Goal: Task Accomplishment & Management: Manage account settings

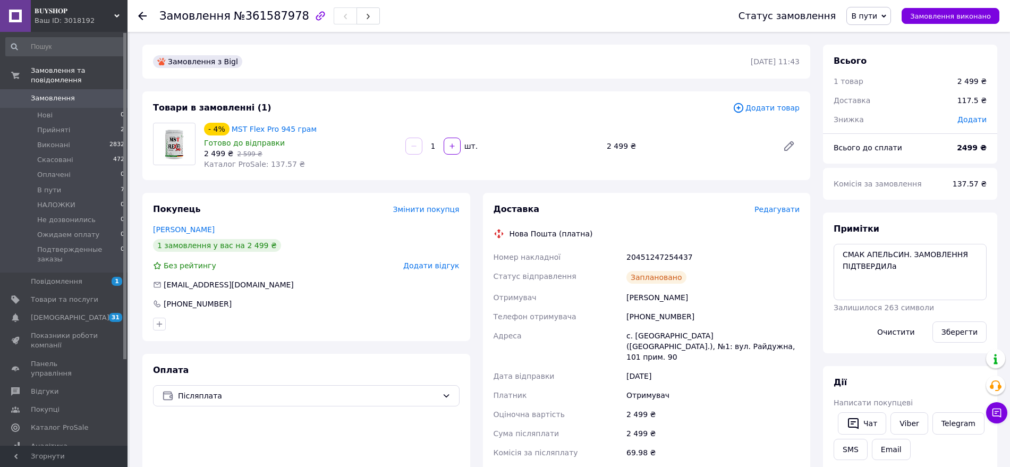
click at [82, 93] on span "Замовлення" at bounding box center [64, 98] width 67 height 10
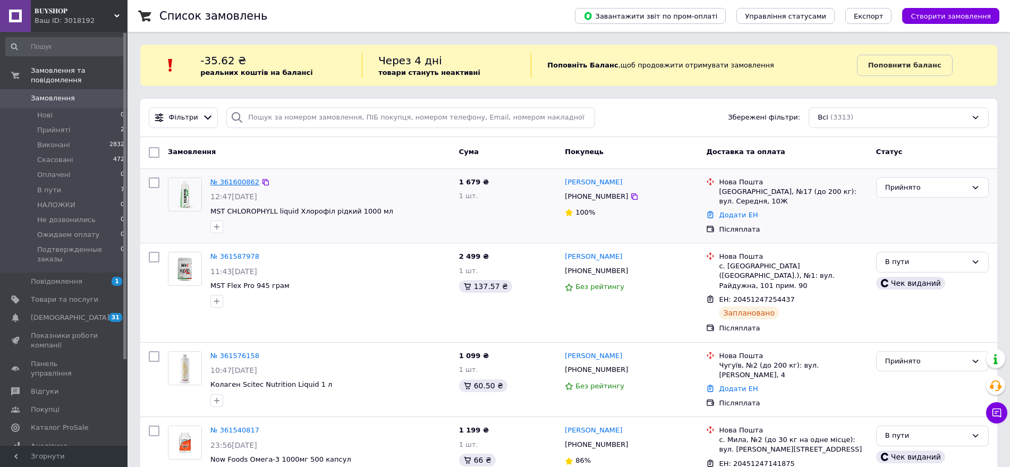
click at [228, 182] on link "№ 361600862" at bounding box center [234, 182] width 49 height 8
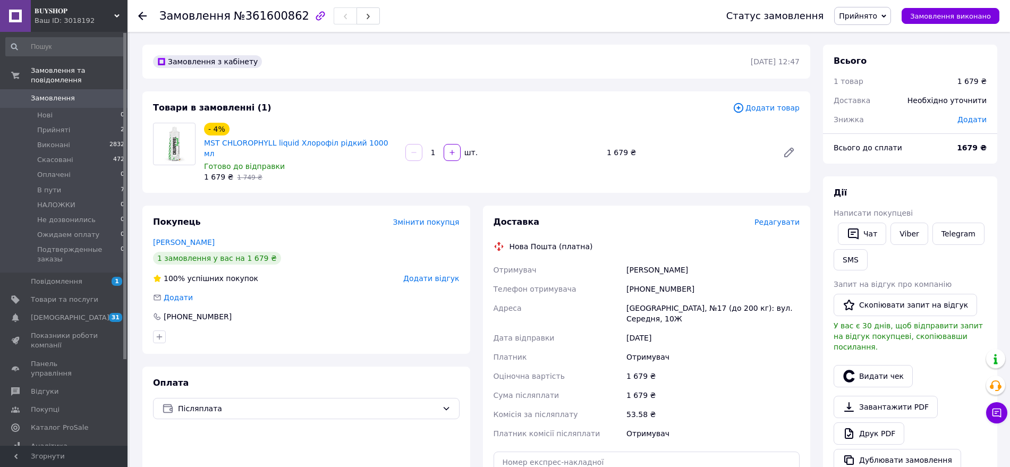
click at [787, 218] on span "Редагувати" at bounding box center [776, 222] width 45 height 8
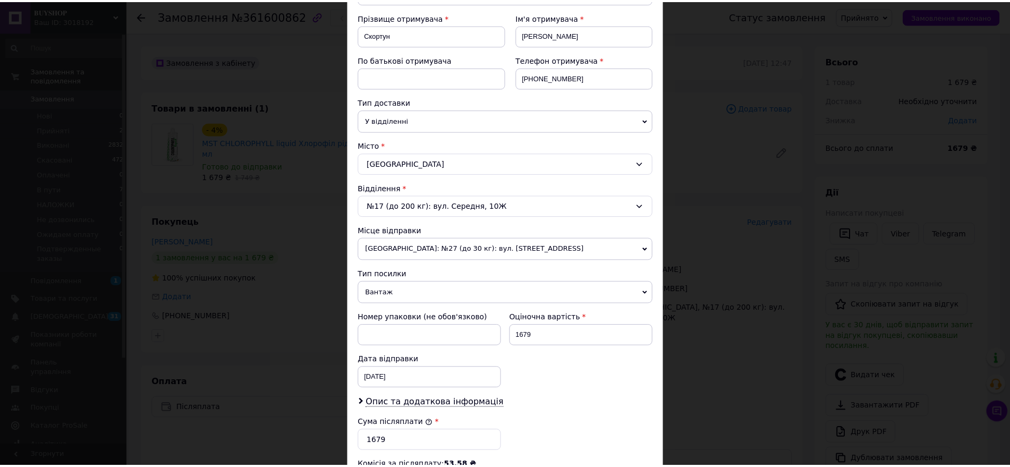
scroll to position [344, 0]
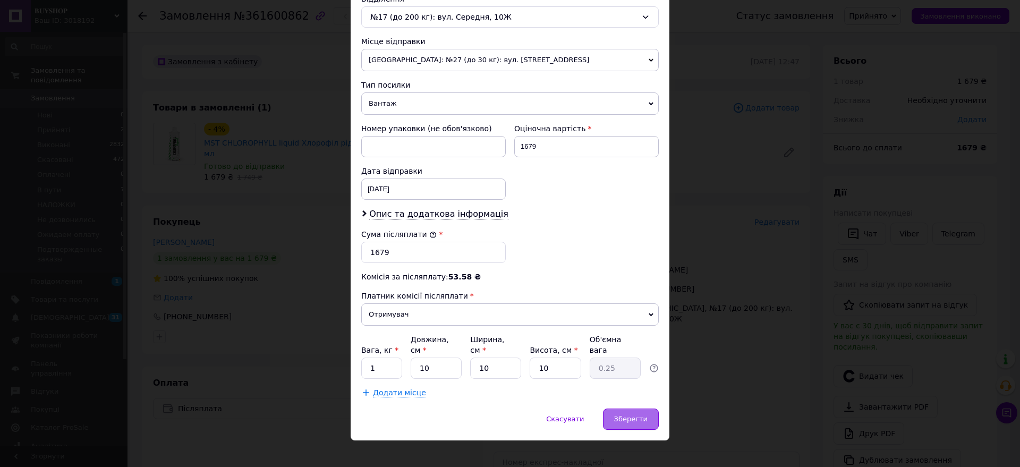
click at [635, 415] on span "Зберегти" at bounding box center [630, 419] width 33 height 8
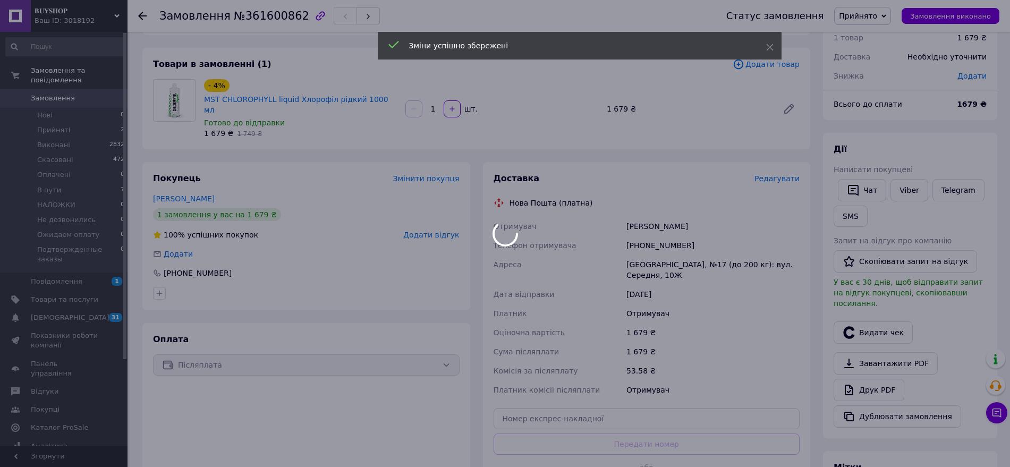
scroll to position [66, 0]
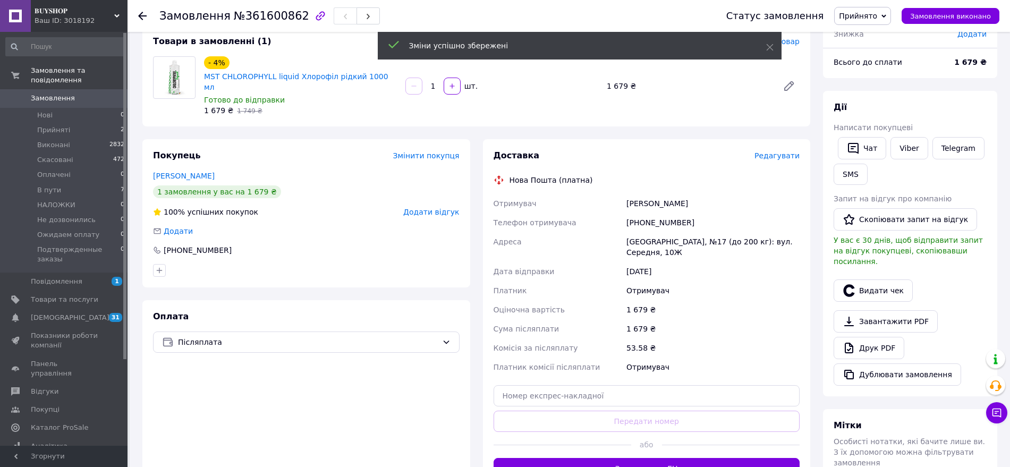
click at [639, 458] on button "Згенерувати ЕН" at bounding box center [647, 468] width 307 height 21
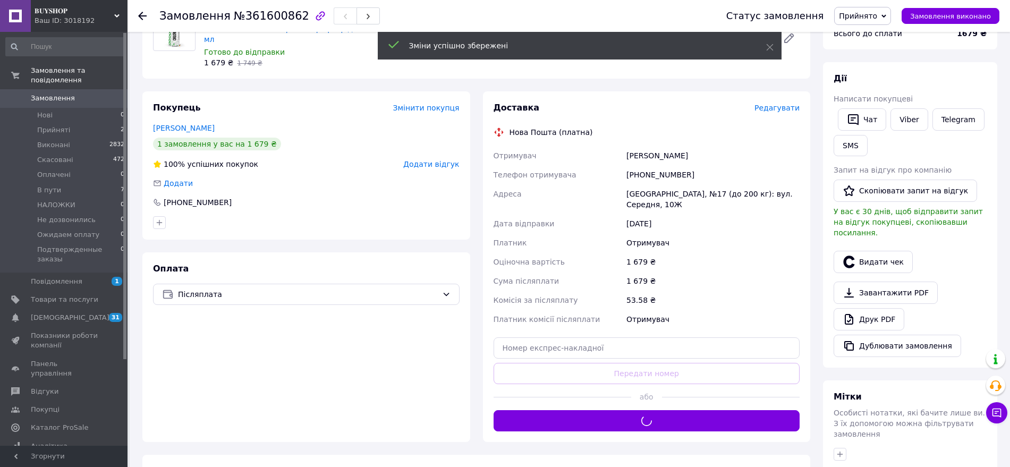
scroll to position [199, 0]
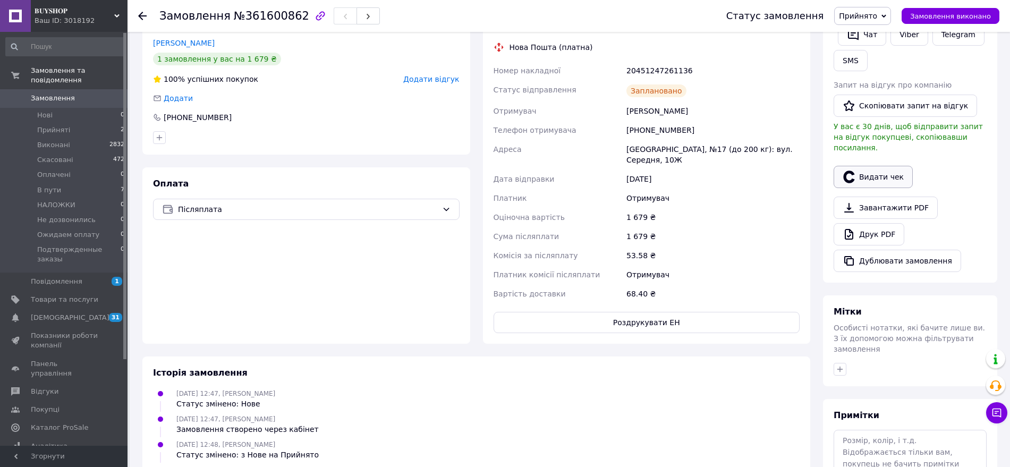
click at [870, 166] on button "Видати чек" at bounding box center [873, 177] width 79 height 22
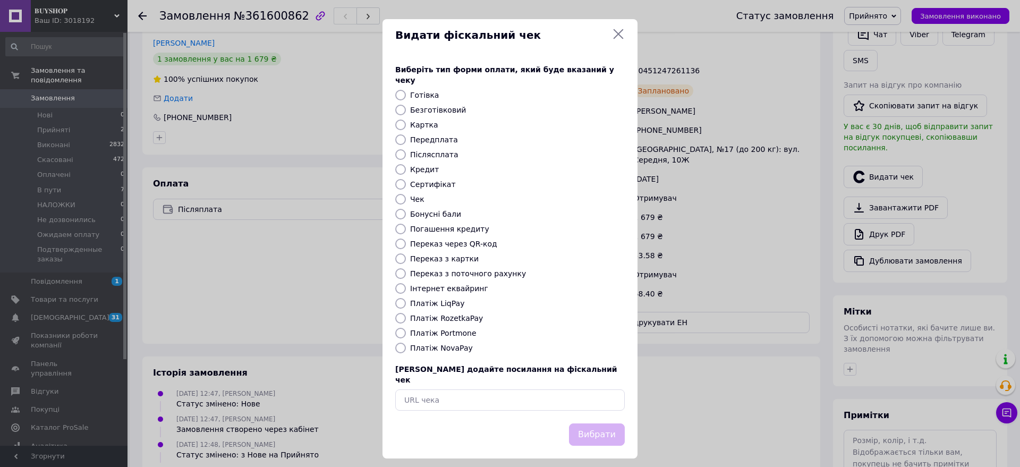
click at [399, 343] on input "Платіж NovaPay" at bounding box center [400, 348] width 11 height 11
radio input "true"
click at [608, 423] on button "Вибрати" at bounding box center [597, 434] width 56 height 23
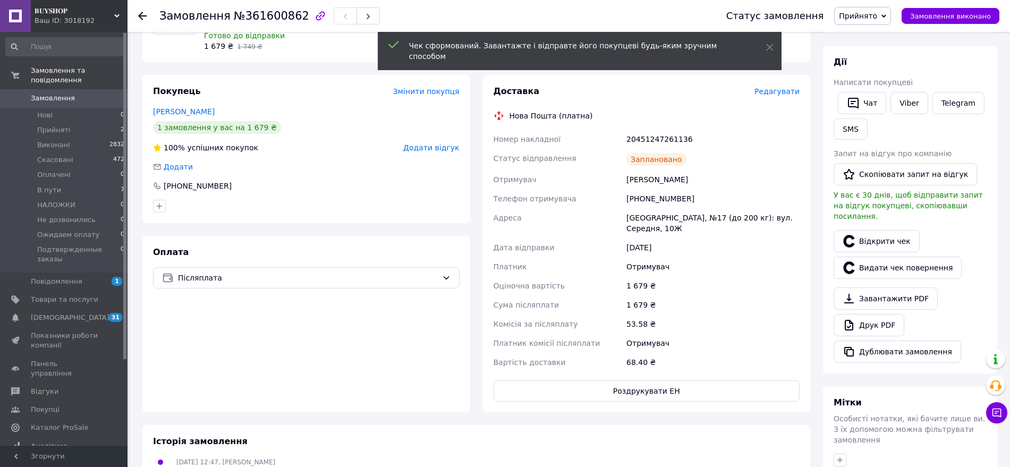
scroll to position [133, 0]
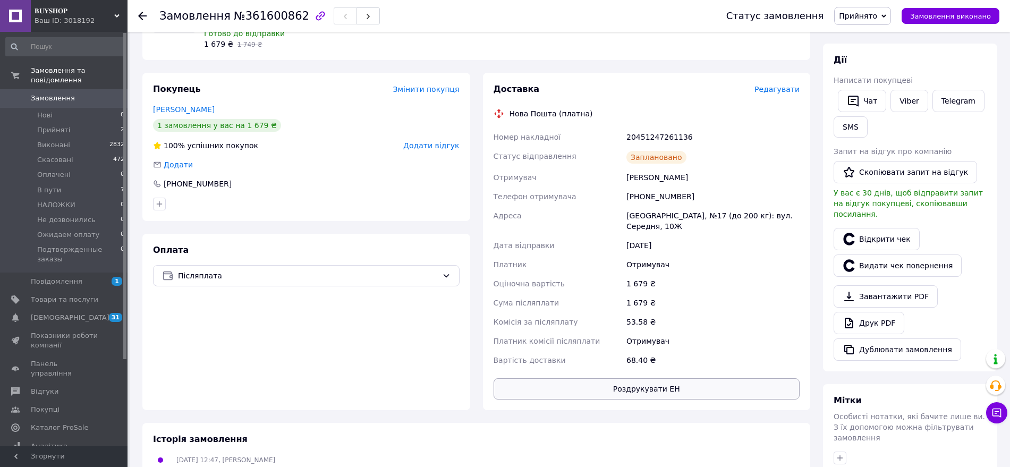
click at [642, 378] on button "Роздрукувати ЕН" at bounding box center [647, 388] width 307 height 21
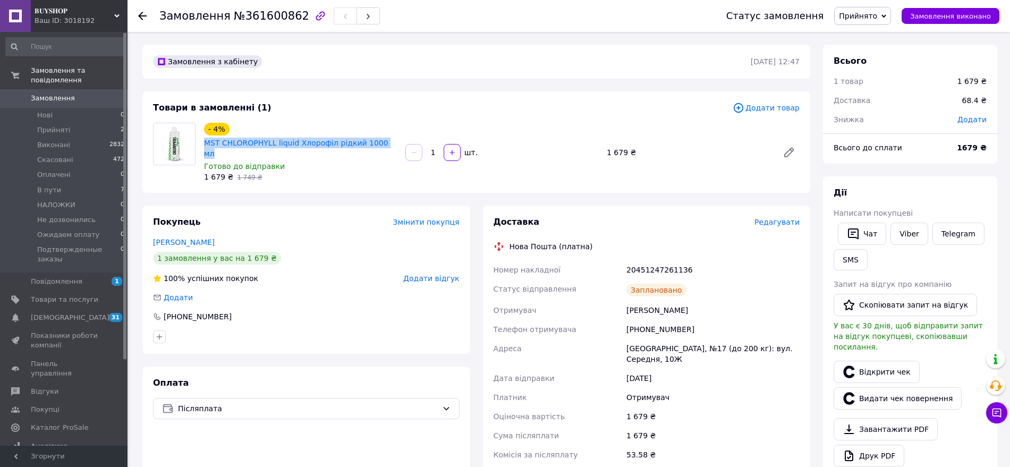
drag, startPoint x: 390, startPoint y: 138, endPoint x: 201, endPoint y: 143, distance: 189.7
click at [201, 143] on div "- 4% MST CHLOROPHYLL liquid Хлорофіл рідкий 1000 мл Готово до відправки 1 679 ₴…" at bounding box center [300, 153] width 201 height 64
copy link "MST CHLOROPHYLL liquid Хлорофіл рідкий 1000 мл"
click at [324, 62] on div "Замовлення з кабінету" at bounding box center [451, 61] width 600 height 17
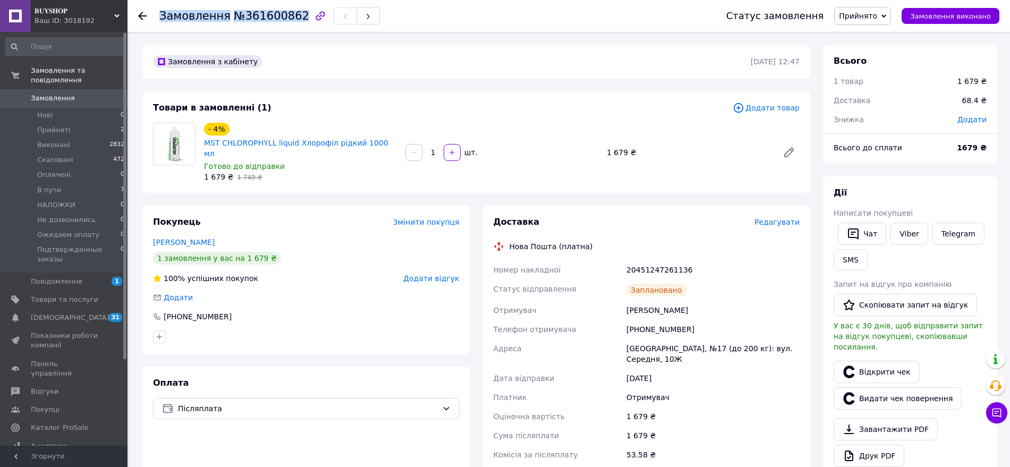
drag, startPoint x: 155, startPoint y: 17, endPoint x: 289, endPoint y: 21, distance: 134.5
click at [289, 21] on div "Замовлення №361600862 Статус замовлення Прийнято Виконано Скасовано Оплачено В …" at bounding box center [568, 16] width 861 height 32
copy h1 "Замовлення №361600862"
click at [515, 102] on div "Товари в замовленні (1)" at bounding box center [443, 108] width 580 height 12
drag, startPoint x: 591, startPoint y: 146, endPoint x: 646, endPoint y: 150, distance: 54.9
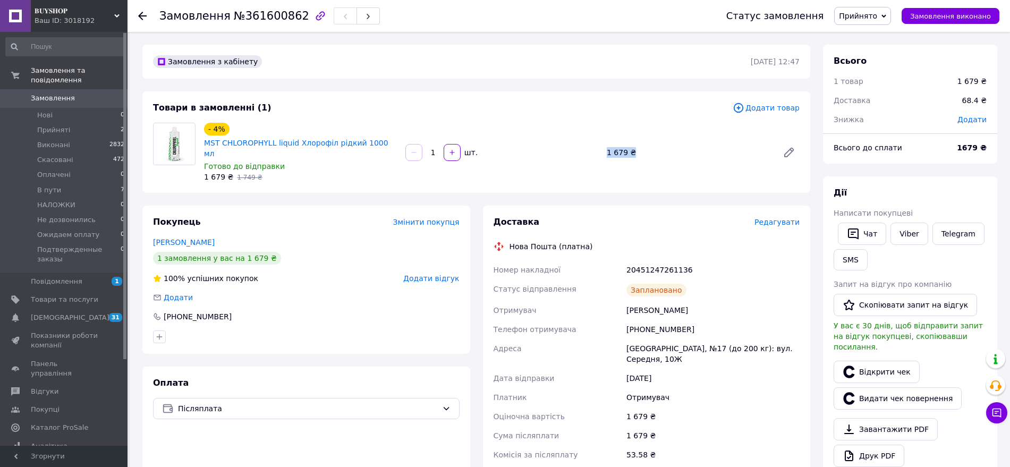
click at [646, 150] on div "- 4% MST CHLOROPHYLL liquid Хлорофіл рідкий 1000 мл Готово до відправки 1 679 ₴…" at bounding box center [502, 153] width 604 height 64
copy div "шт. 1 679 ₴"
click at [360, 292] on div "Додати" at bounding box center [306, 297] width 307 height 11
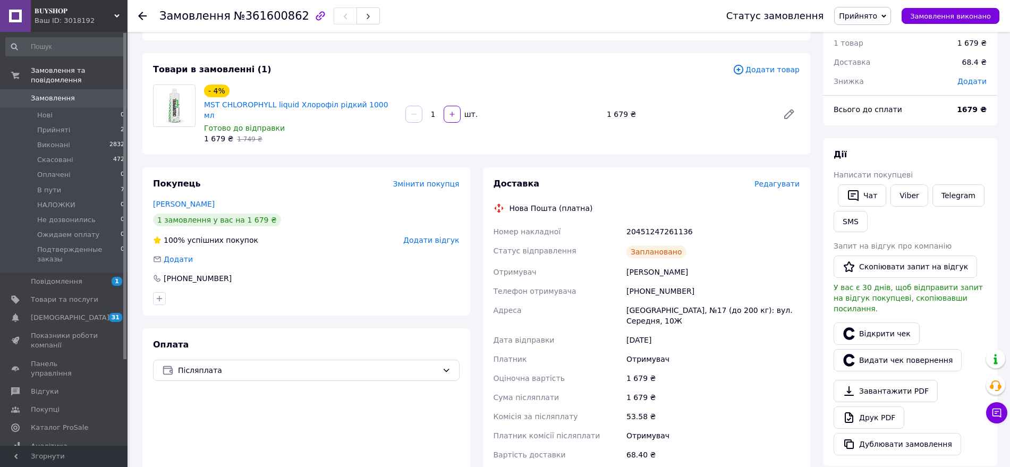
scroll to position [66, 0]
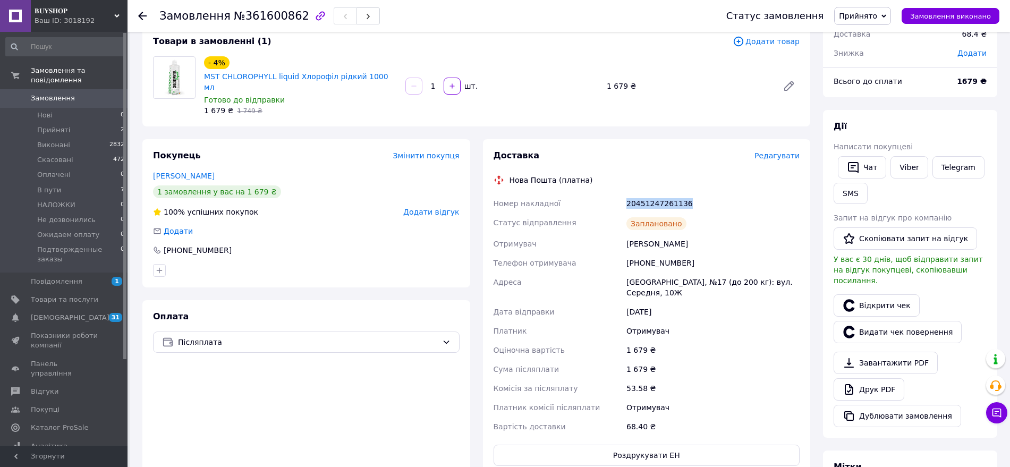
drag, startPoint x: 623, startPoint y: 190, endPoint x: 710, endPoint y: 193, distance: 87.2
click at [710, 194] on div "Номер накладної 20451247261136 Статус відправлення Заплановано Отримувач Скорту…" at bounding box center [646, 315] width 311 height 242
copy div "Номер накладної 20451247261136"
click at [861, 18] on span "Прийнято" at bounding box center [858, 16] width 38 height 8
click at [877, 85] on li "В пути" at bounding box center [886, 85] width 103 height 16
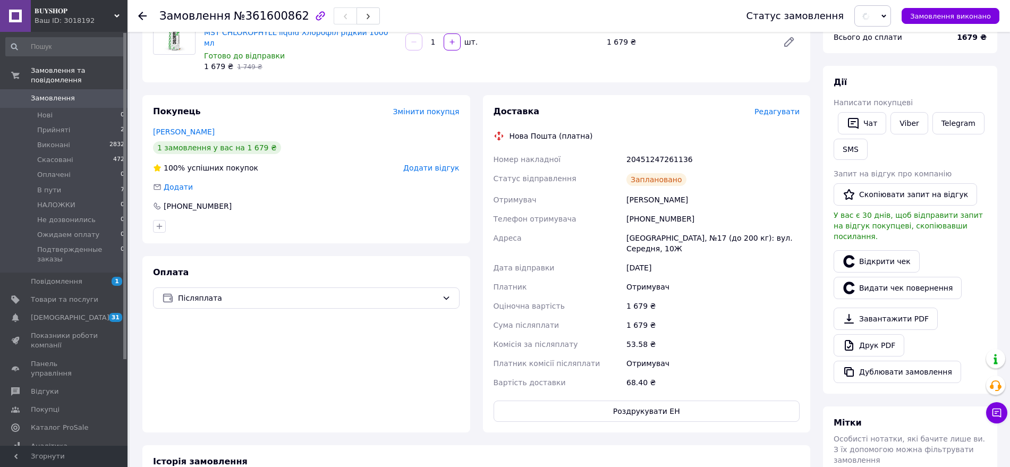
scroll to position [133, 0]
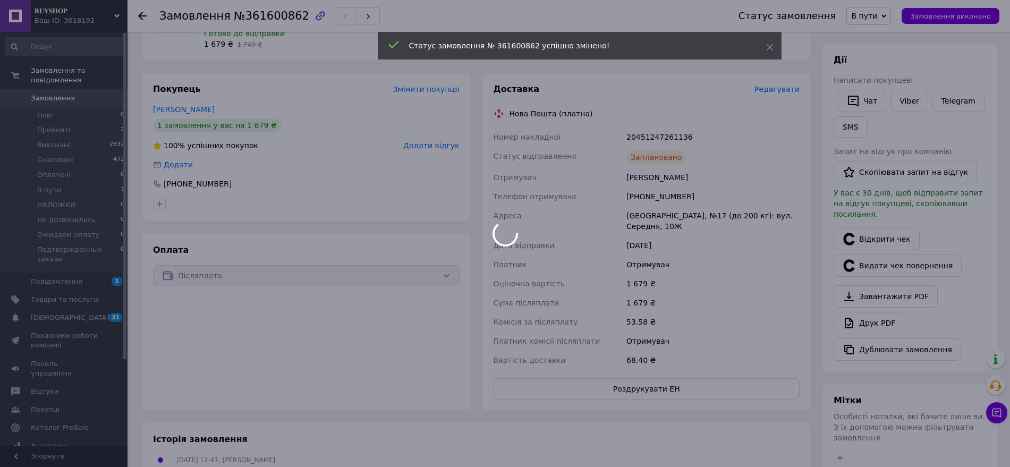
click at [845, 123] on div at bounding box center [505, 233] width 1010 height 467
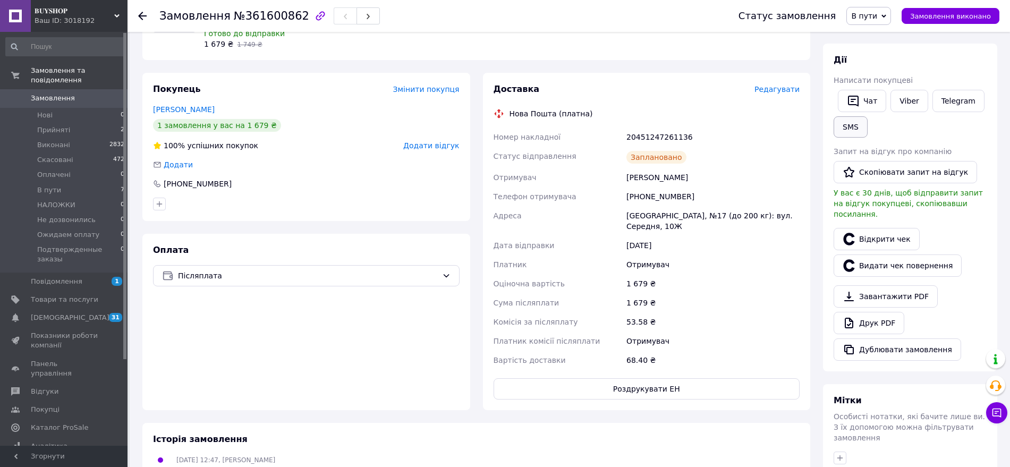
click at [845, 122] on button "SMS" at bounding box center [851, 126] width 34 height 21
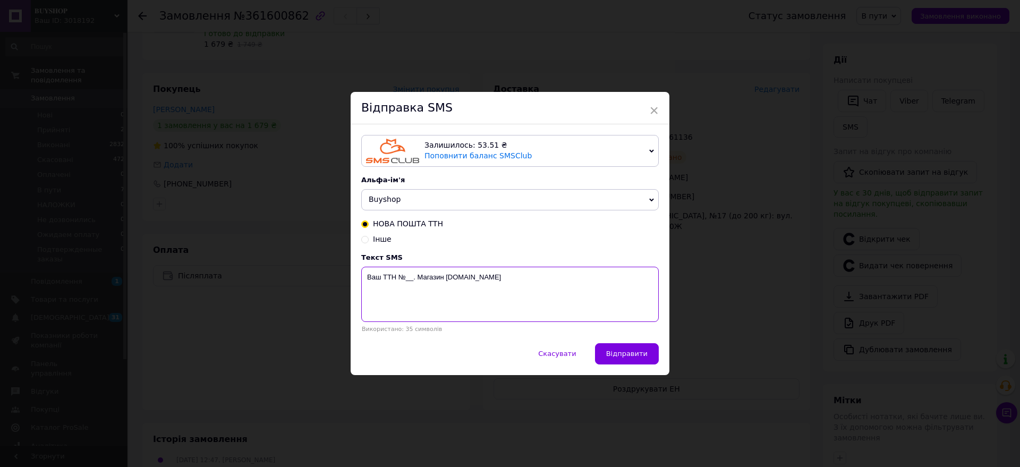
click at [414, 282] on textarea "Ваш ТТН №__. Магазин Buyshop.com.ua" at bounding box center [509, 294] width 297 height 55
click at [405, 275] on textarea "Ваш ТТН № Магазин Buyshop.com.ua" at bounding box center [509, 294] width 297 height 55
paste textarea "20451247261136"
drag, startPoint x: 369, startPoint y: 284, endPoint x: 514, endPoint y: 286, distance: 145.0
click at [514, 286] on textarea "Ваш ТТН № 20451247261136 Магазин Buyshop.com.ua" at bounding box center [509, 294] width 297 height 55
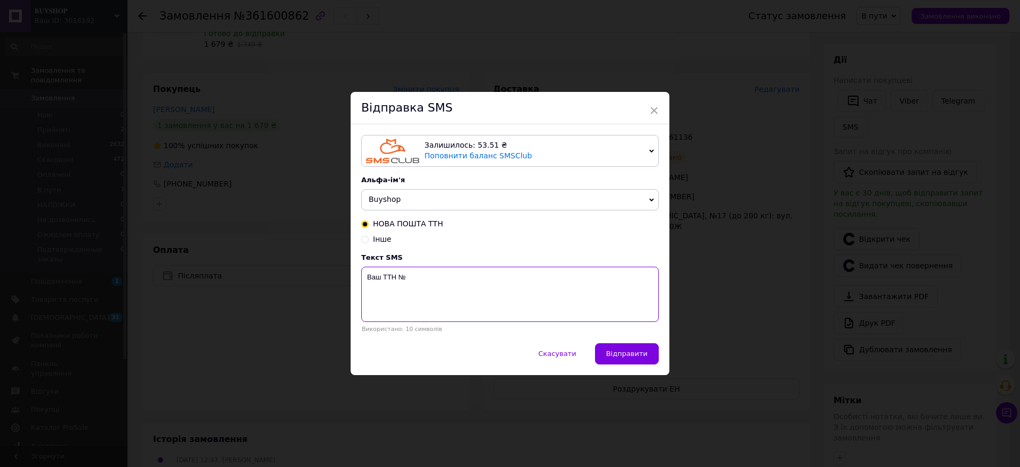
click at [413, 274] on textarea "Ваш ТТН №" at bounding box center [509, 294] width 297 height 55
paste textarea "20451247261136 Магазин Buyshop.com.ua"
click at [464, 276] on textarea "Ваш ТТН № 20451247261136 Магазин Buyshop.com.ua" at bounding box center [509, 294] width 297 height 55
type textarea "Ваш ТТН № 20451247261136 Магазин Buyshop.com.ua"
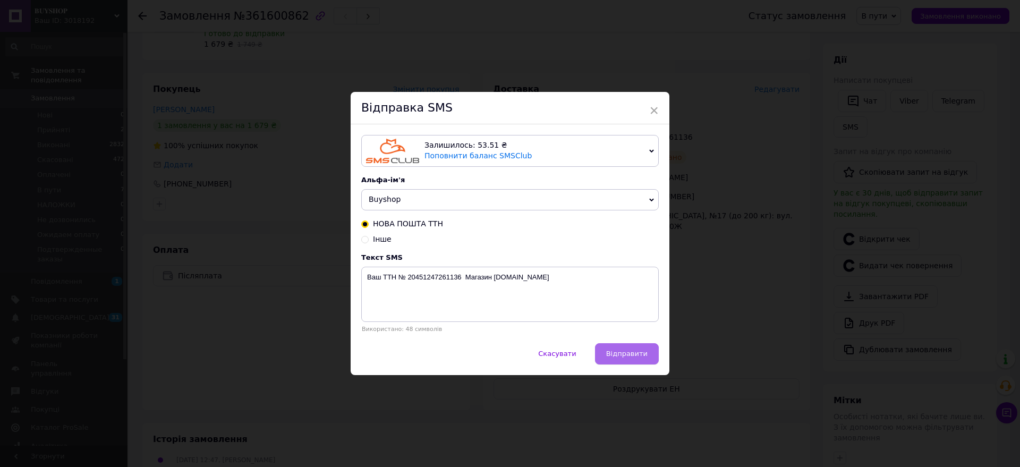
click at [623, 355] on span "Відправити" at bounding box center [626, 354] width 41 height 8
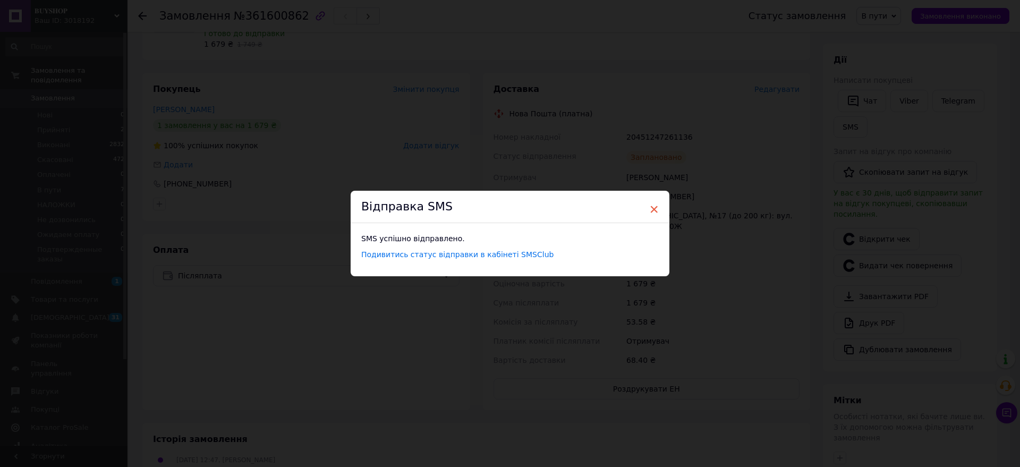
click at [653, 207] on span "×" at bounding box center [654, 209] width 10 height 18
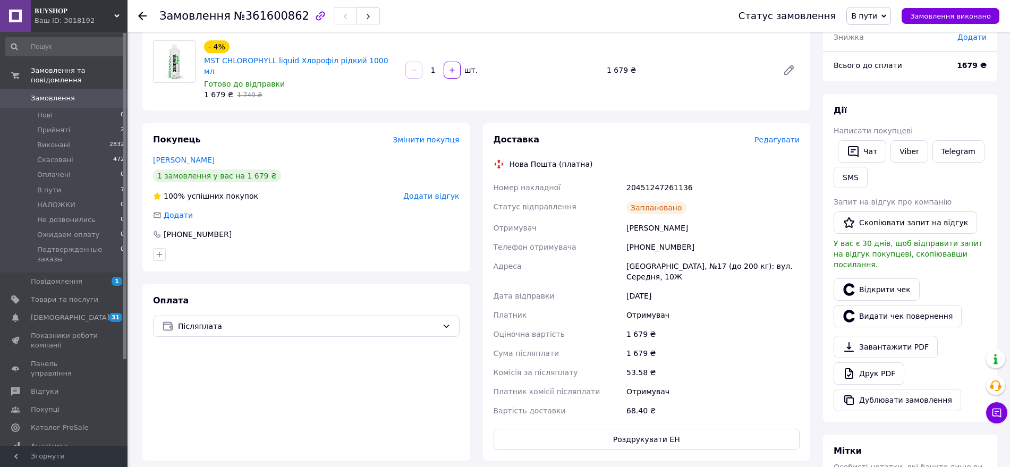
scroll to position [0, 0]
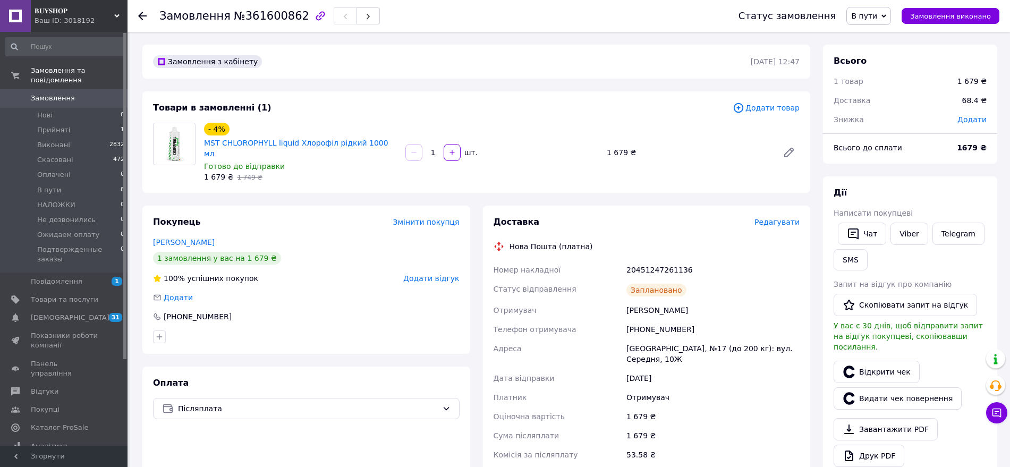
click at [73, 93] on span "Замовлення" at bounding box center [64, 98] width 67 height 10
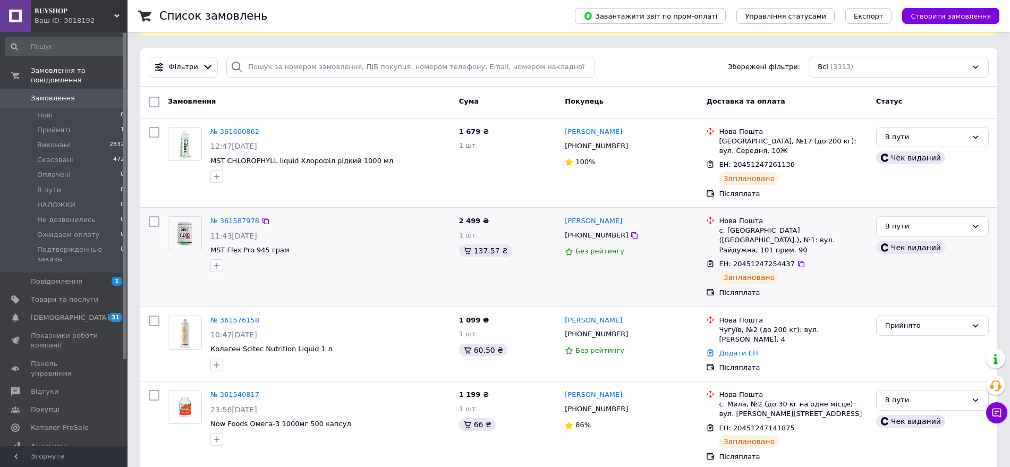
scroll to position [133, 0]
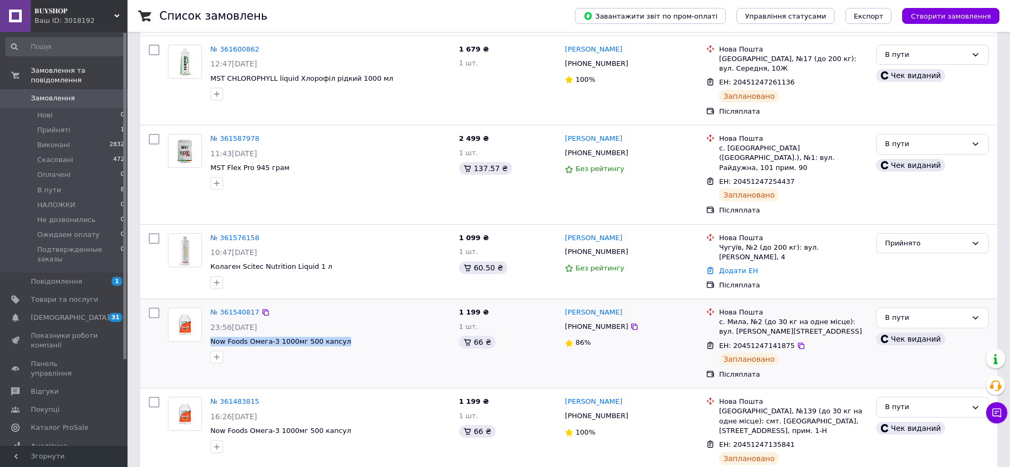
drag, startPoint x: 346, startPoint y: 324, endPoint x: 209, endPoint y: 317, distance: 137.7
click at [209, 317] on div "№ 361540817 23:56, 11.09.2025 Now Foods Омега-3 1000мг 500 капсул" at bounding box center [330, 335] width 249 height 64
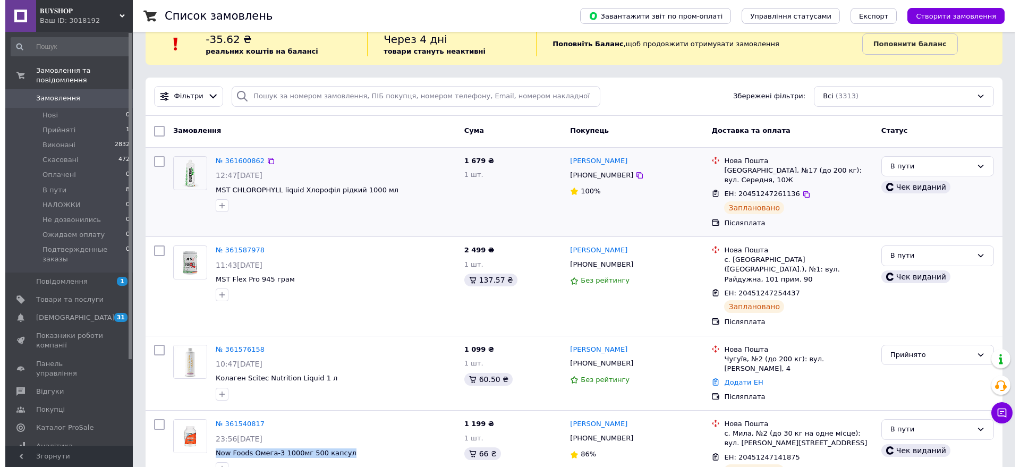
scroll to position [0, 0]
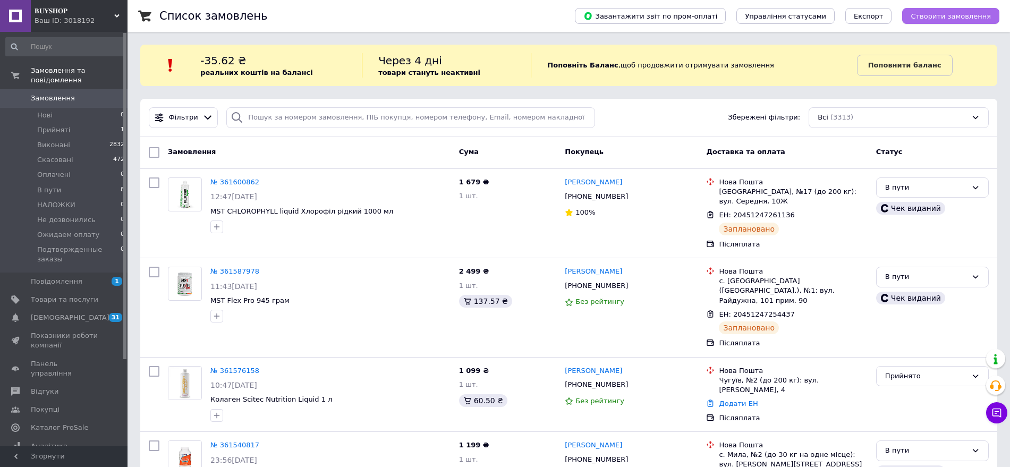
click at [951, 18] on span "Створити замовлення" at bounding box center [951, 16] width 80 height 8
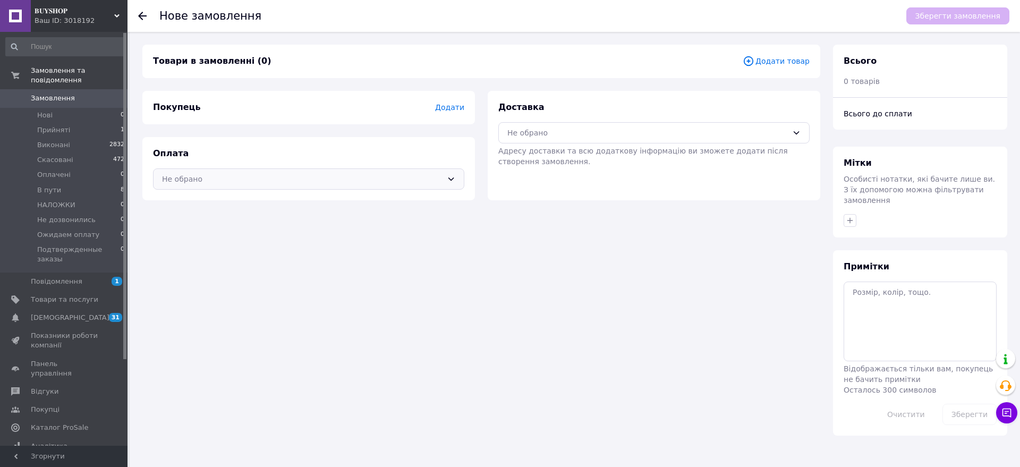
click at [196, 177] on div "Не обрано" at bounding box center [302, 179] width 280 height 12
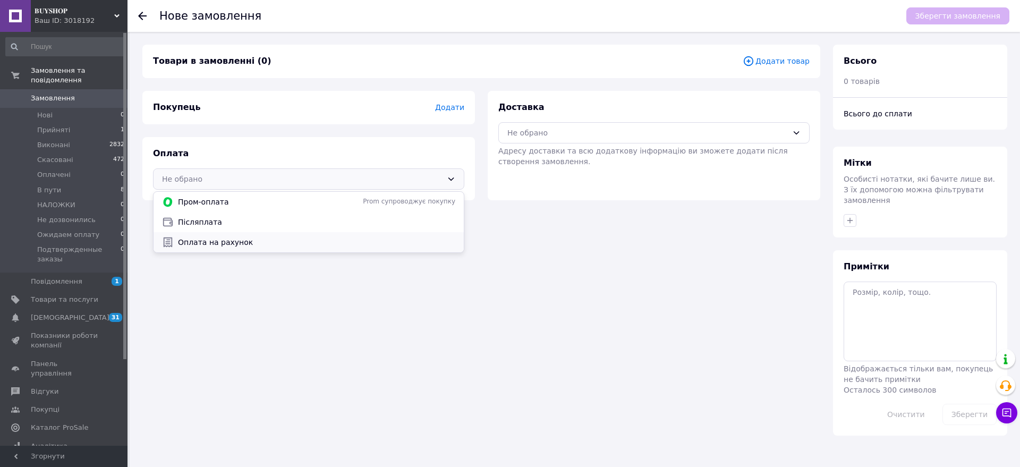
click at [200, 240] on span "Оплата на рахунок" at bounding box center [316, 242] width 277 height 11
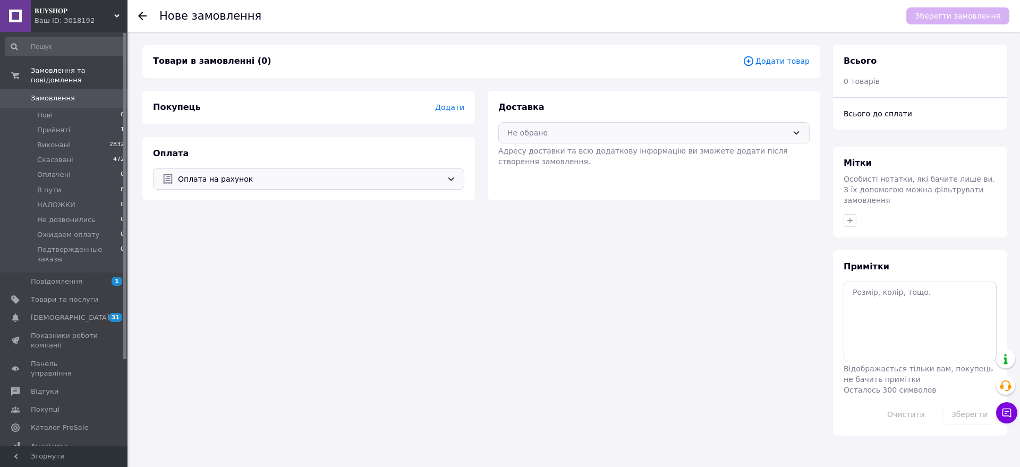
click at [524, 133] on div "Не обрано" at bounding box center [647, 133] width 280 height 12
click at [517, 157] on icon at bounding box center [513, 156] width 12 height 12
click at [812, 63] on div "Товари в замовленні (0) Додати товар" at bounding box center [481, 61] width 678 height 33
click at [805, 63] on span "Додати товар" at bounding box center [776, 61] width 67 height 12
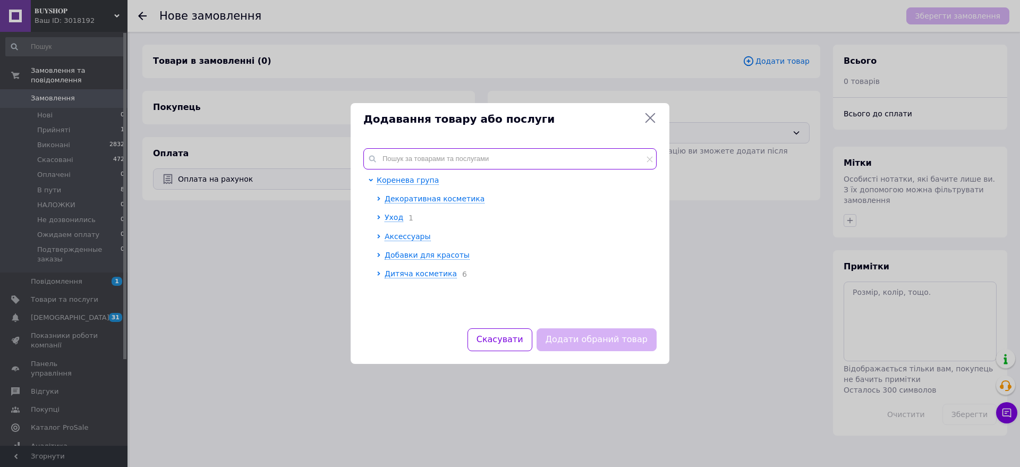
click at [415, 161] on input "text" at bounding box center [509, 158] width 293 height 21
paste input "Now Foods Омега-3 1000мг 500 капсул"
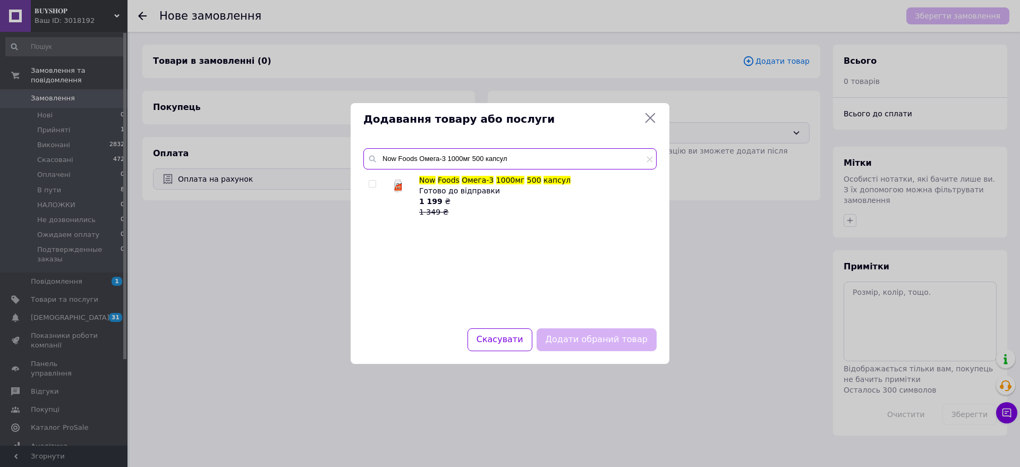
type input "Now Foods Омега-3 1000мг 500 капсул"
click at [371, 183] on input "checkbox" at bounding box center [372, 184] width 7 height 7
checkbox input "true"
click at [574, 344] on button "Додати обраний товар" at bounding box center [597, 339] width 120 height 23
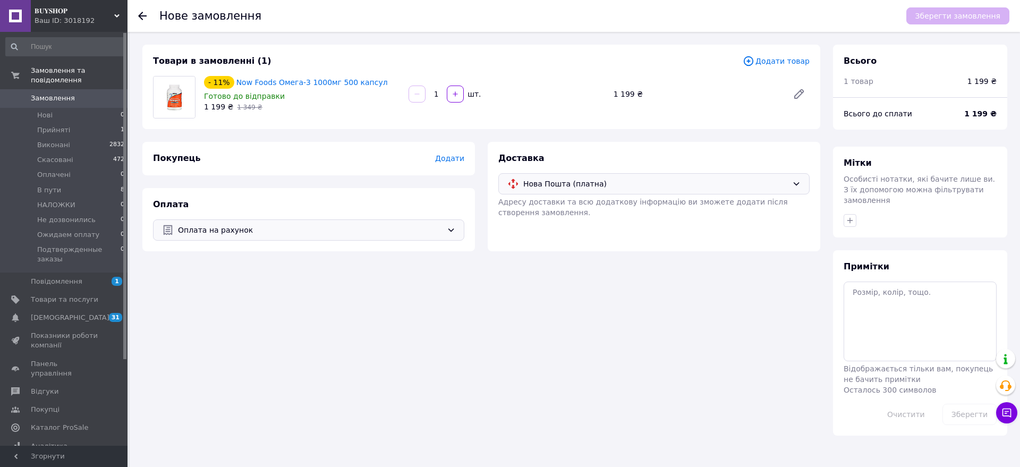
click at [457, 158] on span "Додати" at bounding box center [449, 158] width 29 height 8
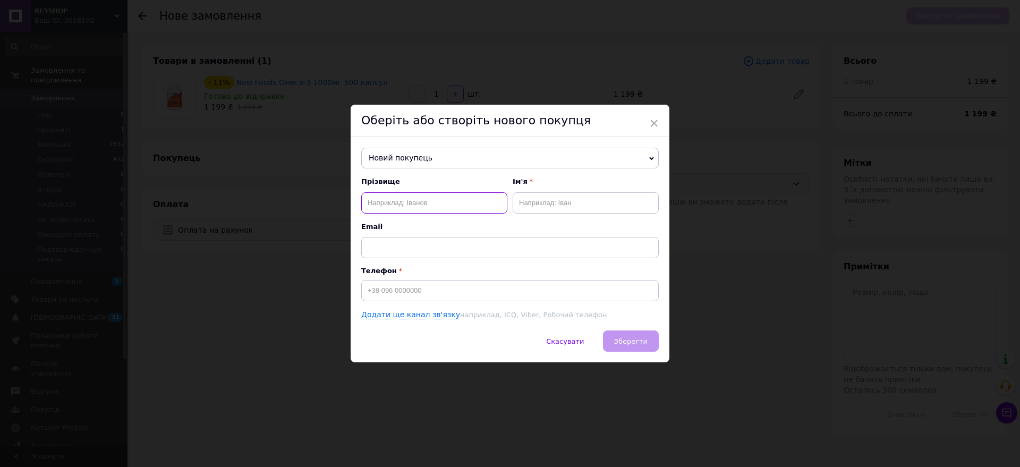
click at [392, 198] on input "text" at bounding box center [434, 202] width 146 height 21
type input "Абрамова"
click at [532, 200] on input "text" at bounding box center [586, 202] width 146 height 21
type input "Анна"
click at [371, 288] on input at bounding box center [509, 290] width 297 height 21
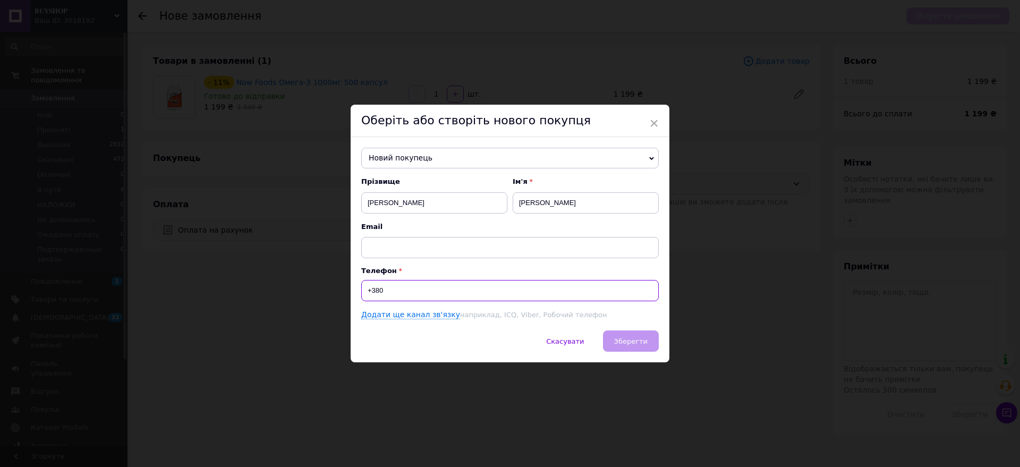
paste input "067 494 0"
click at [396, 290] on input "+380067 494 0" at bounding box center [509, 290] width 297 height 21
click at [423, 293] on input "+380067494 0" at bounding box center [509, 290] width 297 height 21
type input "+"
type input "[PHONE_NUMBER]"
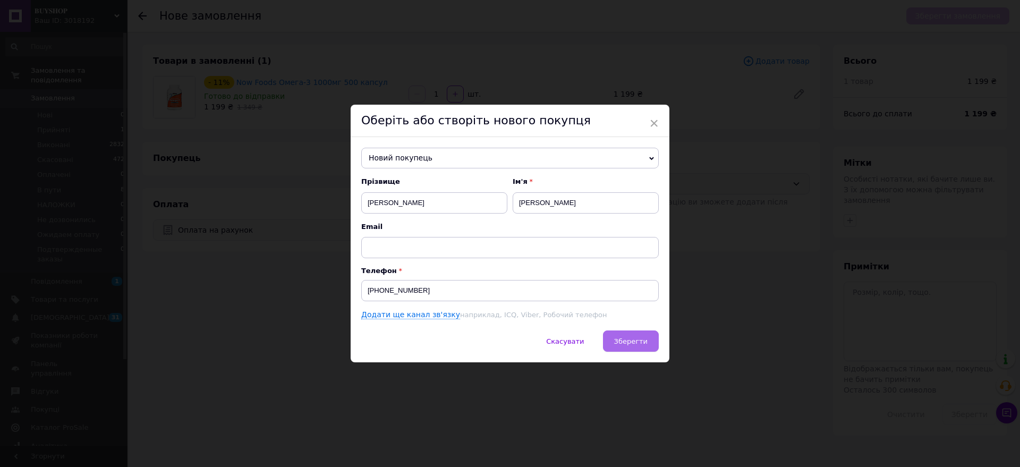
click at [639, 333] on button "Зберегти" at bounding box center [631, 340] width 56 height 21
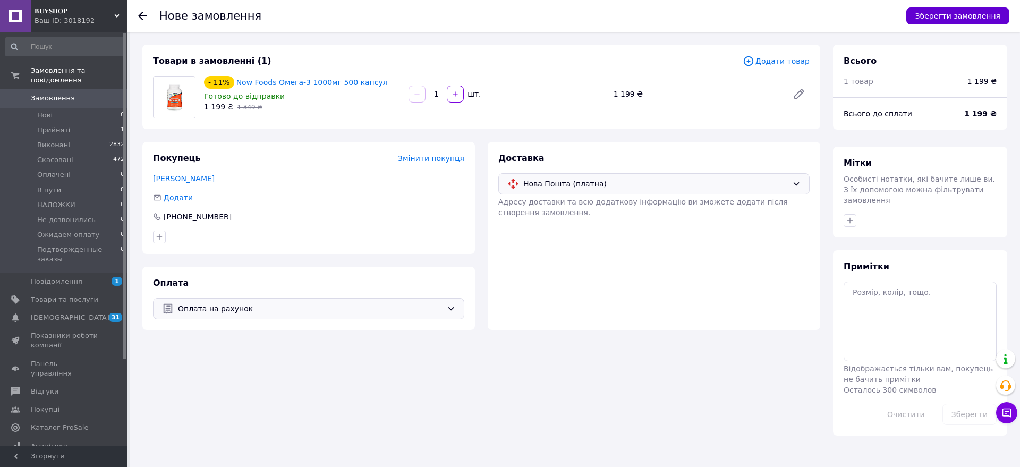
click at [930, 16] on button "Зберегти замовлення" at bounding box center [957, 15] width 103 height 17
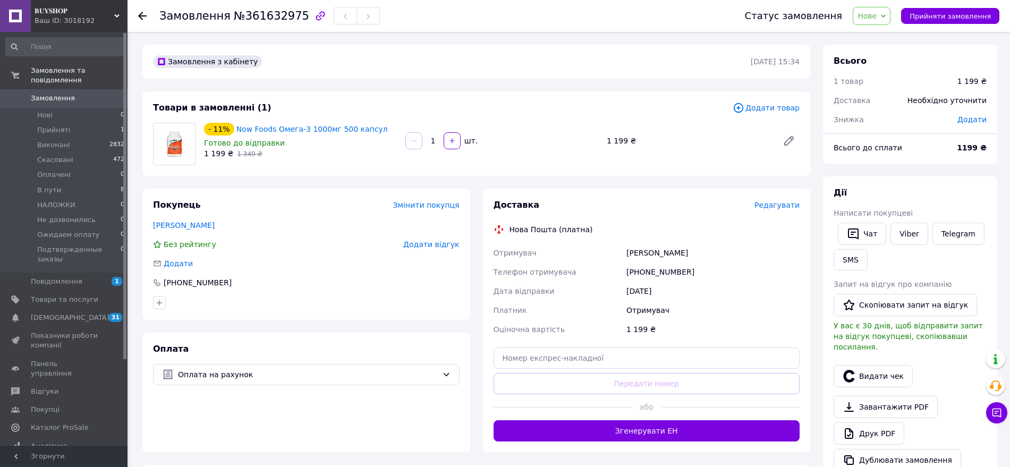
click at [769, 203] on span "Редагувати" at bounding box center [776, 205] width 45 height 8
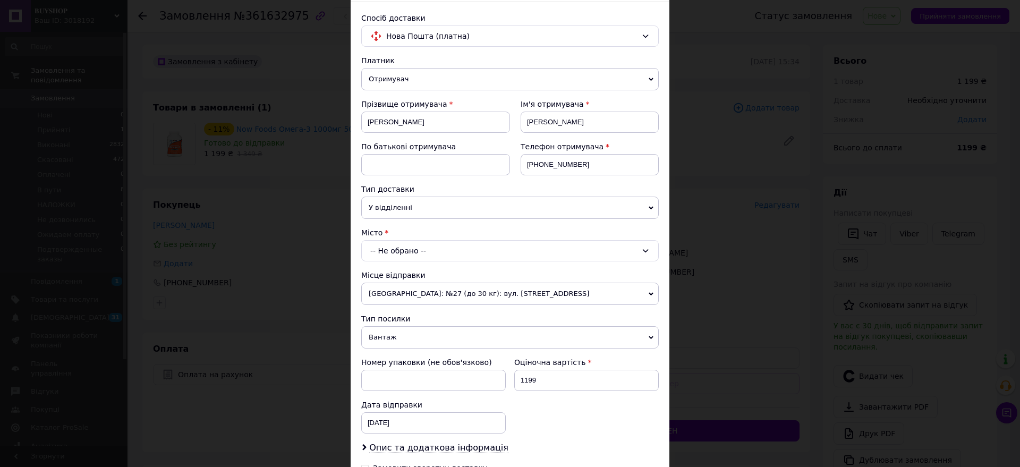
scroll to position [66, 0]
click at [430, 253] on div "-- Не обрано --" at bounding box center [509, 251] width 297 height 21
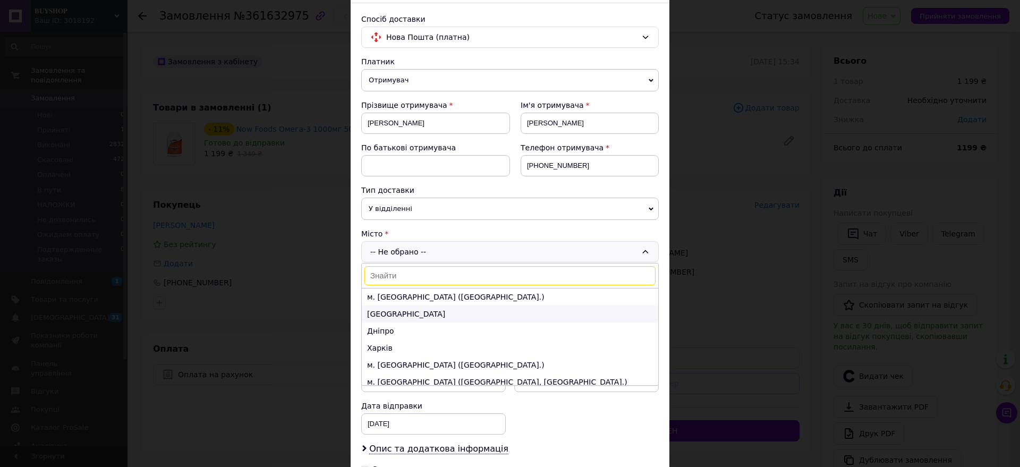
click at [406, 317] on li "Одеса" at bounding box center [510, 313] width 296 height 17
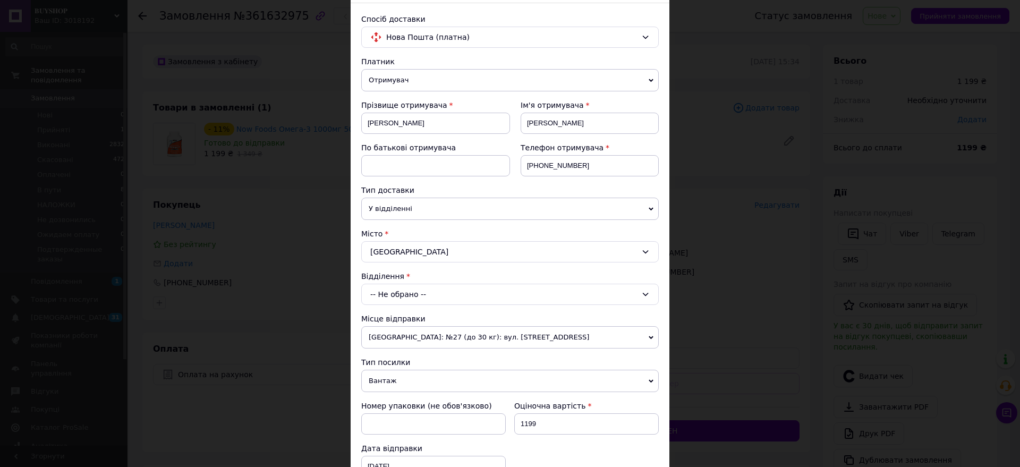
click at [396, 297] on div "-- Не обрано --" at bounding box center [509, 294] width 297 height 21
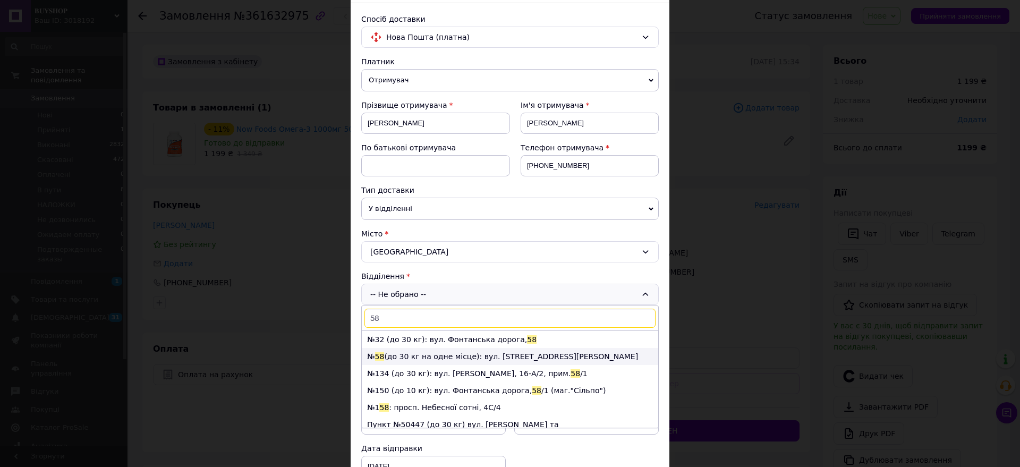
type input "58"
click at [427, 356] on li "№ 58 (до 30 кг на одне місце): вул. Академіка Філатова, 62" at bounding box center [510, 356] width 296 height 17
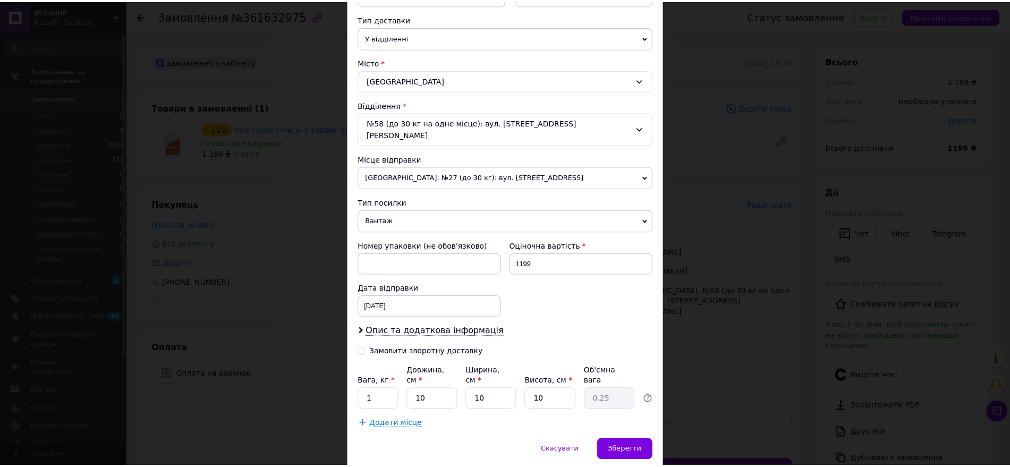
scroll to position [258, 0]
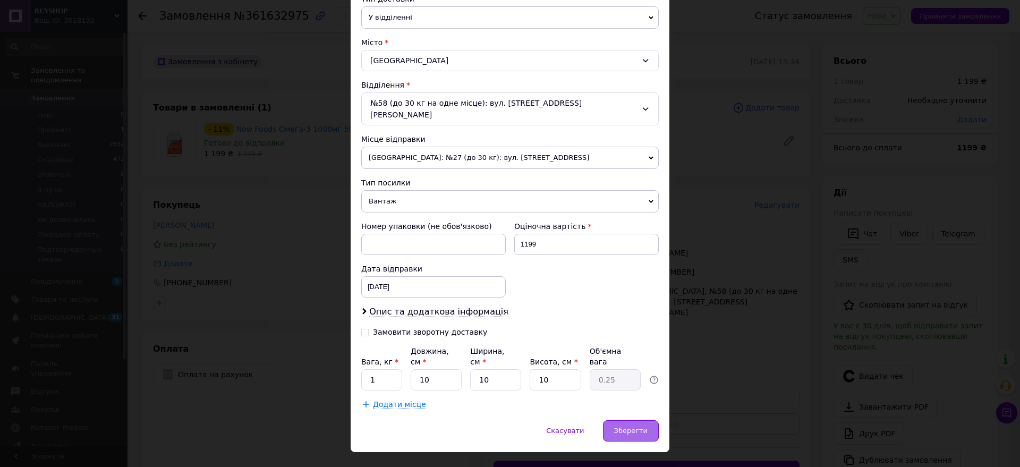
click at [623, 427] on span "Зберегти" at bounding box center [630, 431] width 33 height 8
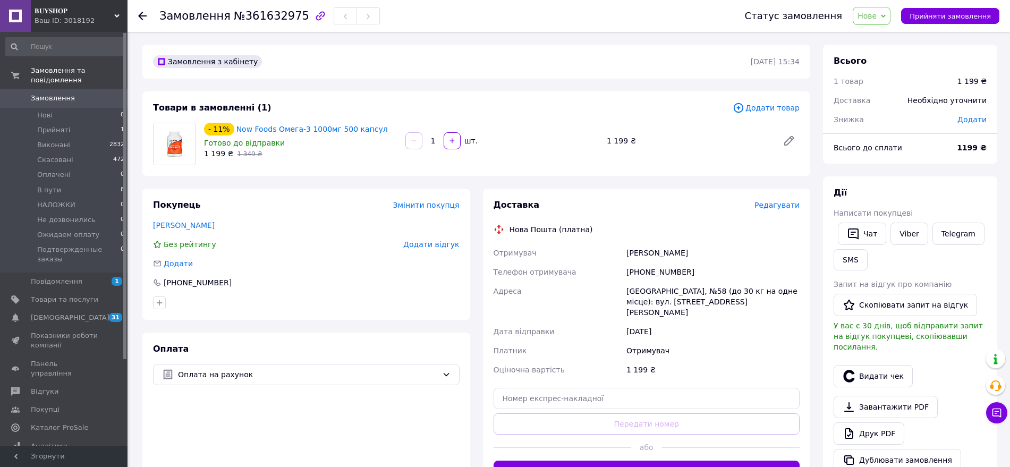
click at [876, 18] on span "Нове" at bounding box center [866, 16] width 19 height 8
click at [878, 41] on li "Прийнято" at bounding box center [904, 37] width 103 height 16
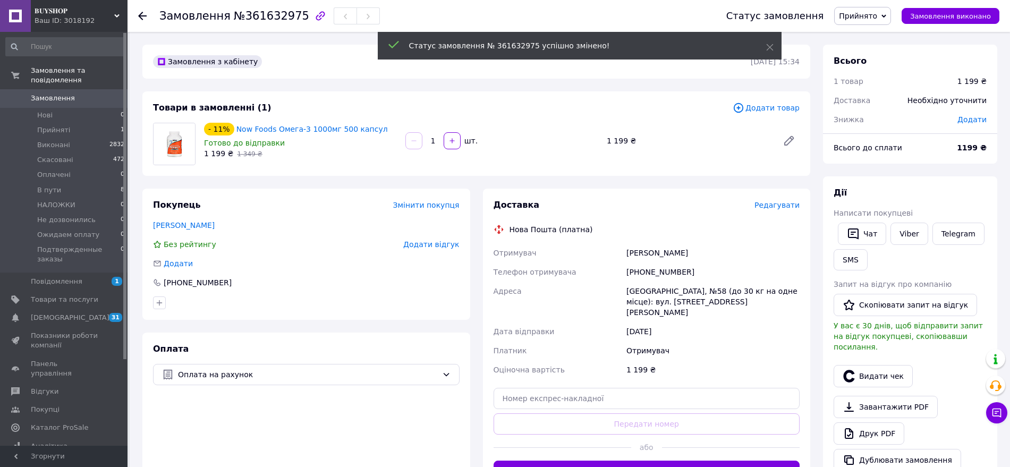
click at [877, 21] on span "Прийнято" at bounding box center [862, 16] width 57 height 18
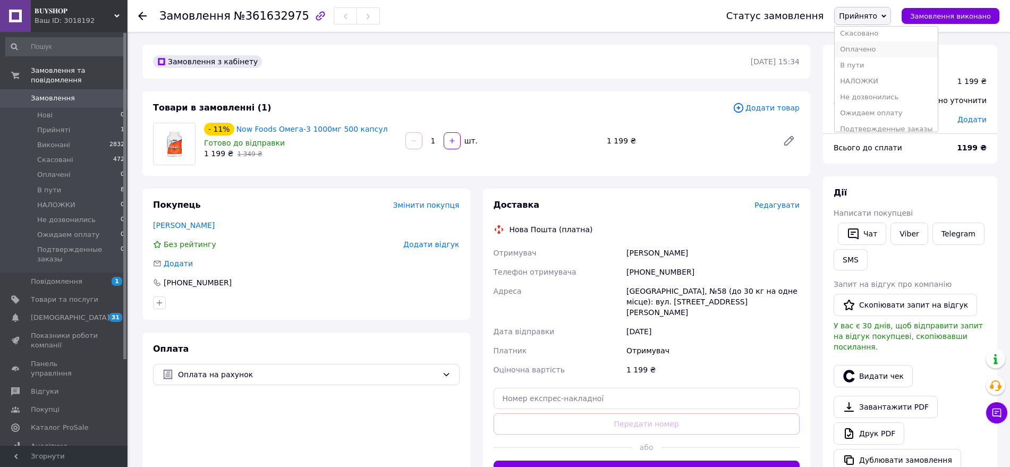
scroll to position [28, 0]
click at [883, 101] on li "Ожидаем оплату" at bounding box center [886, 105] width 103 height 16
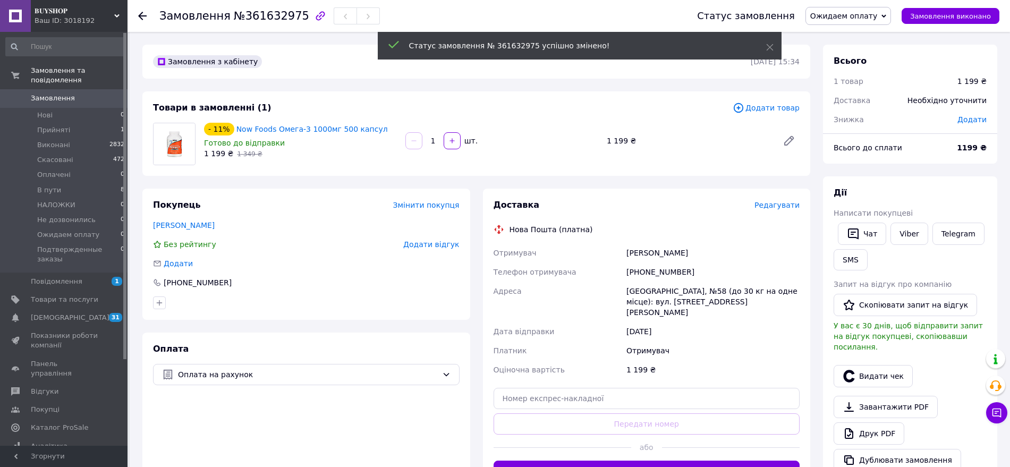
click at [902, 217] on span "Написати покупцеві" at bounding box center [873, 213] width 79 height 8
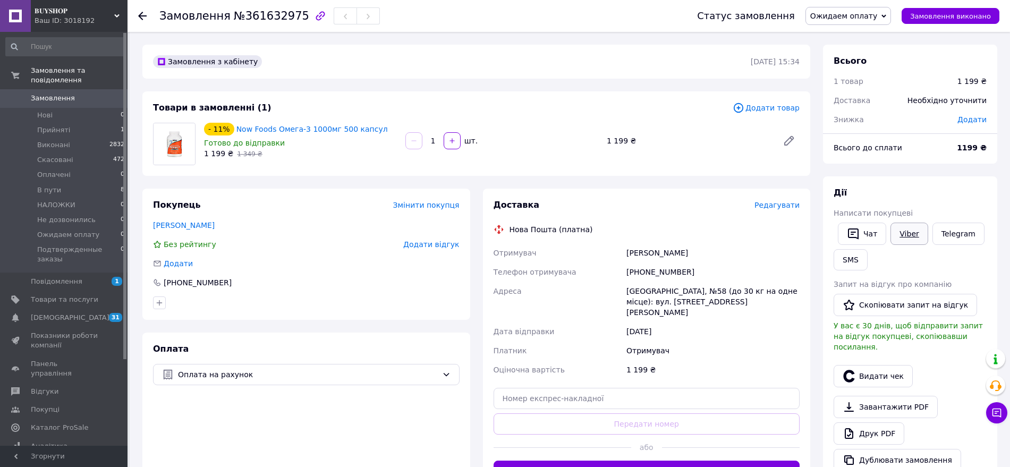
click at [903, 237] on link "Viber" at bounding box center [908, 234] width 37 height 22
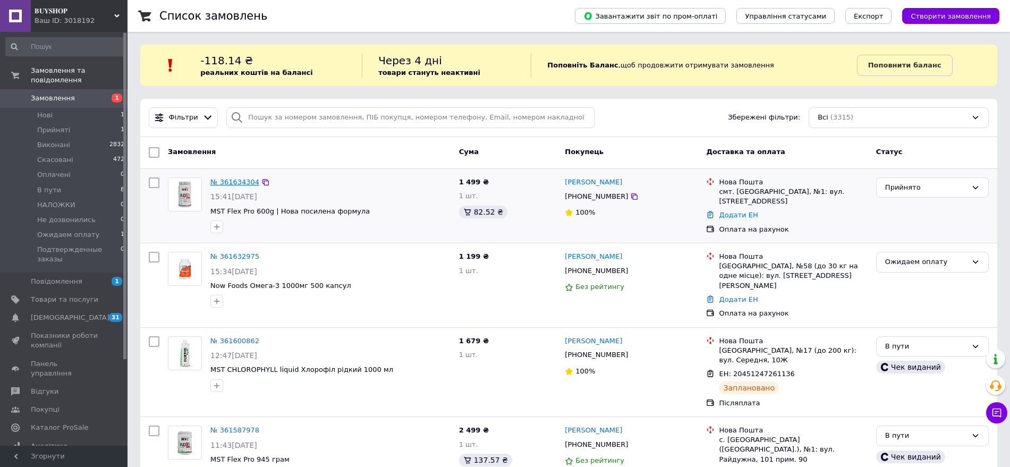
click at [245, 183] on link "№ 361634304" at bounding box center [234, 182] width 49 height 8
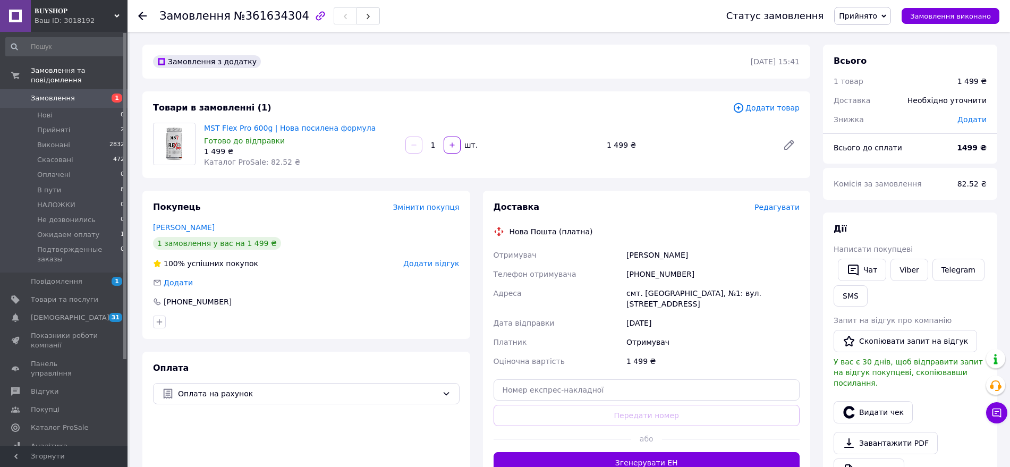
click at [875, 15] on span "Прийнято" at bounding box center [858, 16] width 38 height 8
click at [873, 109] on li "Ожидаем оплату" at bounding box center [886, 105] width 103 height 16
drag, startPoint x: 367, startPoint y: 130, endPoint x: 206, endPoint y: 125, distance: 161.0
click at [206, 125] on span "MST Flex Pro 600g | Нова посилена формула" at bounding box center [300, 128] width 193 height 11
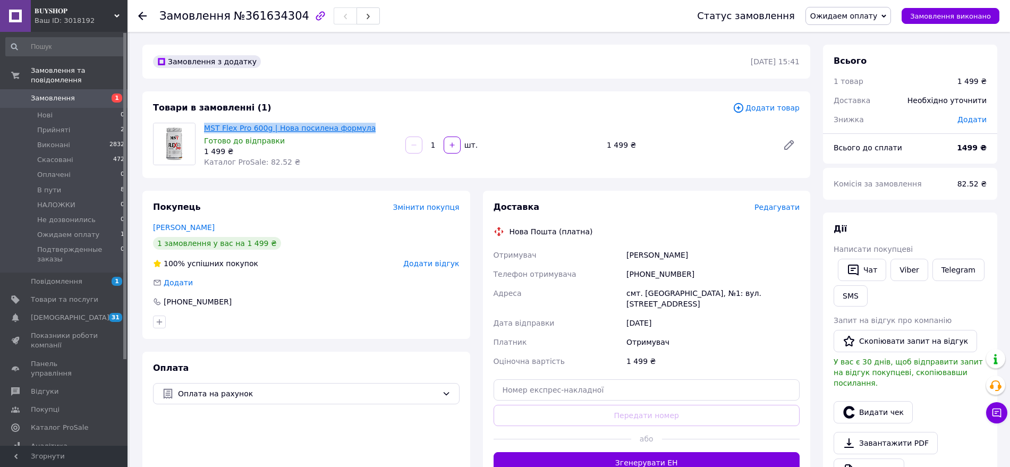
copy link "MST Flex Pro 600g | Нова посилена формула"
click at [908, 273] on link "Viber" at bounding box center [908, 270] width 37 height 22
click at [356, 269] on div "Покупець Змінити покупця Бондаренко Людмила 1 замовлення у вас на 1 499 ₴ 100% …" at bounding box center [306, 265] width 328 height 148
drag, startPoint x: 603, startPoint y: 141, endPoint x: 646, endPoint y: 142, distance: 43.0
click at [646, 142] on div "1 499 ₴" at bounding box center [688, 145] width 172 height 15
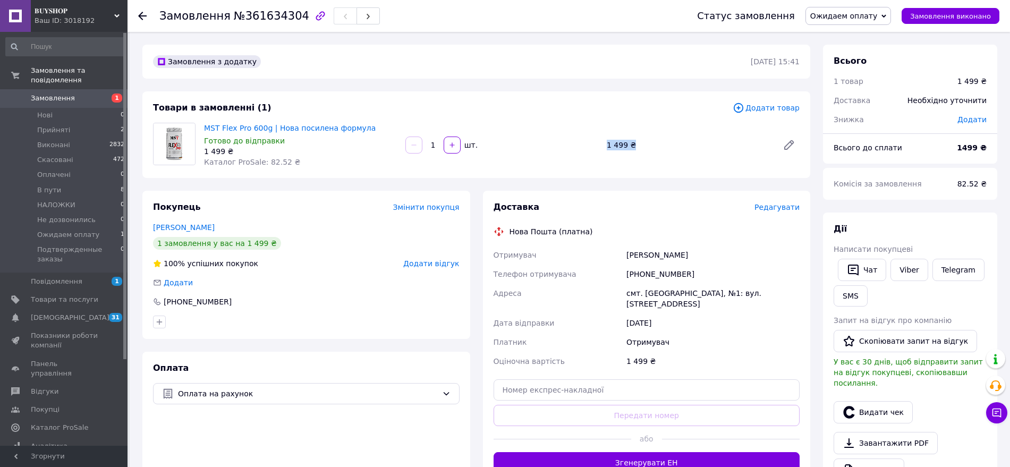
copy div "1 499 ₴"
click at [69, 93] on span "Замовлення" at bounding box center [53, 98] width 44 height 10
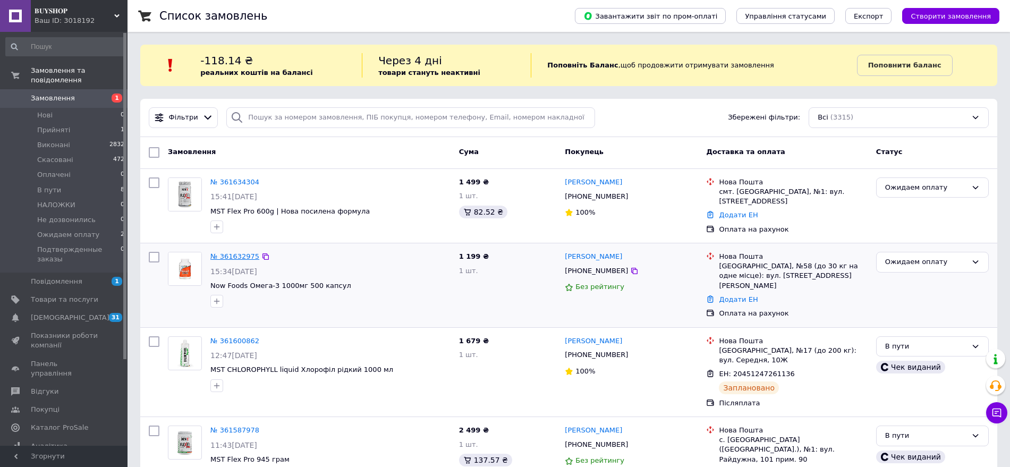
click at [226, 255] on link "№ 361632975" at bounding box center [234, 256] width 49 height 8
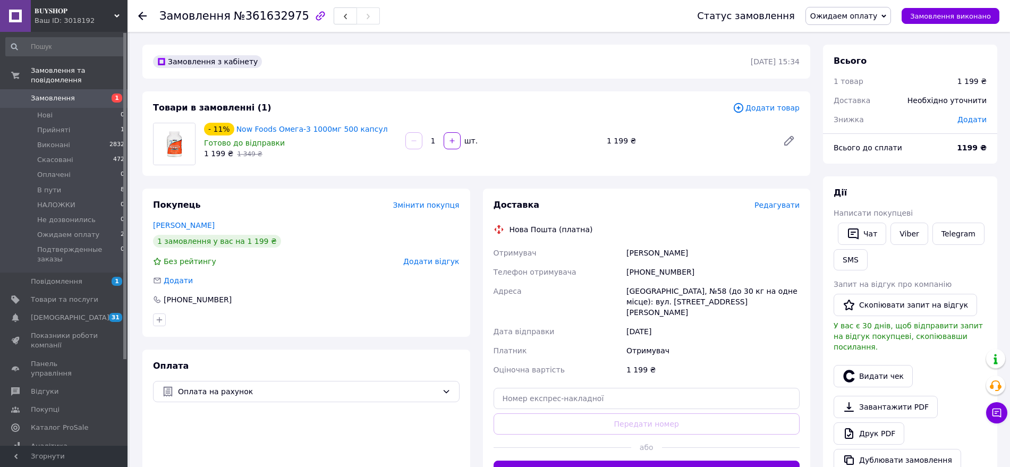
click at [50, 89] on link "Замовлення 1" at bounding box center [65, 98] width 131 height 18
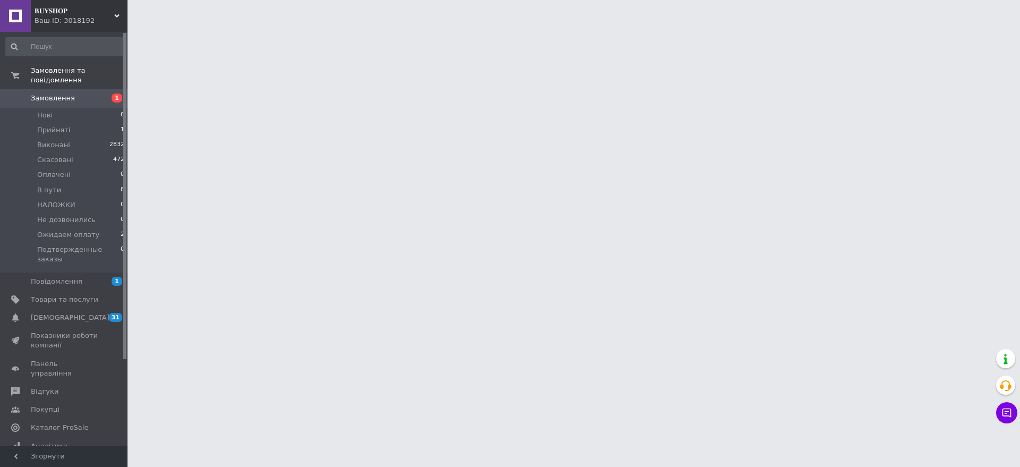
click at [50, 93] on span "Замовлення" at bounding box center [53, 98] width 44 height 10
click at [60, 93] on span "Замовлення" at bounding box center [53, 98] width 44 height 10
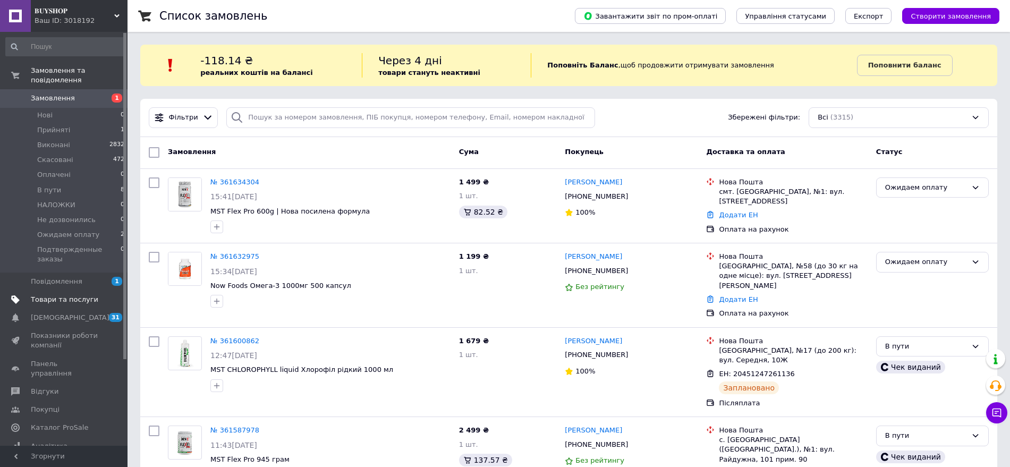
click at [71, 295] on span "Товари та послуги" at bounding box center [64, 300] width 67 height 10
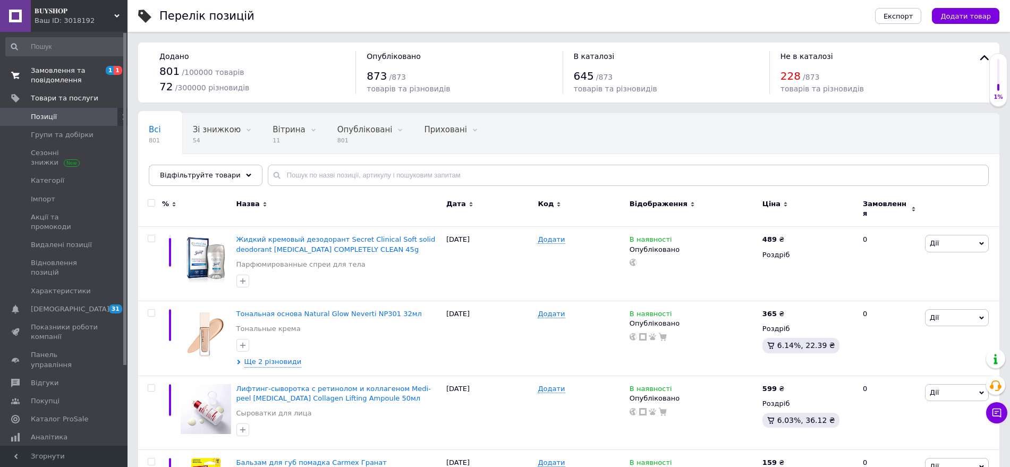
click at [59, 86] on link "Замовлення та повідомлення 1 1" at bounding box center [65, 76] width 131 height 28
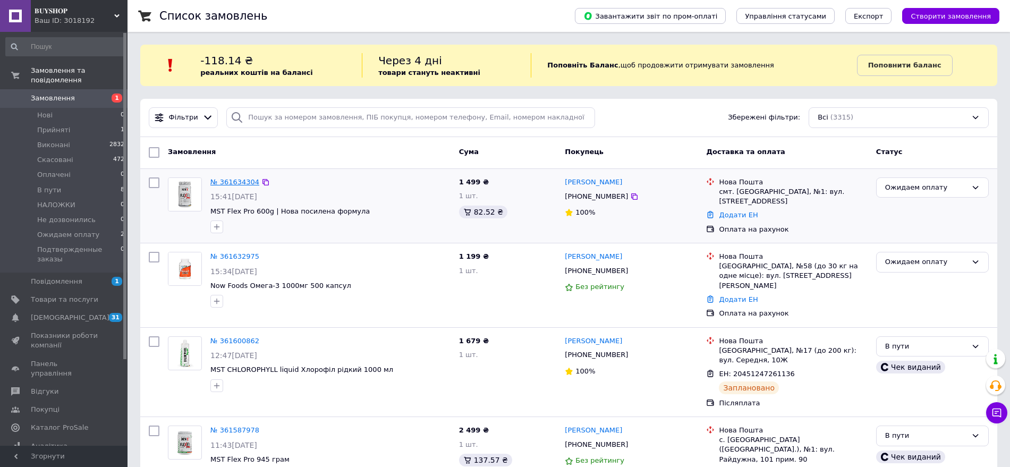
click at [248, 183] on link "№ 361634304" at bounding box center [234, 182] width 49 height 8
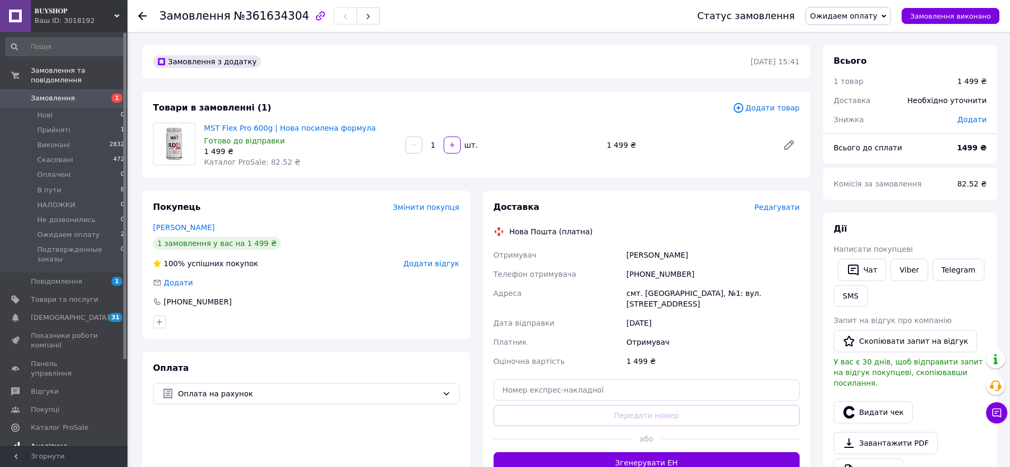
click at [38, 441] on span "Аналітика" at bounding box center [49, 446] width 37 height 10
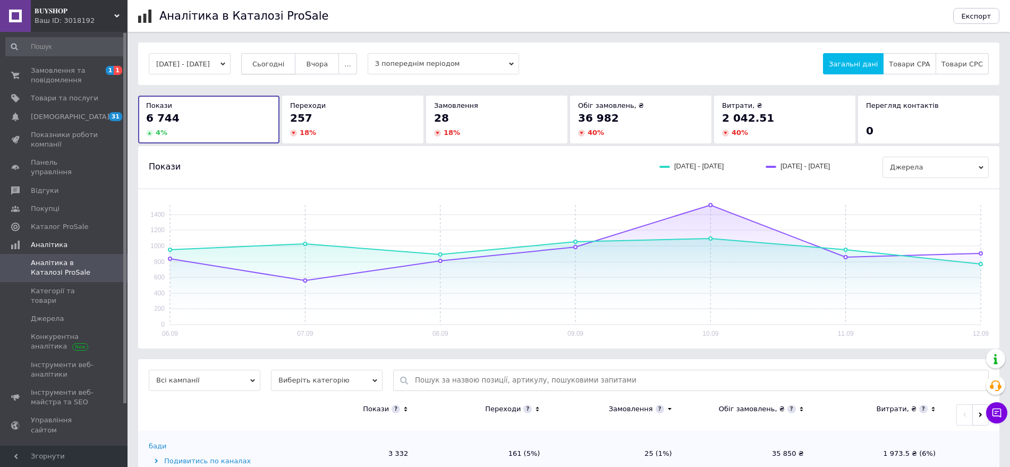
click at [285, 62] on span "Сьогодні" at bounding box center [268, 64] width 32 height 8
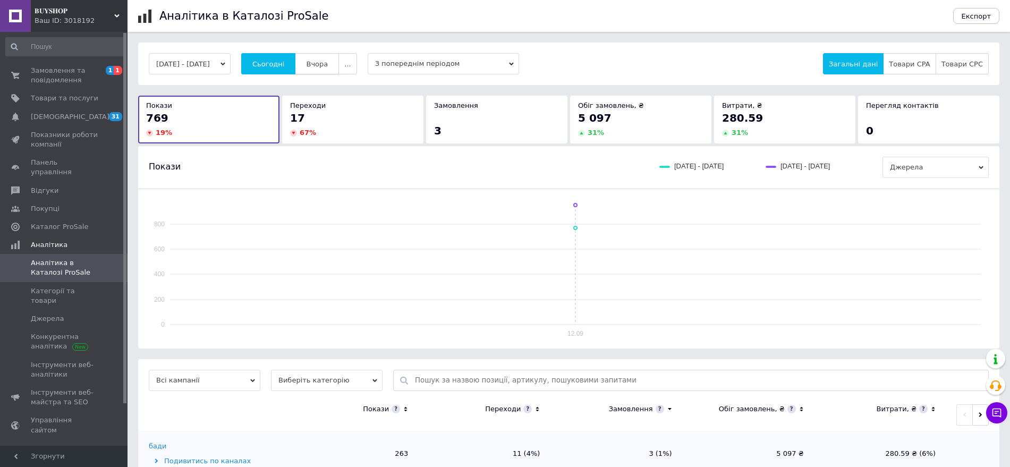
click at [328, 65] on span "Вчора" at bounding box center [317, 64] width 22 height 8
click at [208, 69] on button "11.09.2025 - 11.09.2025" at bounding box center [190, 63] width 82 height 21
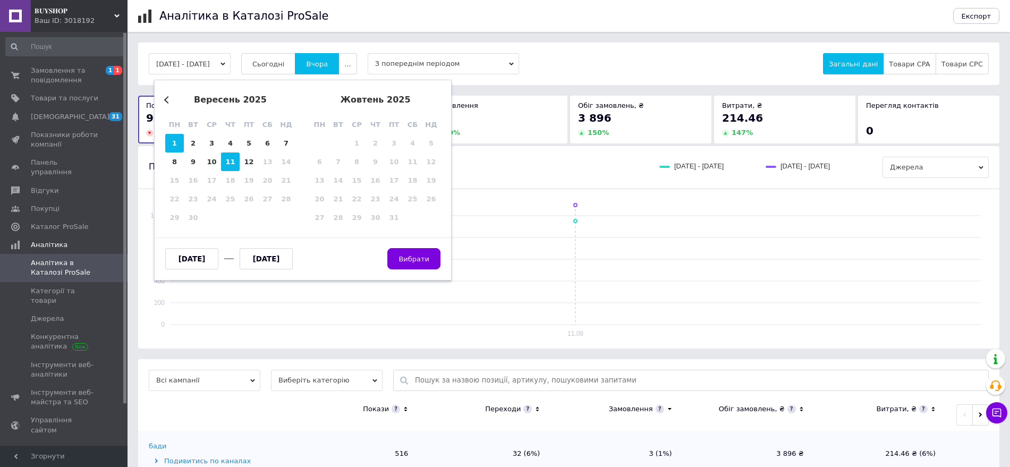
click at [174, 148] on div "1" at bounding box center [174, 143] width 19 height 19
type input "01.09.2025"
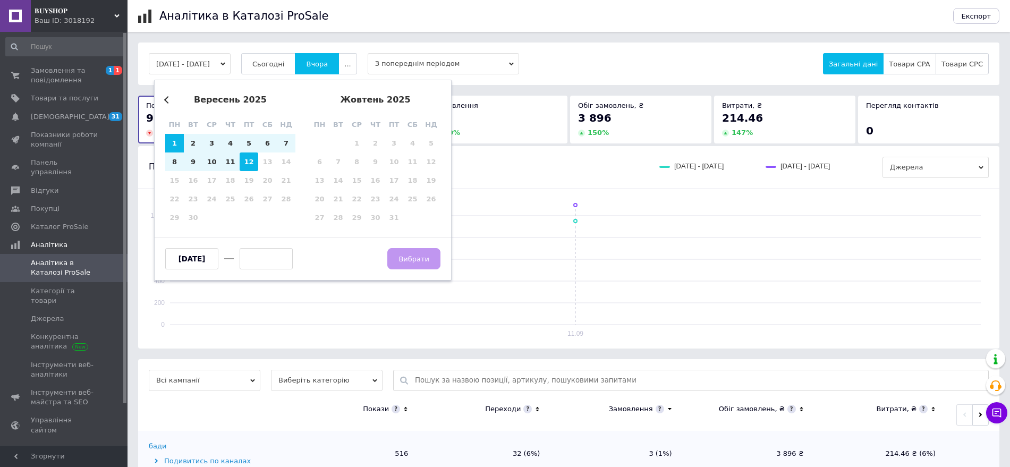
click at [249, 164] on div "12" at bounding box center [249, 161] width 19 height 19
type input "12.09.2025"
click at [400, 259] on button "Вибрати" at bounding box center [413, 258] width 53 height 21
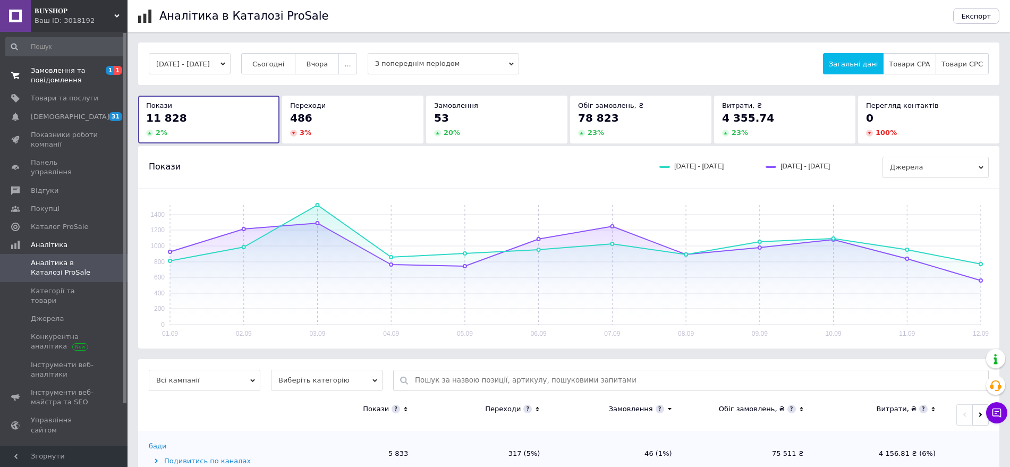
click at [54, 78] on span "Замовлення та повідомлення" at bounding box center [64, 75] width 67 height 19
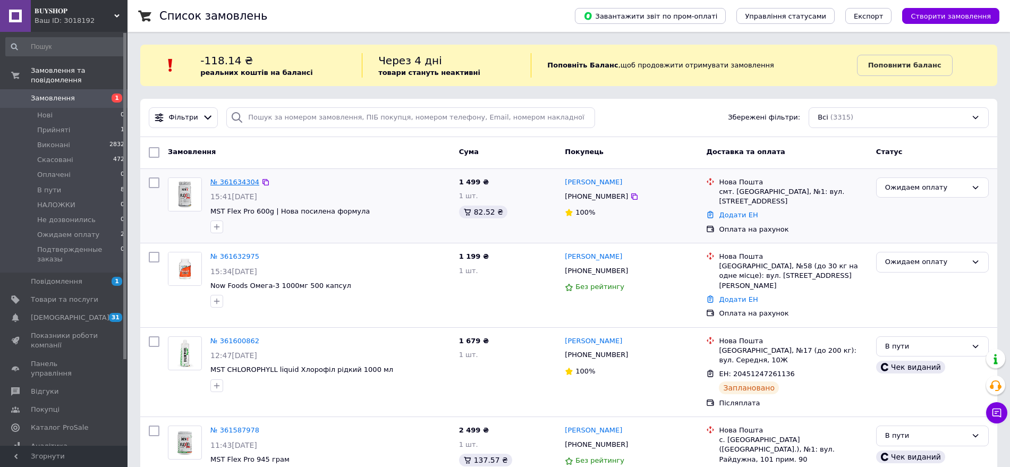
click at [239, 181] on link "№ 361634304" at bounding box center [234, 182] width 49 height 8
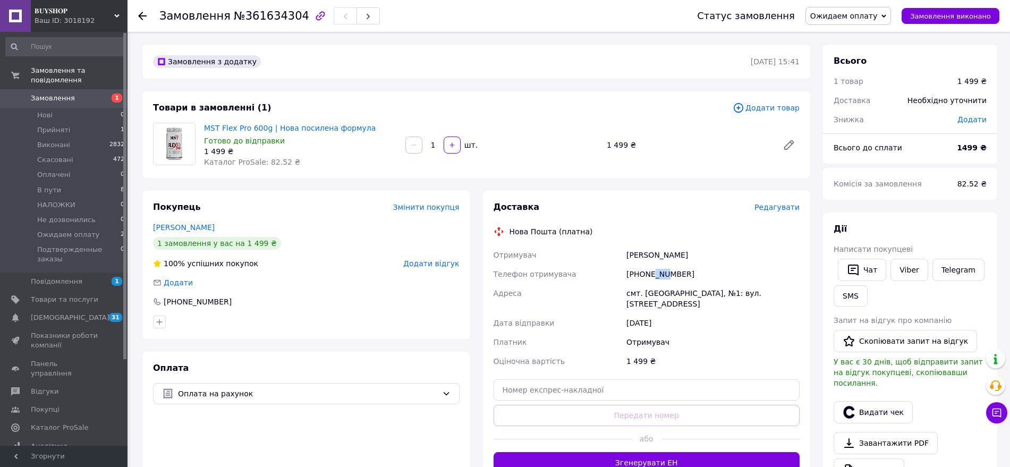
drag, startPoint x: 652, startPoint y: 277, endPoint x: 662, endPoint y: 276, distance: 9.6
click at [662, 276] on div "[PHONE_NUMBER]" at bounding box center [712, 274] width 177 height 19
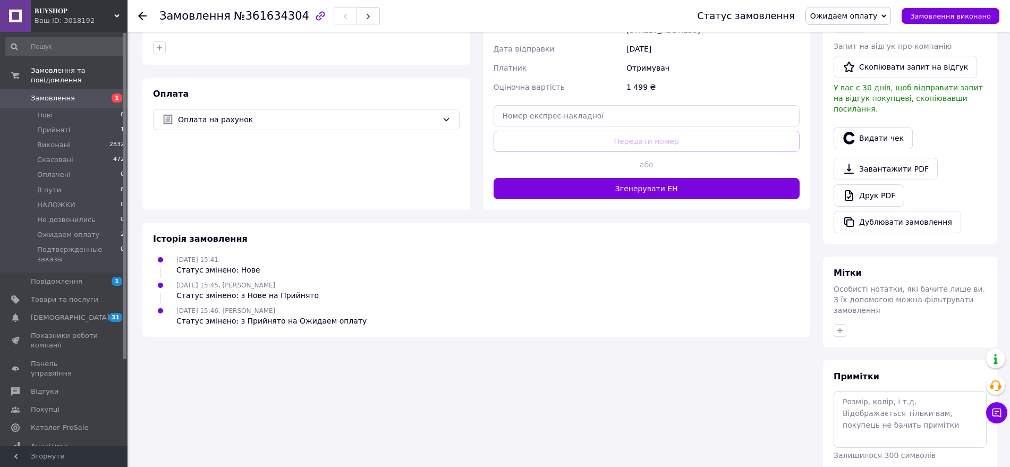
scroll to position [300, 0]
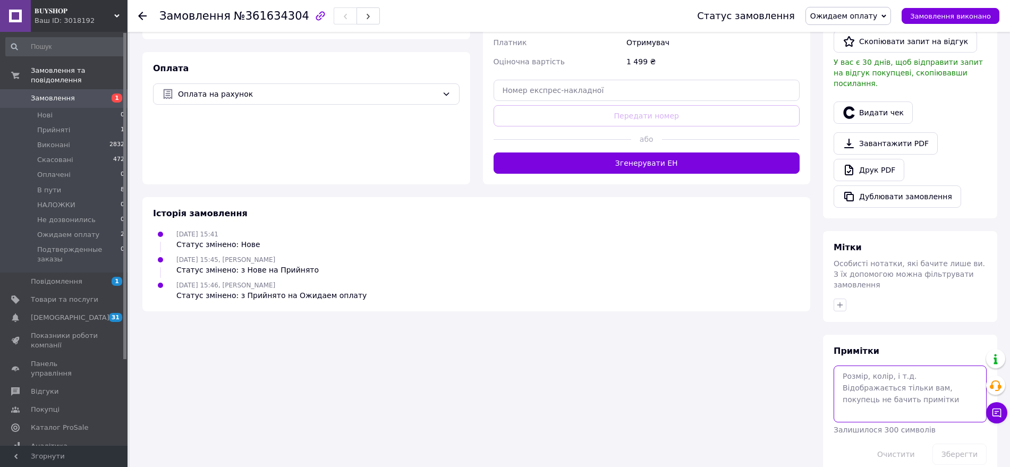
click at [890, 376] on textarea at bounding box center [910, 393] width 153 height 56
click at [955, 444] on button "Зберегти" at bounding box center [959, 454] width 54 height 21
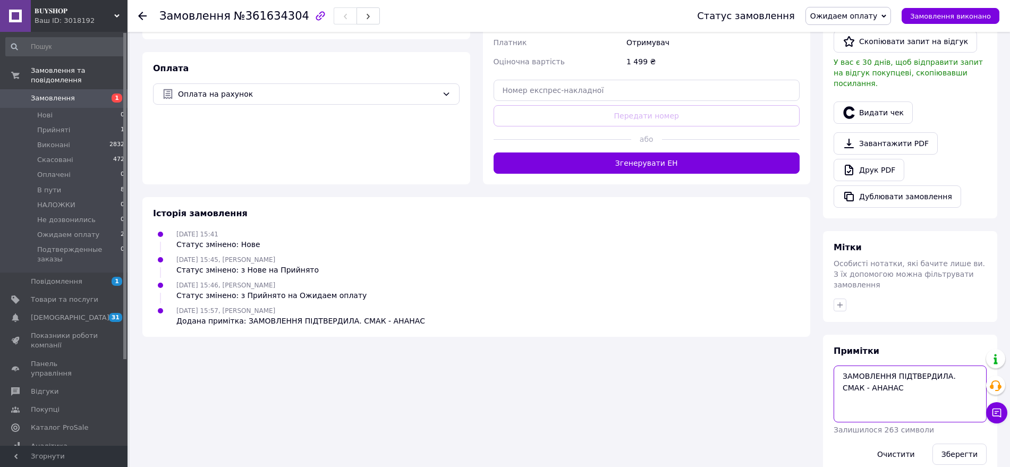
click at [890, 365] on textarea "ЗАМОВЛЕННЯ ПІДТВЕРДИЛА. СМАК - АНАНАС" at bounding box center [910, 393] width 153 height 56
type textarea "ЗАМОВЛЕННЯ ПІДТВЕРДИЛА. СМАК - АНАНАС. КЛІЄНТ МАЄ ОПЛАТИТИ ЗАМОВЛЕННЯ"
click at [956, 444] on button "Зберегти" at bounding box center [959, 454] width 54 height 21
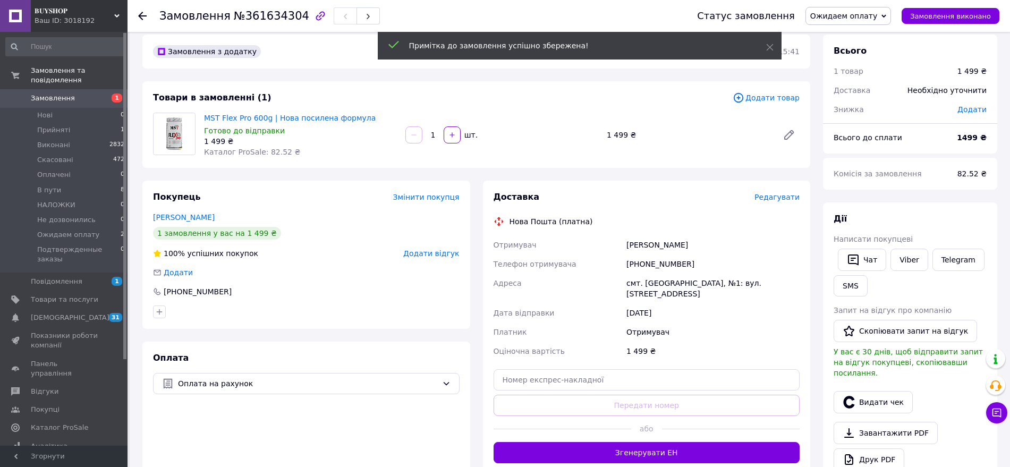
scroll to position [0, 0]
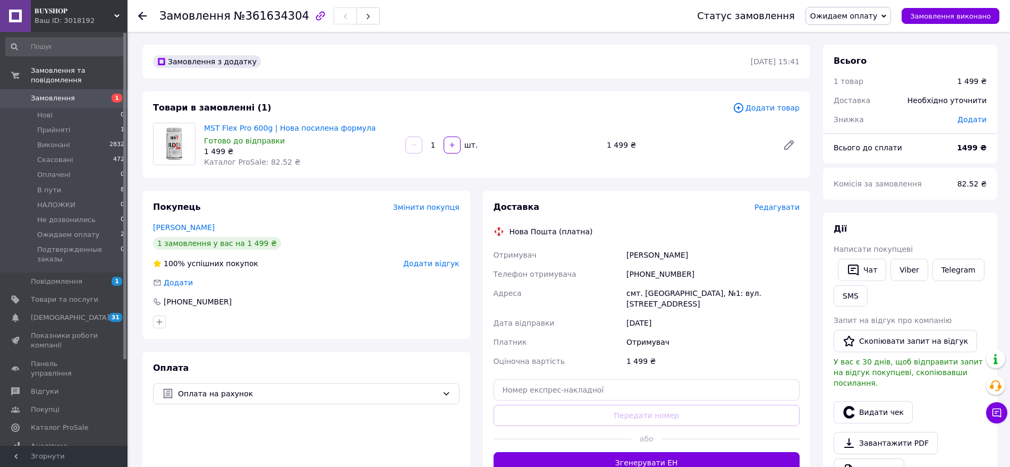
click at [36, 93] on span "Замовлення" at bounding box center [53, 98] width 44 height 10
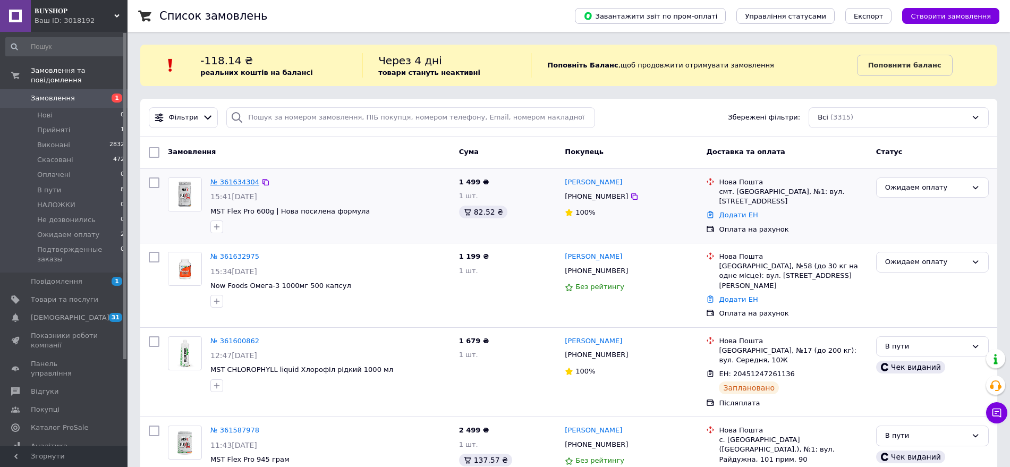
click at [224, 178] on link "№ 361634304" at bounding box center [234, 182] width 49 height 8
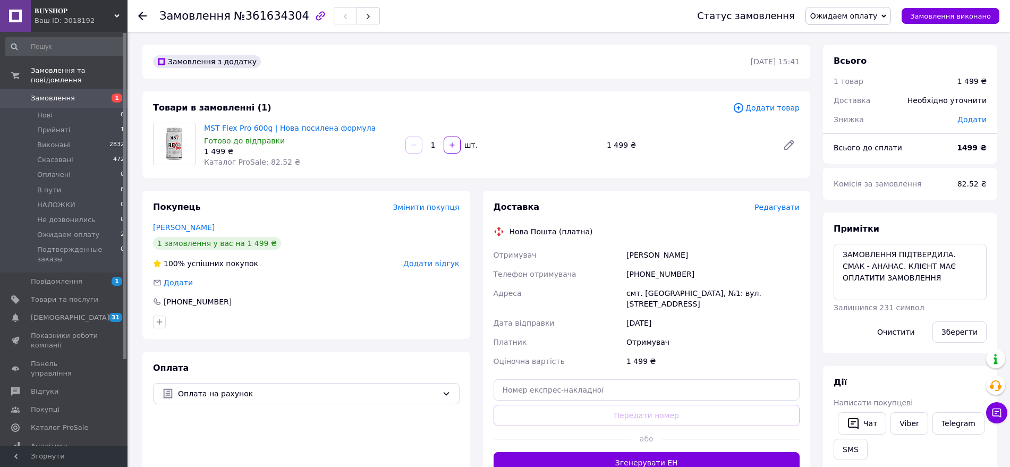
click at [85, 93] on span "Замовлення" at bounding box center [64, 98] width 67 height 10
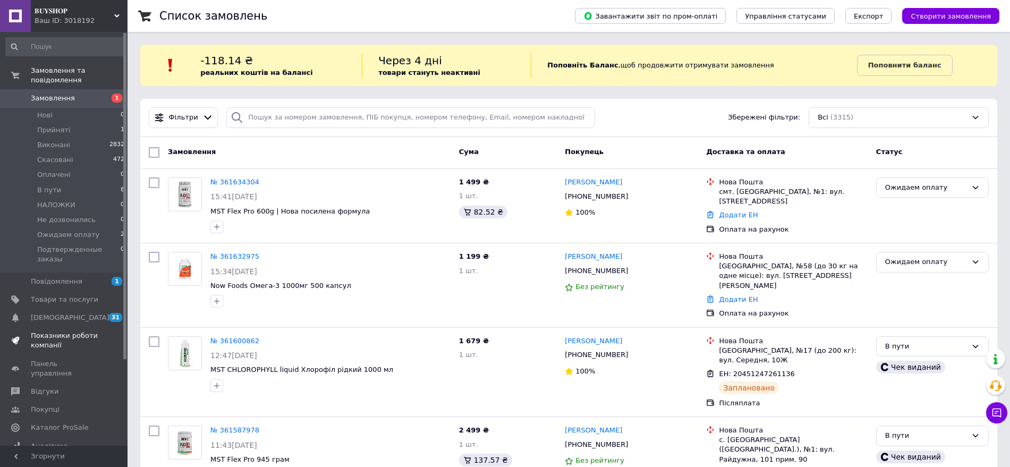
click at [60, 331] on span "Показники роботи компанії" at bounding box center [64, 340] width 67 height 19
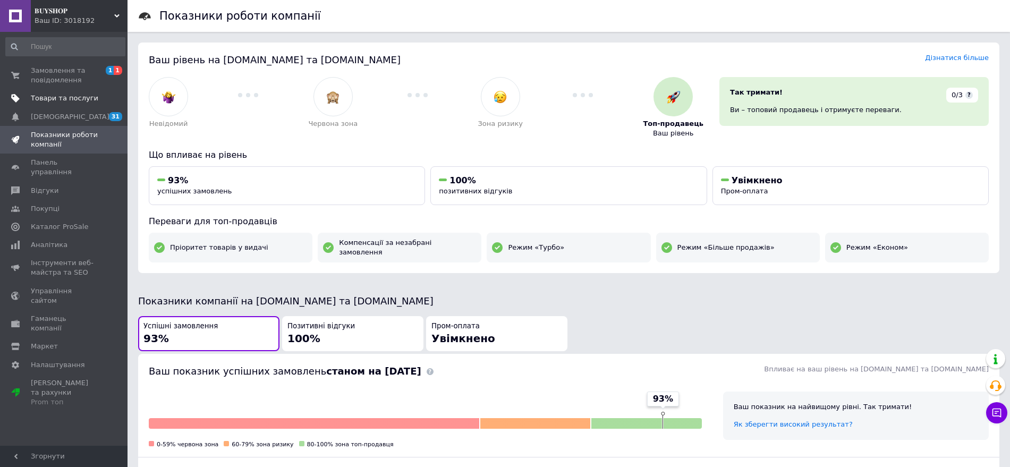
click at [62, 96] on span "Товари та послуги" at bounding box center [64, 98] width 67 height 10
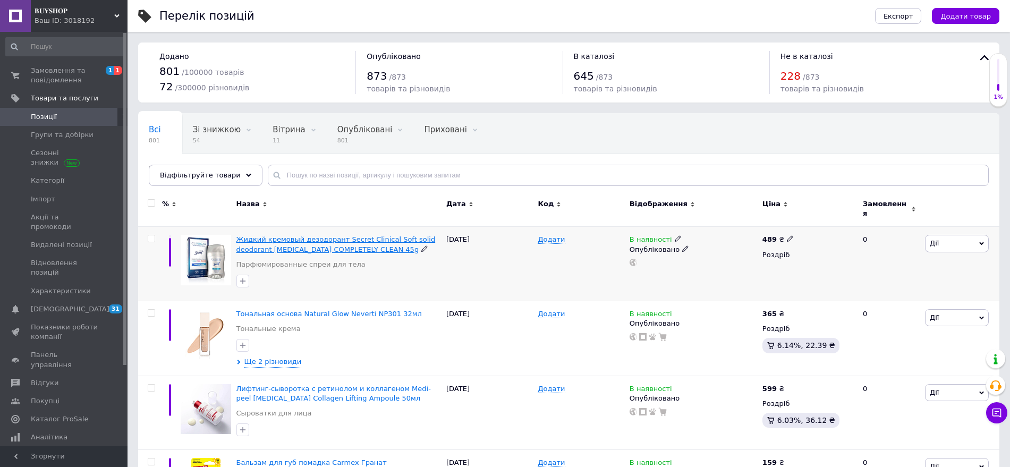
click at [265, 235] on span "Жидкий кремовый дезодорант Secret Clinical Soft solid deodorant Antiperspirant …" at bounding box center [335, 244] width 199 height 18
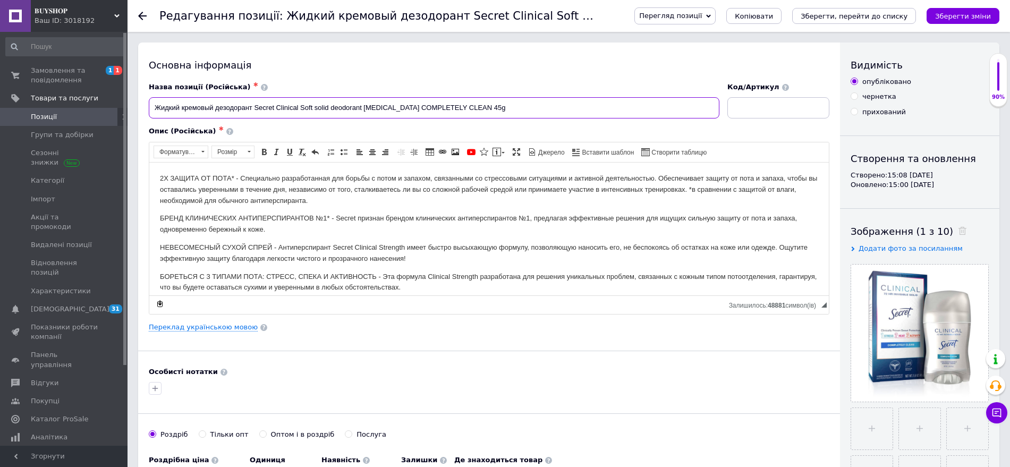
drag, startPoint x: 152, startPoint y: 107, endPoint x: 516, endPoint y: 112, distance: 363.9
click at [516, 112] on input "Жидкий кремовый дезодорант Secret Clinical Soft solid deodorant Antiperspirant …" at bounding box center [434, 107] width 571 height 21
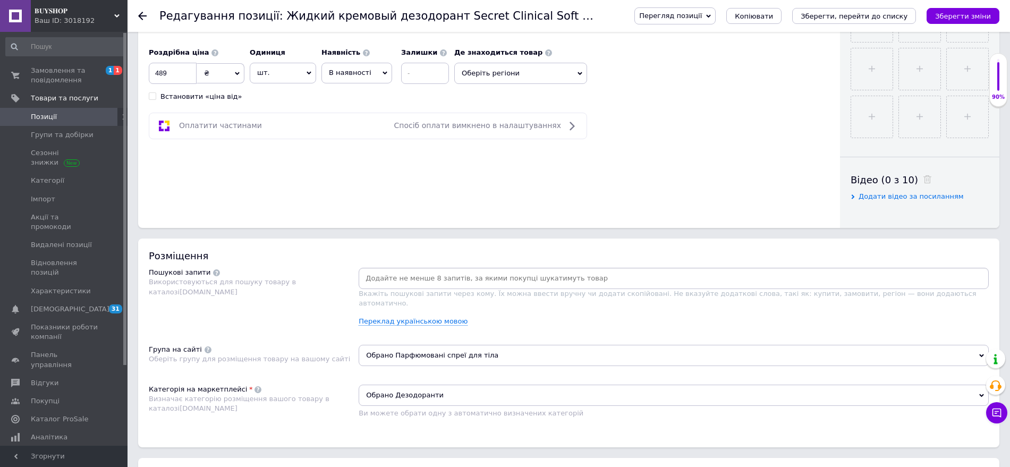
scroll to position [531, 0]
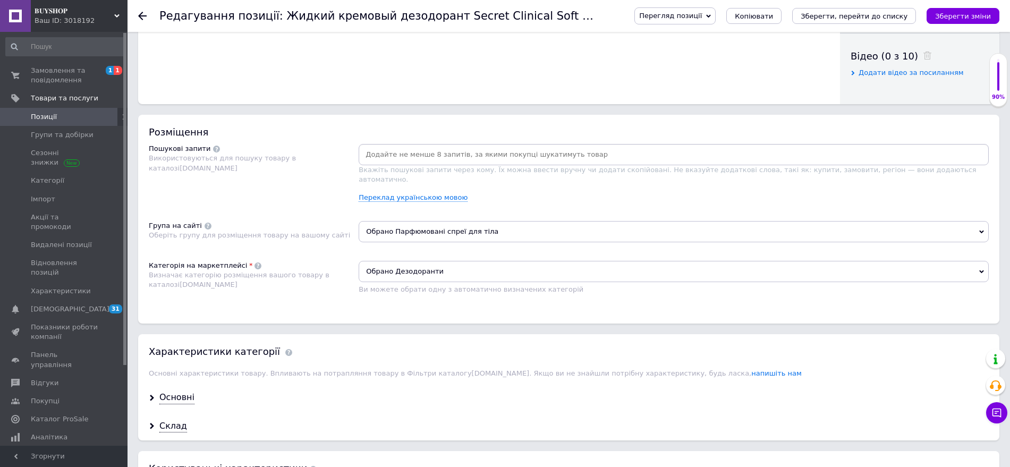
click at [380, 147] on input at bounding box center [674, 155] width 626 height 16
paste input "Secret"
type input "Secret"
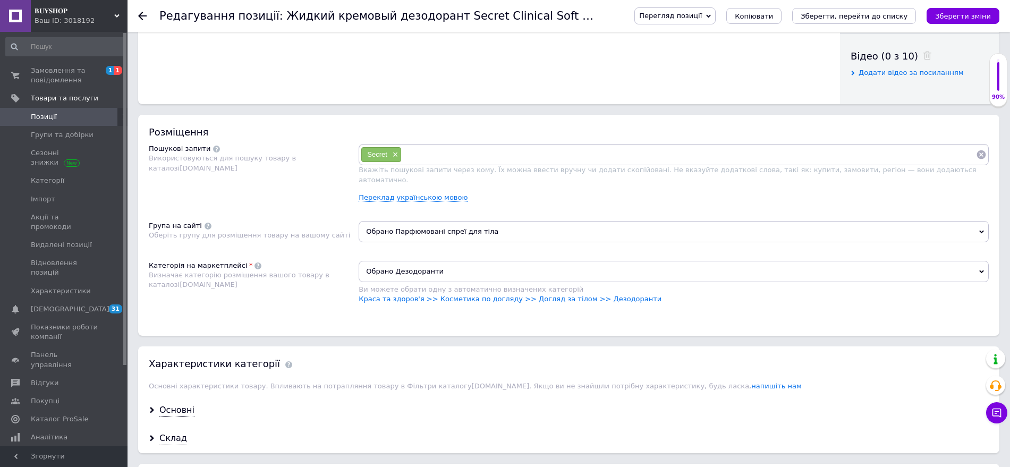
click at [413, 161] on input at bounding box center [689, 155] width 574 height 16
paste input "Антиперспирант Secret Clinical"
type input "Антиперспирант Secret Clinical"
click at [533, 156] on input at bounding box center [749, 155] width 454 height 16
paste input "Дезодорант антиперспирант Secret"
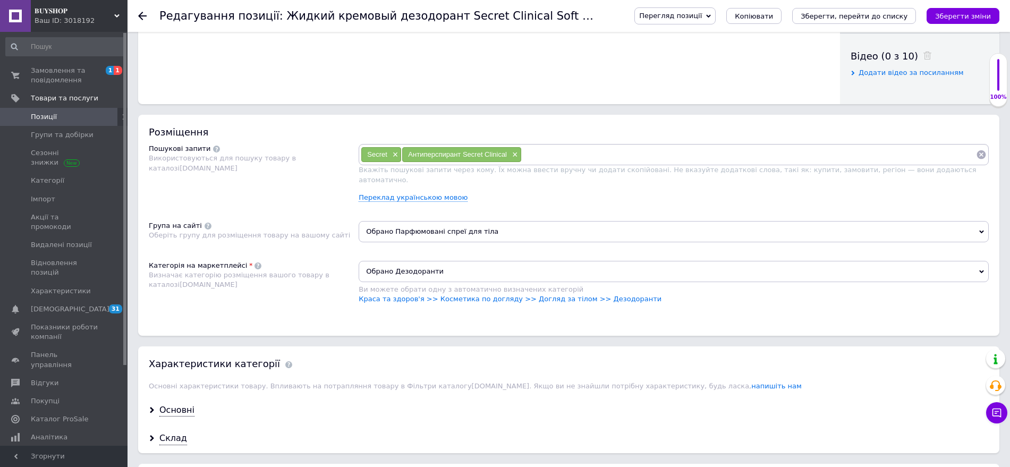
type input "Дезодорант антиперспирант Secret"
drag, startPoint x: 568, startPoint y: 154, endPoint x: 643, endPoint y: 156, distance: 74.4
click at [643, 156] on div "Дезодорант антиперспирант Secret ×" at bounding box center [588, 154] width 133 height 15
copy span "антиперспирант Secret"
click at [670, 155] on input at bounding box center [816, 155] width 320 height 16
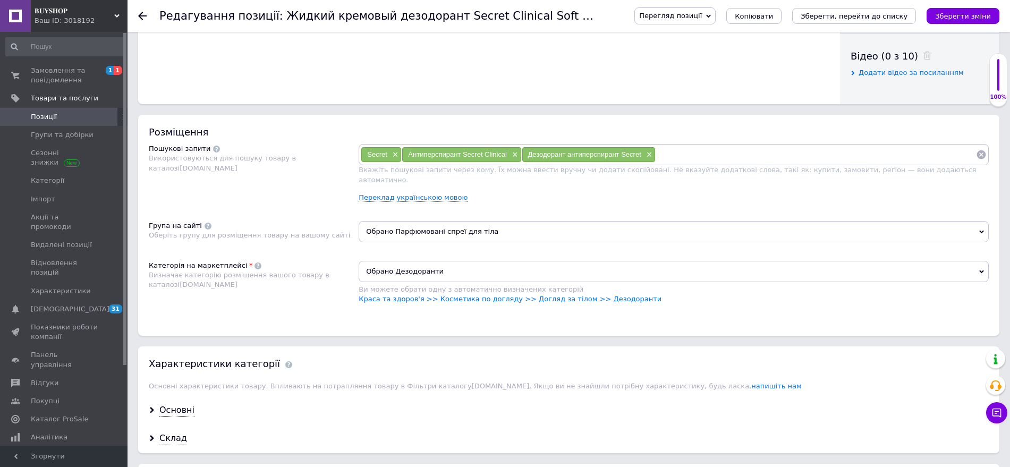
paste input "антиперспирант Secret"
type input "антиперспирант Secret"
click at [771, 153] on input at bounding box center [863, 155] width 226 height 16
paste input "твердо-кремовый антиперспирант и дезодорант"
type input "твердо-кремовый антиперспирант и дезодорант"
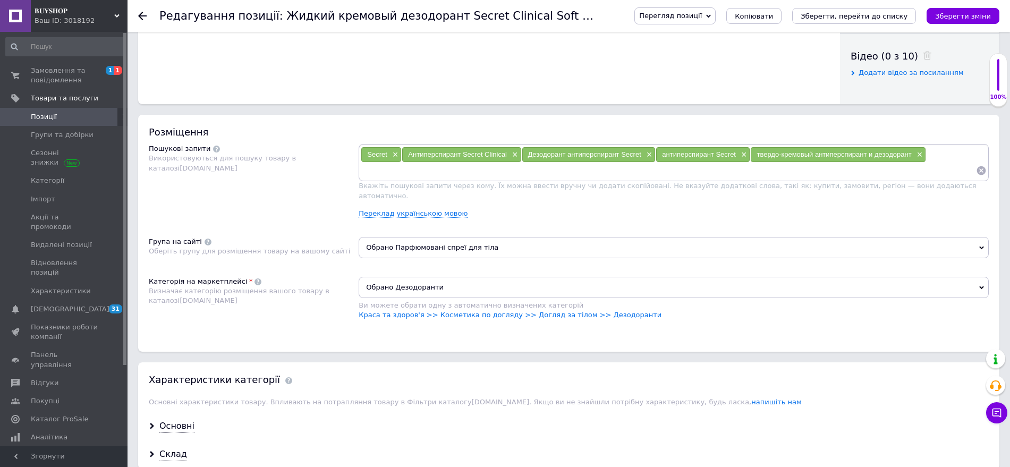
click at [373, 175] on input at bounding box center [668, 171] width 615 height 16
paste input "Антиперспирант Secret Clinical"
click at [369, 171] on input "Антиперспирант Secret Clinical" at bounding box center [668, 171] width 615 height 16
type input "антиперспирант Secret Clinical"
click at [507, 176] on input at bounding box center [728, 171] width 496 height 16
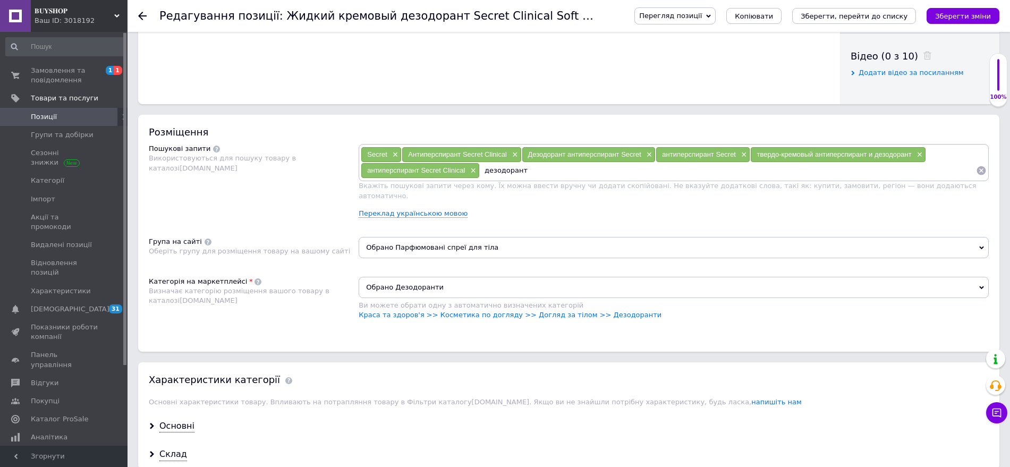
type input "дезодоранти"
drag, startPoint x: 491, startPoint y: 172, endPoint x: 526, endPoint y: 172, distance: 35.1
click at [526, 172] on div "дезодоранти ×" at bounding box center [510, 170] width 61 height 15
copy span "дезодоранти"
click at [556, 177] on input at bounding box center [758, 171] width 435 height 16
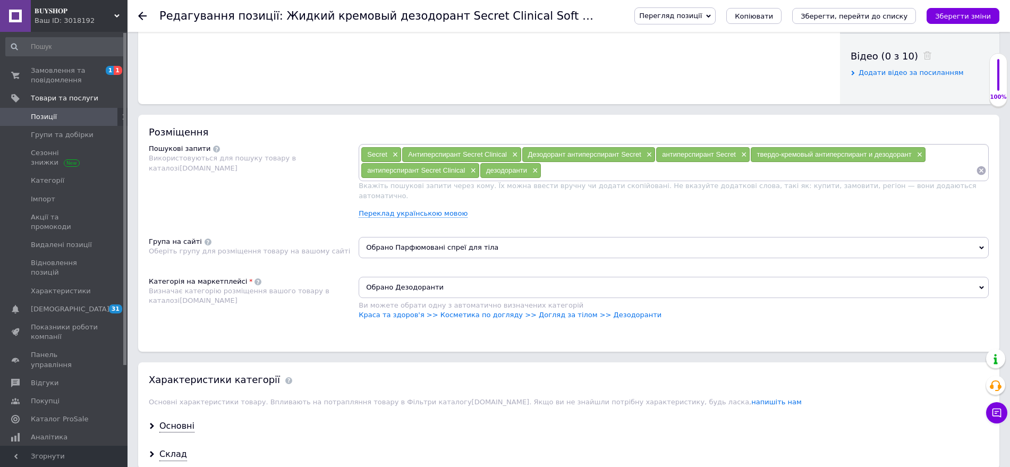
paste input "дезодоранти"
drag, startPoint x: 364, startPoint y: 154, endPoint x: 389, endPoint y: 152, distance: 25.0
click at [389, 152] on div "Secret ×" at bounding box center [381, 154] width 40 height 15
copy span "Secret"
click at [590, 173] on input "дезодоранти" at bounding box center [758, 171] width 435 height 16
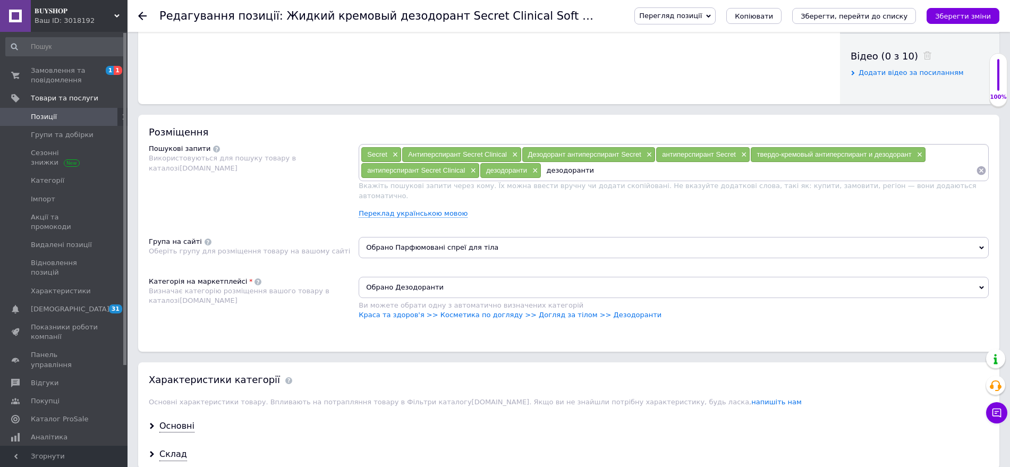
paste input "Secret"
type input "дезодоранти Secret"
click at [636, 168] on input at bounding box center [800, 171] width 351 height 16
paste input "Дезодорант-антиперспірант"
type input "Дезодорант-антиперспірант"
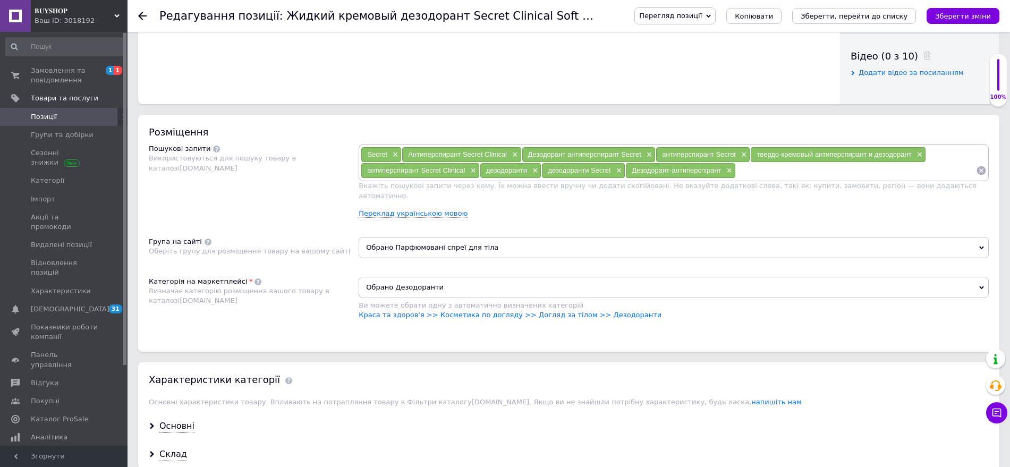
click at [746, 170] on input at bounding box center [856, 171] width 240 height 16
paste input "Дезодорант-антиперспірант"
drag, startPoint x: 368, startPoint y: 156, endPoint x: 389, endPoint y: 155, distance: 20.7
click at [389, 155] on div "Secret ×" at bounding box center [381, 154] width 40 height 15
copy span "Secret"
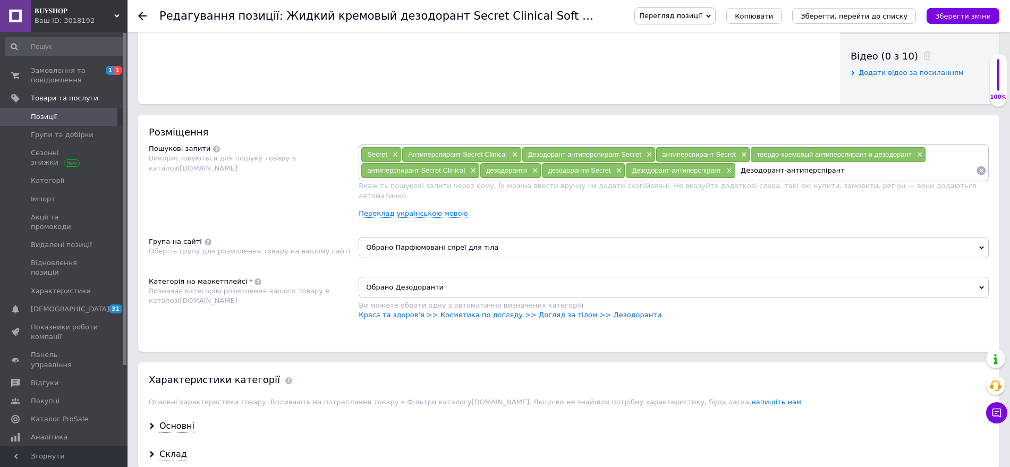
click at [836, 168] on input "Дезодорант-антиперспірант" at bounding box center [856, 171] width 240 height 16
paste input "Secret"
type input "Дезодорант-антиперспірант Secret"
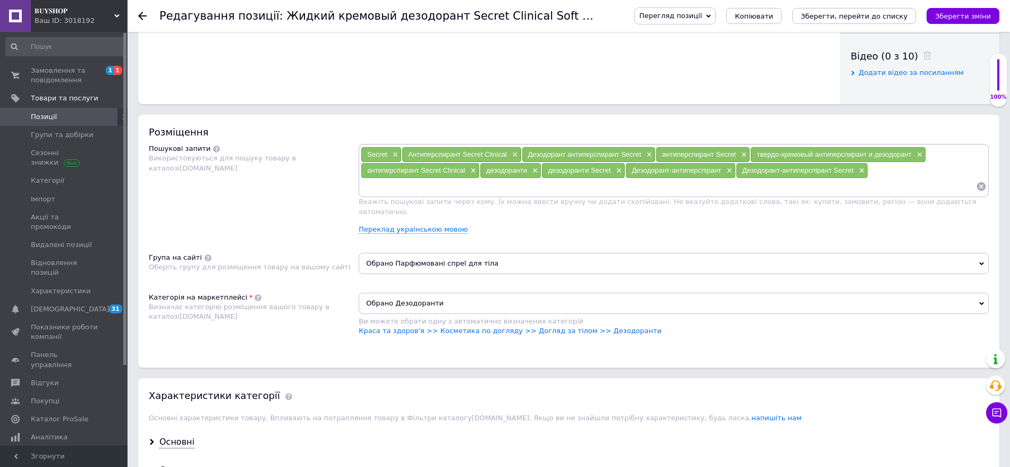
click at [367, 186] on input at bounding box center [668, 186] width 615 height 16
paste input "Дезодорант-антиперспірант Secret"
click at [370, 188] on input "Дезодорант-антиперспірант Secret" at bounding box center [668, 186] width 615 height 16
type input "дезодорант-антиперспірант Secret"
click at [507, 184] on input at bounding box center [733, 186] width 483 height 16
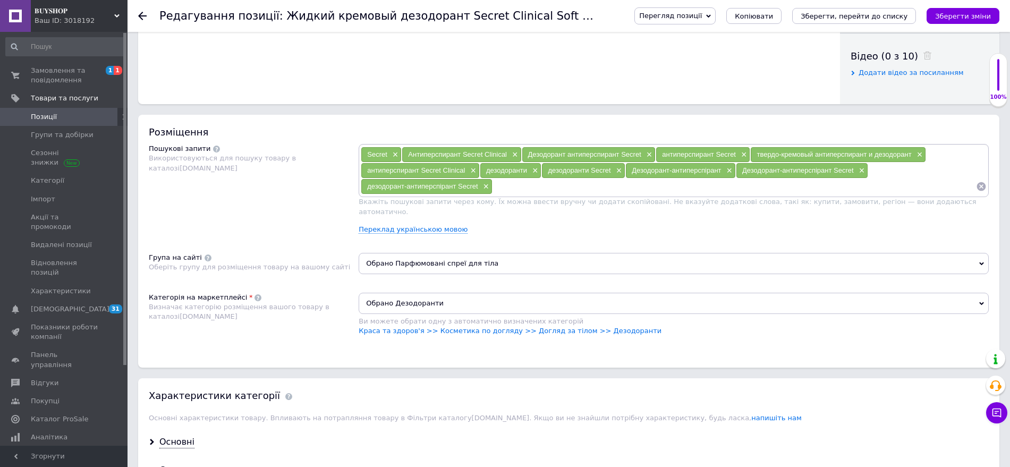
paste input "антиперспирант/дезодорант"
type input "антиперспирант/дезодорант"
drag, startPoint x: 498, startPoint y: 188, endPoint x: 538, endPoint y: 192, distance: 40.5
click at [548, 190] on div "антиперспирант/дезодорант ×" at bounding box center [548, 186] width 110 height 15
drag, startPoint x: 538, startPoint y: 192, endPoint x: 525, endPoint y: 220, distance: 31.1
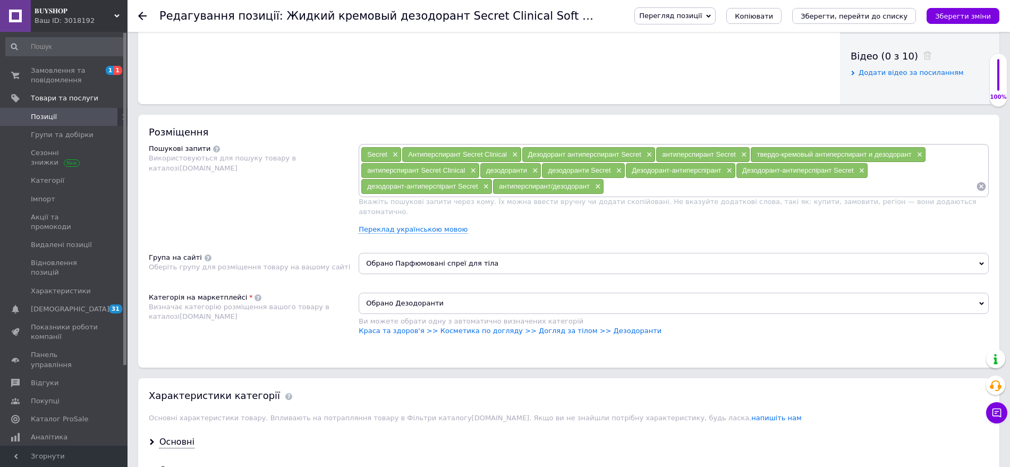
click at [526, 225] on div "Переклад українською мовою" at bounding box center [674, 230] width 630 height 10
drag, startPoint x: 495, startPoint y: 189, endPoint x: 551, endPoint y: 191, distance: 56.4
click at [551, 191] on div "антиперспирант/дезодорант ×" at bounding box center [548, 186] width 110 height 15
copy span "антиперспирант"
click at [615, 191] on input at bounding box center [790, 186] width 372 height 16
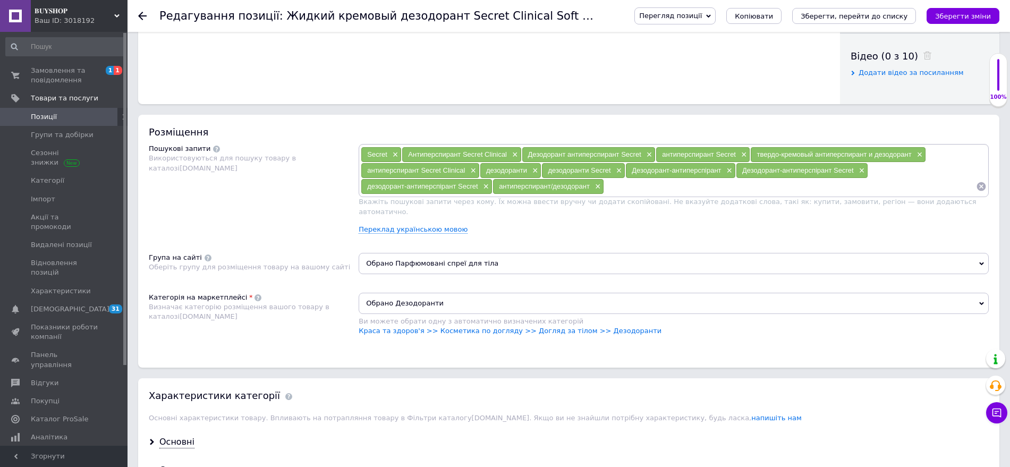
paste input "антиперспирант"
type input "антиперспирант"
drag, startPoint x: 607, startPoint y: 192, endPoint x: 661, endPoint y: 188, distance: 54.4
click at [661, 188] on div "антиперспирант ×" at bounding box center [641, 186] width 72 height 15
copy span "антиперспирант"
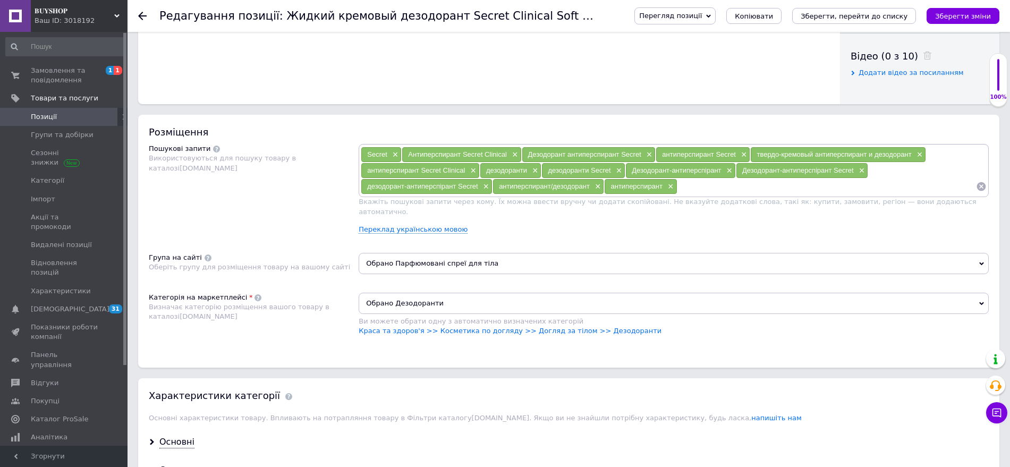
click at [686, 189] on input at bounding box center [826, 186] width 299 height 16
paste input "антиперспирант"
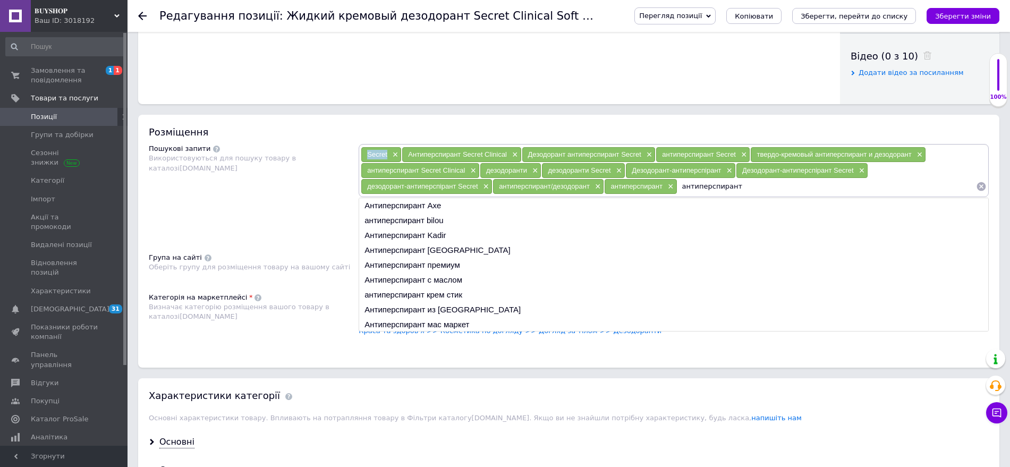
click at [394, 148] on div "Secret ×" at bounding box center [381, 154] width 40 height 15
copy span "Secret"
click at [746, 190] on input "антиперспирант" at bounding box center [826, 186] width 299 height 16
paste input "Secret"
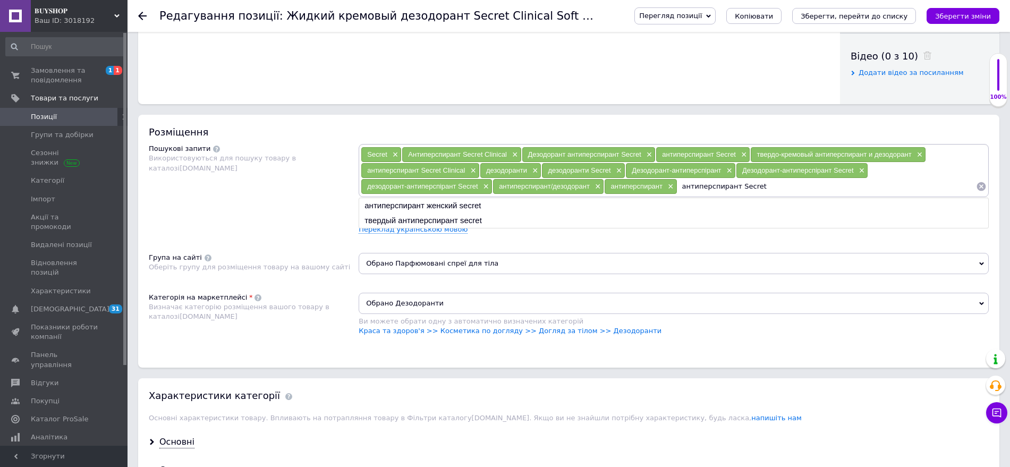
click at [687, 189] on input "антиперспирант Secret" at bounding box center [826, 186] width 299 height 16
type input "антиперспирант Secret"
click at [467, 219] on li "твердый антиперспирант secret" at bounding box center [673, 220] width 629 height 15
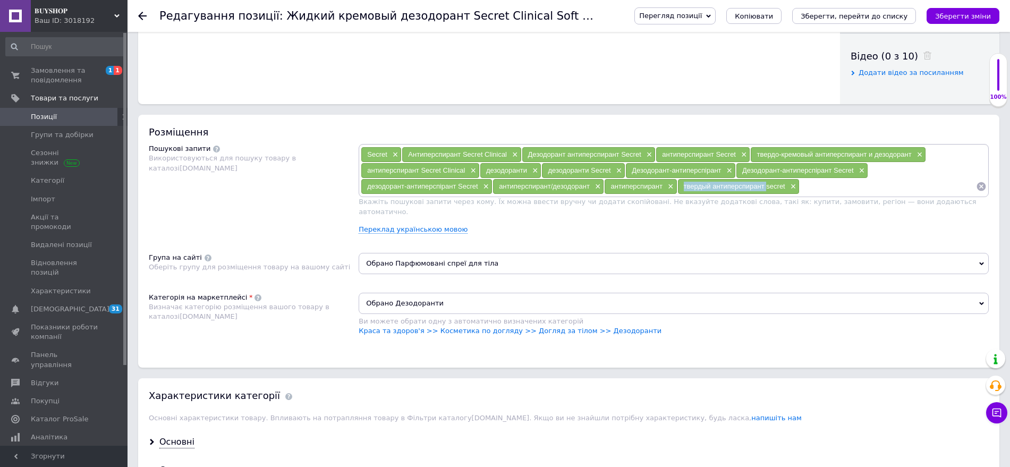
drag, startPoint x: 683, startPoint y: 185, endPoint x: 766, endPoint y: 189, distance: 83.5
click at [766, 189] on div "твердый антиперспирант secret ×" at bounding box center [739, 186] width 122 height 15
copy span "твердый антиперспирант"
click at [818, 187] on input at bounding box center [888, 186] width 176 height 16
paste input "твердый антиперспирант"
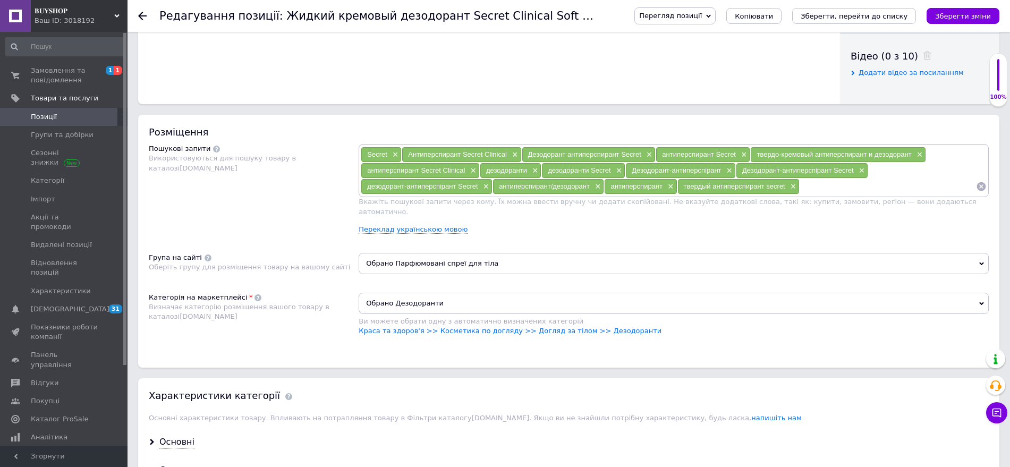
type input "твердый антиперспирант"
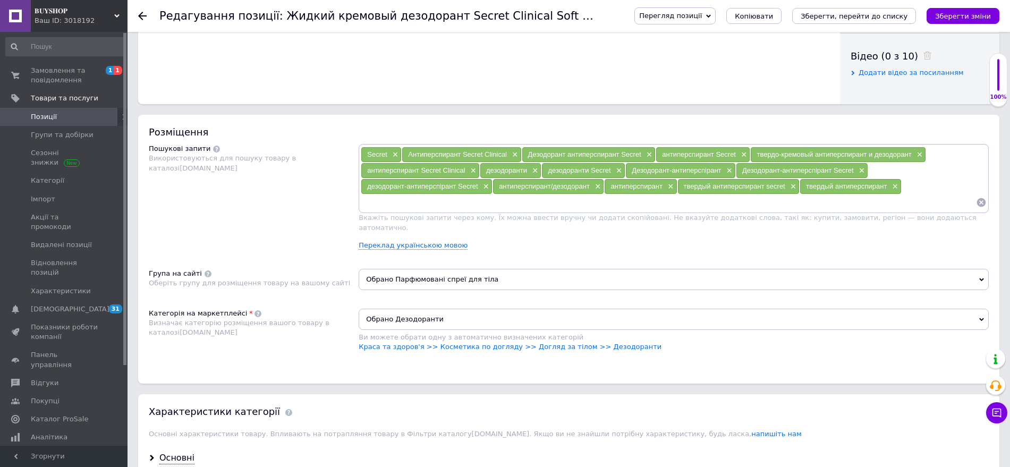
click at [401, 204] on input at bounding box center [668, 202] width 615 height 16
paste input "Дезодорант-антиперспірант Secret"
click at [369, 202] on input "Дезодорант-антиперспірант Secret" at bounding box center [668, 202] width 615 height 16
type input "дезодорант-антиперспірант Secret"
drag, startPoint x: 481, startPoint y: 207, endPoint x: 339, endPoint y: 207, distance: 141.3
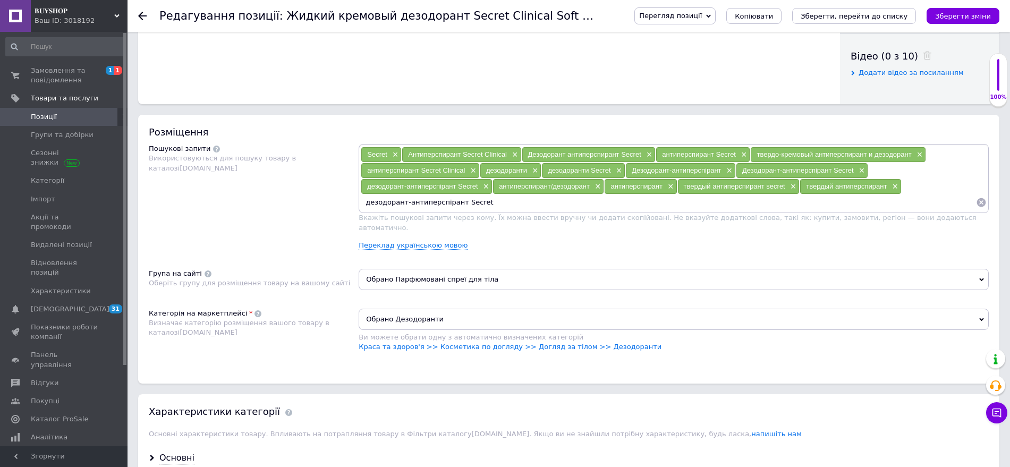
click at [339, 207] on div "Пошукові запити Використовуються для пошуку товару в каталозі Prom.ua Secret × …" at bounding box center [569, 201] width 840 height 114
click at [366, 200] on input at bounding box center [668, 202] width 615 height 16
paste input "антиперспірант гелевий"
type input "антиперспірант гелевий"
click at [472, 197] on input at bounding box center [716, 202] width 517 height 16
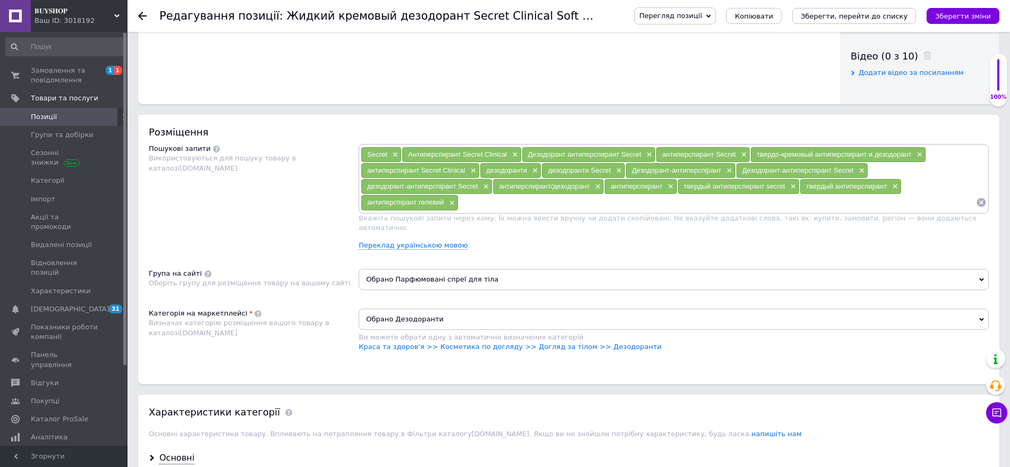
paste input "антиперспірант гелевий"
drag, startPoint x: 382, startPoint y: 155, endPoint x: 389, endPoint y: 155, distance: 6.4
click at [393, 155] on div "Secret ×" at bounding box center [381, 154] width 40 height 15
drag, startPoint x: 389, startPoint y: 155, endPoint x: 380, endPoint y: 155, distance: 8.5
click at [388, 155] on div "Secret ×" at bounding box center [381, 154] width 40 height 15
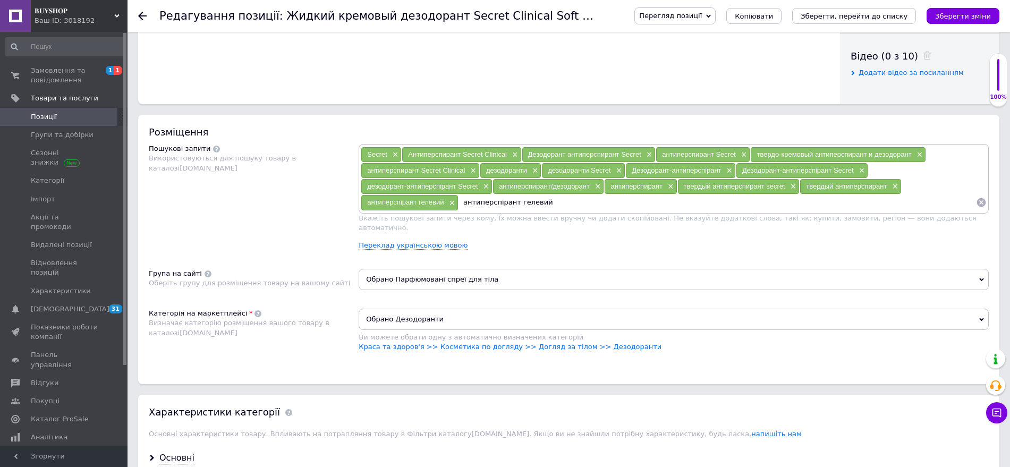
click at [380, 155] on span "Secret" at bounding box center [377, 154] width 20 height 8
drag, startPoint x: 380, startPoint y: 155, endPoint x: 371, endPoint y: 154, distance: 9.1
click at [373, 154] on span "Secret" at bounding box center [377, 154] width 20 height 8
click at [550, 201] on input "антиперспірант гелевий" at bounding box center [716, 202] width 517 height 16
paste input "Secret"
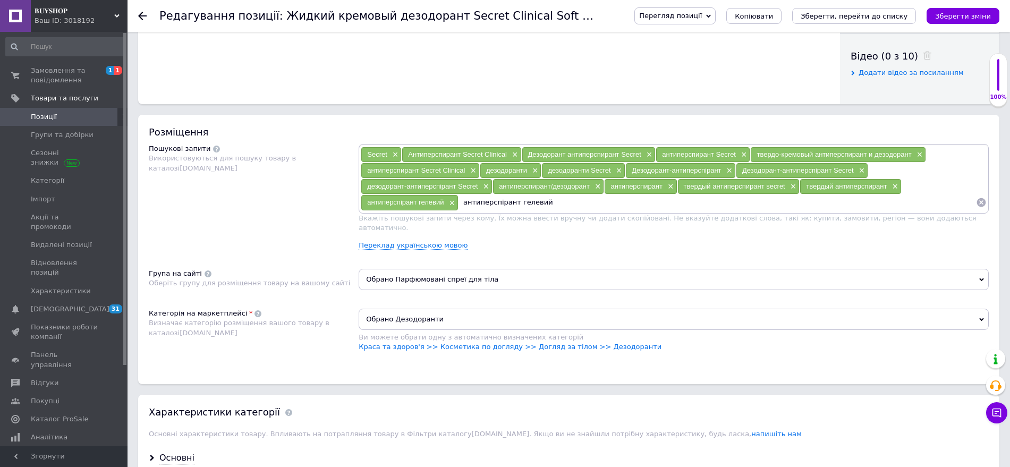
type input "антиперспірант гелевий Secret"
click at [593, 205] on input at bounding box center [777, 202] width 398 height 16
paste input "антиперспірант гелевий Secret Fresh"
type input "антиперспірант гелевий Secret Fresh"
click at [730, 203] on input at bounding box center [846, 202] width 259 height 16
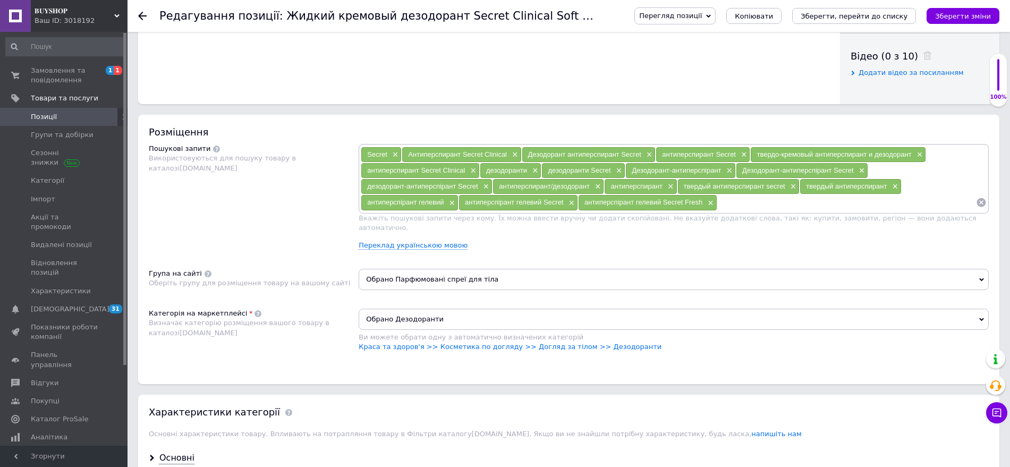
paste input "Натуральный кремовый антиперспирант"
type input "Натуральный кремовый антиперспирант"
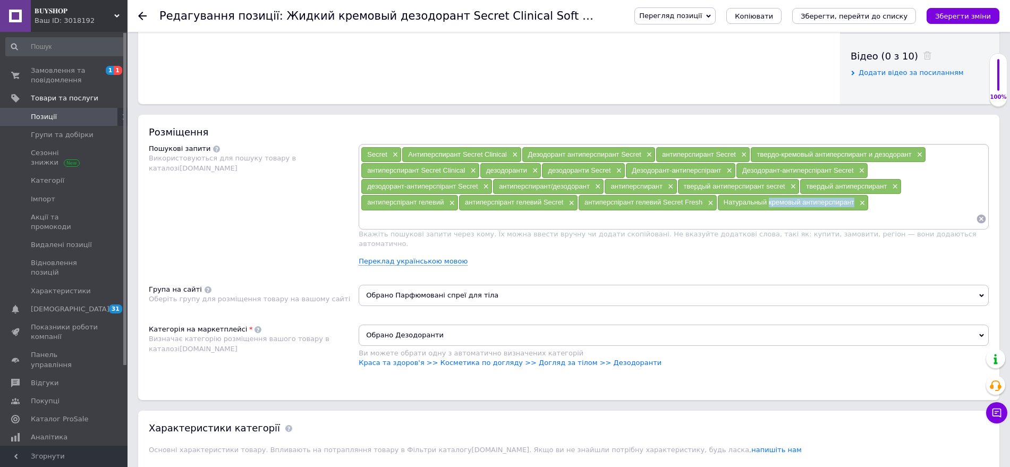
drag, startPoint x: 770, startPoint y: 203, endPoint x: 854, endPoint y: 206, distance: 84.5
click at [854, 206] on div "Натуральный кремовый антиперспирант ×" at bounding box center [793, 202] width 150 height 15
click at [381, 217] on input at bounding box center [668, 219] width 615 height 16
paste input "кремовый антиперспирант"
type input "кремовый антиперспирант"
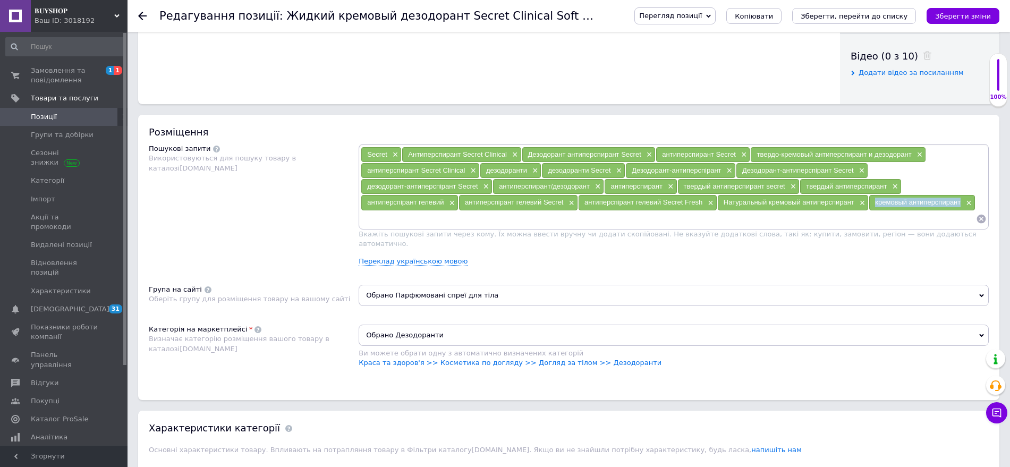
drag, startPoint x: 873, startPoint y: 205, endPoint x: 962, endPoint y: 206, distance: 88.7
click at [962, 206] on div "кремовый антиперспирант ×" at bounding box center [921, 202] width 105 height 15
click at [366, 217] on input at bounding box center [668, 219] width 615 height 16
paste input "кремовый антиперспирант"
drag, startPoint x: 367, startPoint y: 158, endPoint x: 390, endPoint y: 155, distance: 24.1
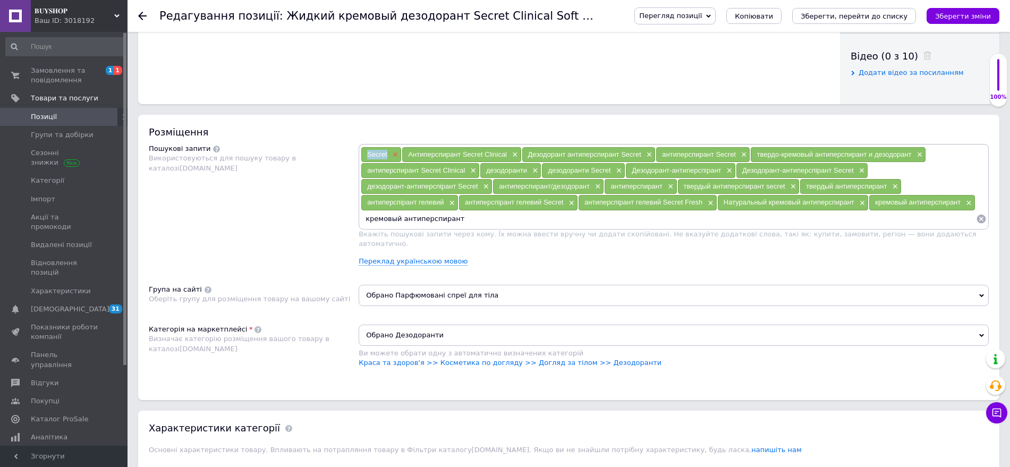
click at [390, 155] on div "Secret ×" at bounding box center [381, 154] width 40 height 15
click at [467, 216] on input "кремовый антиперспирант" at bounding box center [668, 219] width 615 height 16
paste input "Secret"
type input "кремовый антиперспирант Secret"
click at [498, 219] on input at bounding box center [732, 219] width 487 height 16
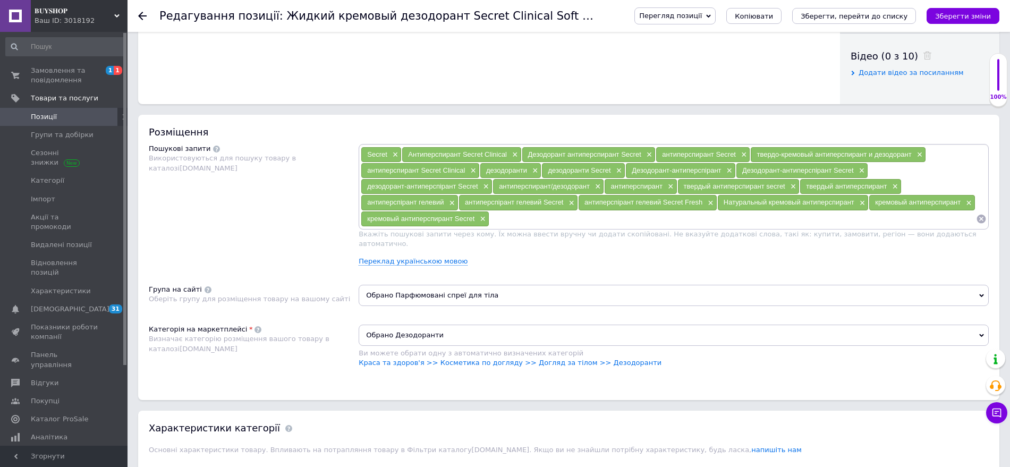
paste input "кремовый антиперспирант"
click at [497, 217] on input "кремовый антиперспирант" at bounding box center [732, 219] width 487 height 16
type input "Кремовый антиперспирант"
click at [615, 220] on input at bounding box center [786, 219] width 379 height 16
paste input "Антиперспирант и дезодорант Secret Clinical"
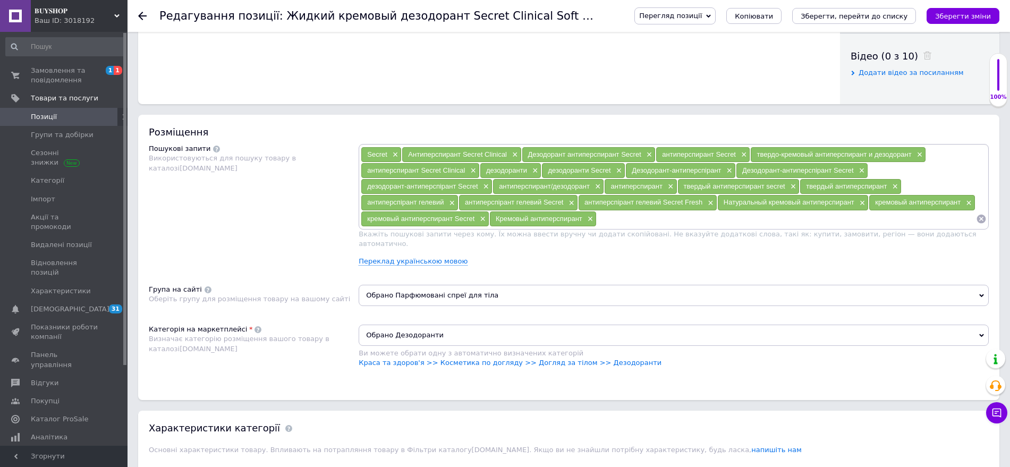
type input "Антиперспирант и дезодорант Secret Clinical"
click at [785, 215] on input at bounding box center [868, 219] width 215 height 16
paste input "Антиперспирант и дезодорант Secret Clinical"
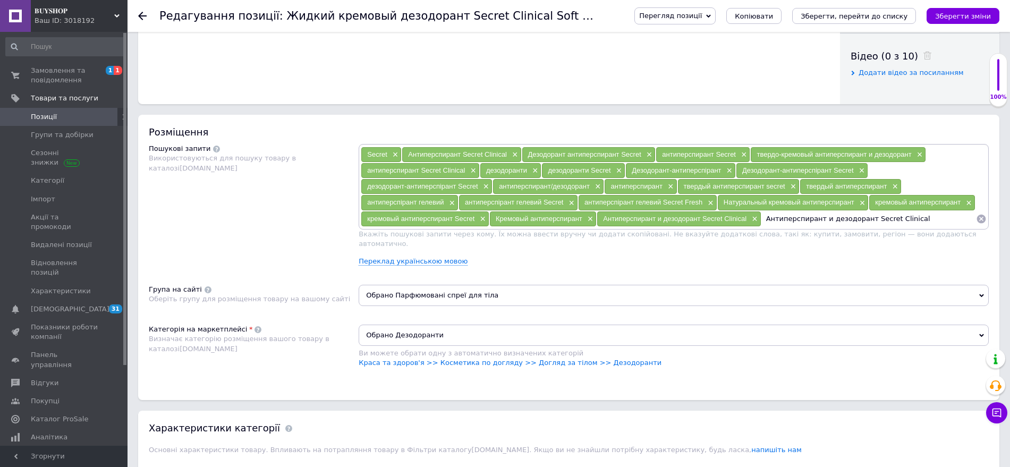
click at [770, 218] on input "Антиперспирант и дезодорант Secret Clinical" at bounding box center [868, 219] width 215 height 16
type input "антиперспирант и дезодорант Secret Clinical"
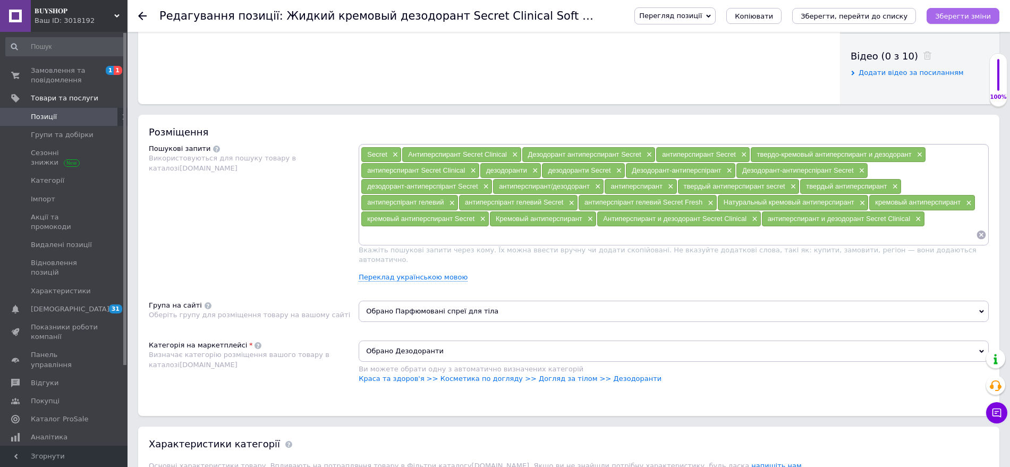
click at [947, 12] on icon "Зберегти зміни" at bounding box center [963, 16] width 56 height 8
click at [975, 18] on icon "Зберегти зміни" at bounding box center [963, 16] width 56 height 8
click at [381, 233] on input at bounding box center [668, 235] width 615 height 16
paste input "Дезодорант"
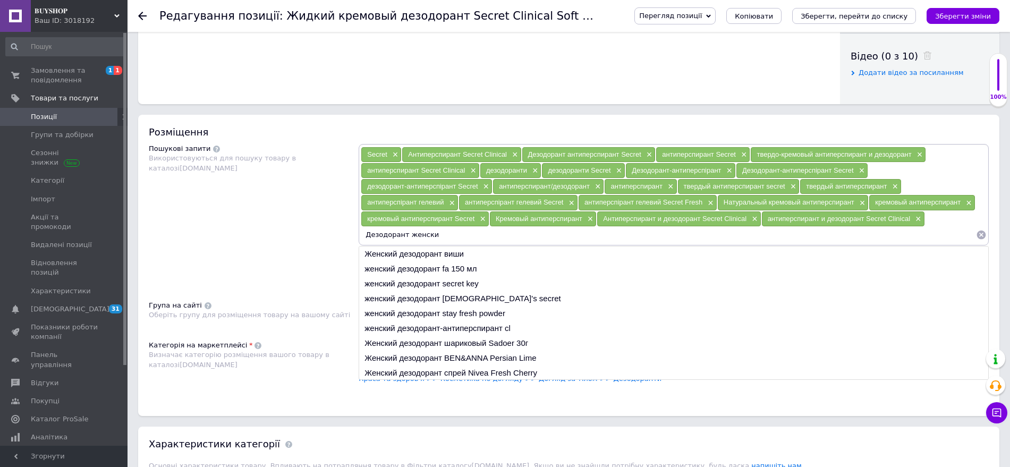
type input "Дезодорант женский"
drag, startPoint x: 364, startPoint y: 235, endPoint x: 402, endPoint y: 239, distance: 37.4
click at [402, 239] on div "Дезодорант женский ×" at bounding box center [404, 234] width 86 height 15
click at [431, 239] on div "Дезодорант женский ×" at bounding box center [404, 234] width 86 height 15
drag, startPoint x: 364, startPoint y: 236, endPoint x: 433, endPoint y: 241, distance: 68.7
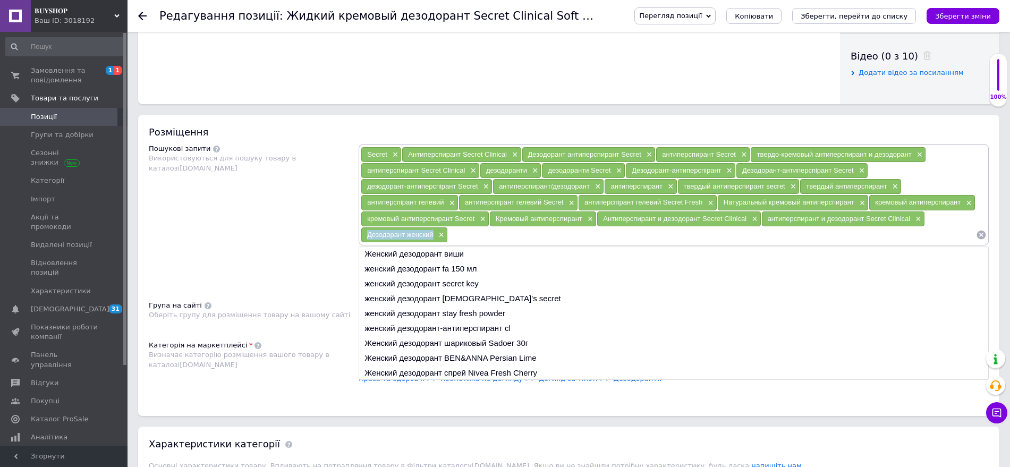
click at [433, 241] on div "Дезодорант женский ×" at bounding box center [404, 234] width 86 height 15
click at [457, 235] on input at bounding box center [712, 235] width 528 height 16
paste input "Дезодорант женский"
type input "Дезодорант женский"
drag, startPoint x: 534, startPoint y: 237, endPoint x: 452, endPoint y: 230, distance: 82.7
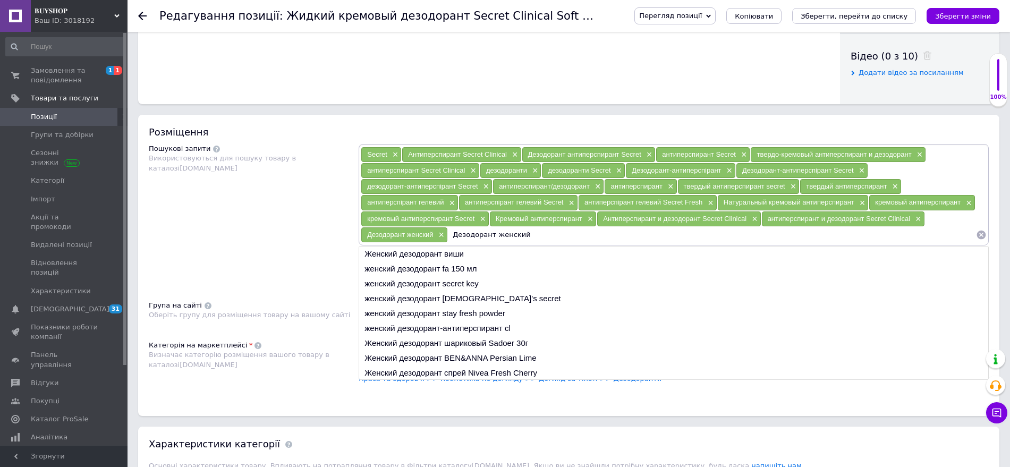
click at [452, 230] on input "Дезодорант женский" at bounding box center [712, 235] width 528 height 16
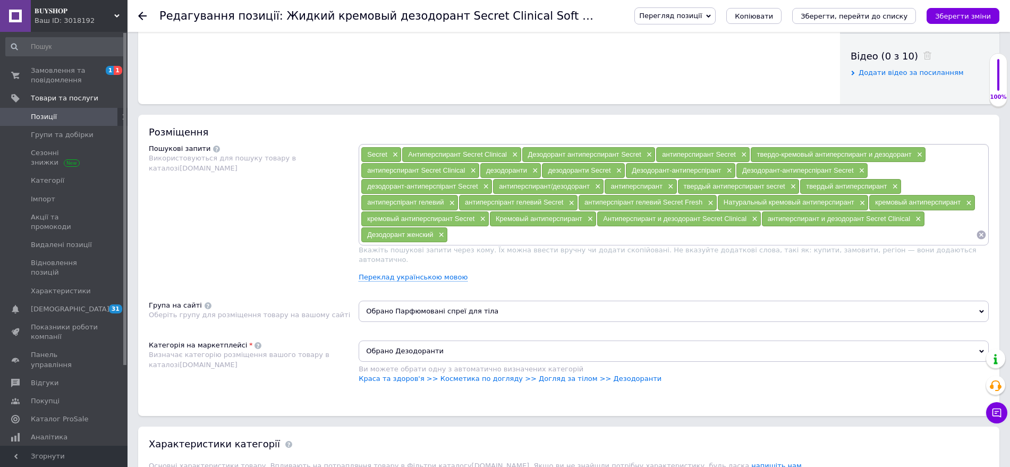
click at [463, 235] on input at bounding box center [712, 235] width 528 height 16
paste input "Кремовый дезодорант"
type input "Кремовый дезодорант"
click at [555, 237] on input at bounding box center [758, 235] width 435 height 16
paste input "Кремовый дезодорант"
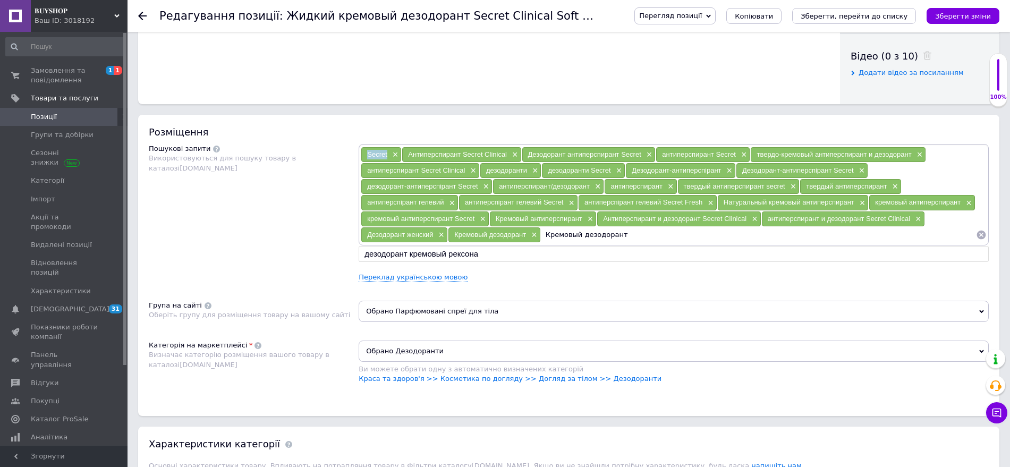
drag, startPoint x: 366, startPoint y: 155, endPoint x: 389, endPoint y: 154, distance: 22.8
click at [389, 154] on div "Secret ×" at bounding box center [381, 154] width 40 height 15
click at [629, 239] on input "Кремовый дезодорант" at bounding box center [758, 235] width 435 height 16
paste input "Secret"
type input "Кремовый дезодорант Secret"
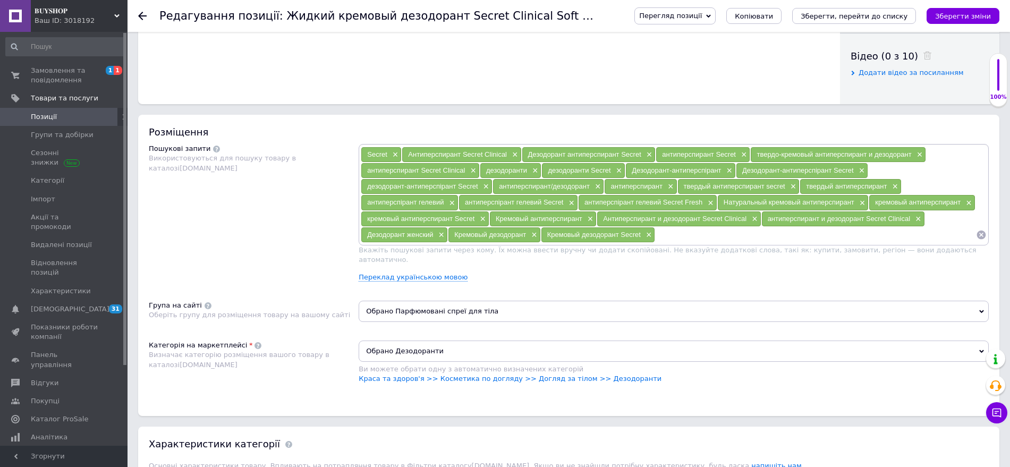
click at [672, 237] on input at bounding box center [815, 235] width 321 height 16
paste input "Твердый крем-антиперспирант"
type input "Твердый крем-антиперспирант"
click at [962, 21] on button "Зберегти зміни" at bounding box center [962, 16] width 73 height 16
click at [899, 20] on icon "Зберегти, перейти до списку" at bounding box center [854, 16] width 107 height 8
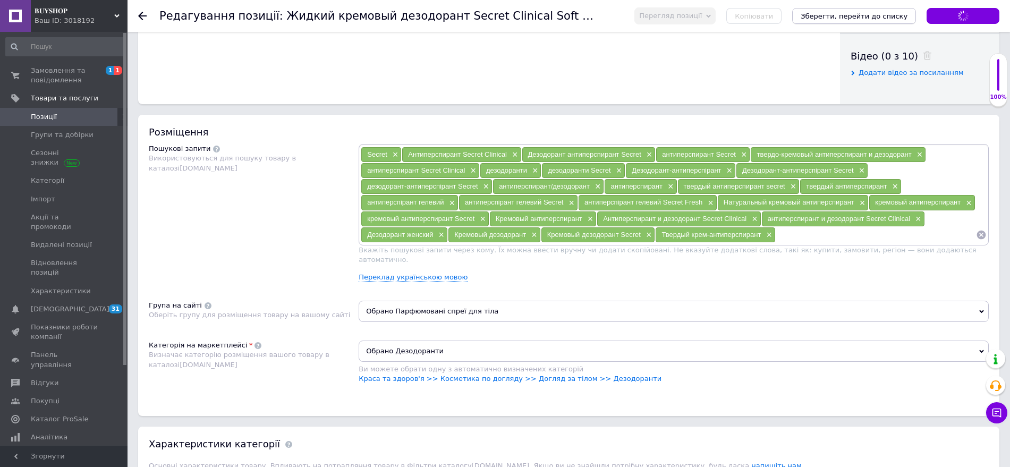
click at [899, 20] on div "Зберегти, перейти до списку" at bounding box center [854, 16] width 124 height 16
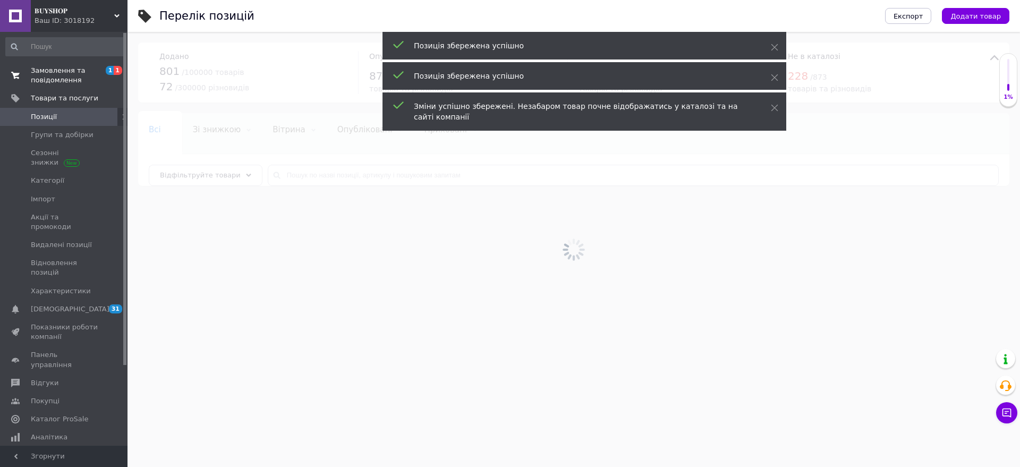
click at [35, 74] on span "Замовлення та повідомлення" at bounding box center [64, 75] width 67 height 19
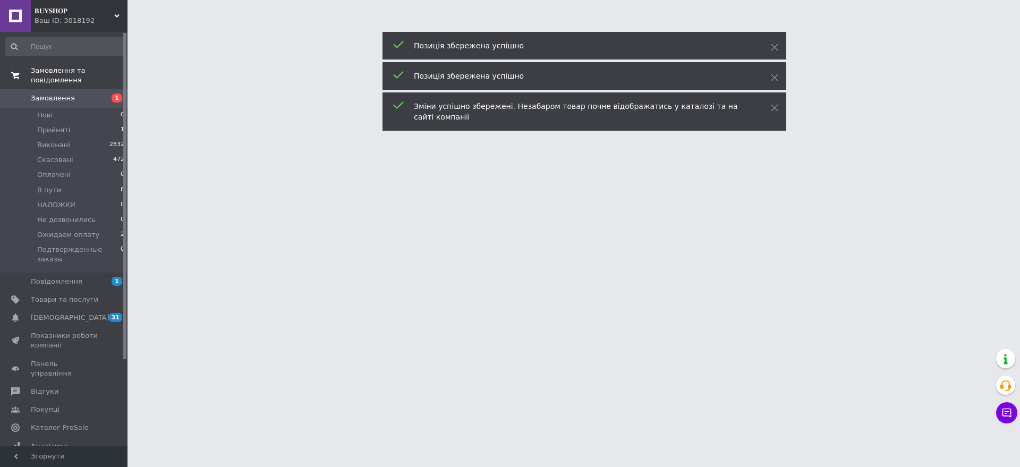
click at [35, 74] on span "Замовлення та повідомлення" at bounding box center [79, 75] width 97 height 19
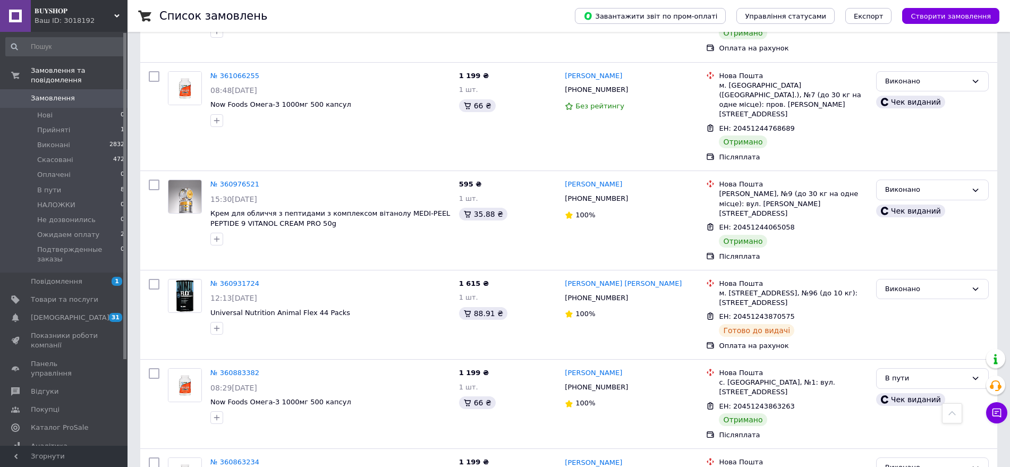
scroll to position [1859, 0]
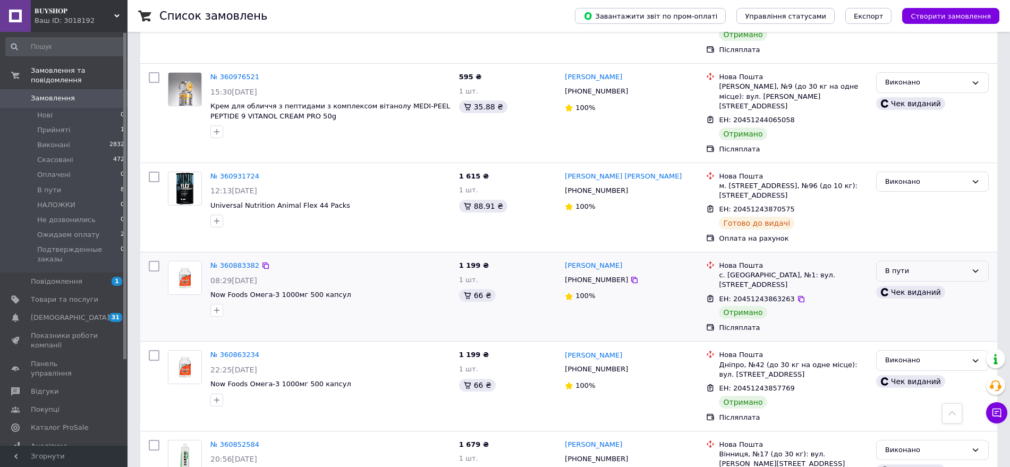
click at [910, 266] on div "В пути" at bounding box center [926, 271] width 82 height 11
click at [901, 303] on li "Виконано" at bounding box center [933, 313] width 112 height 20
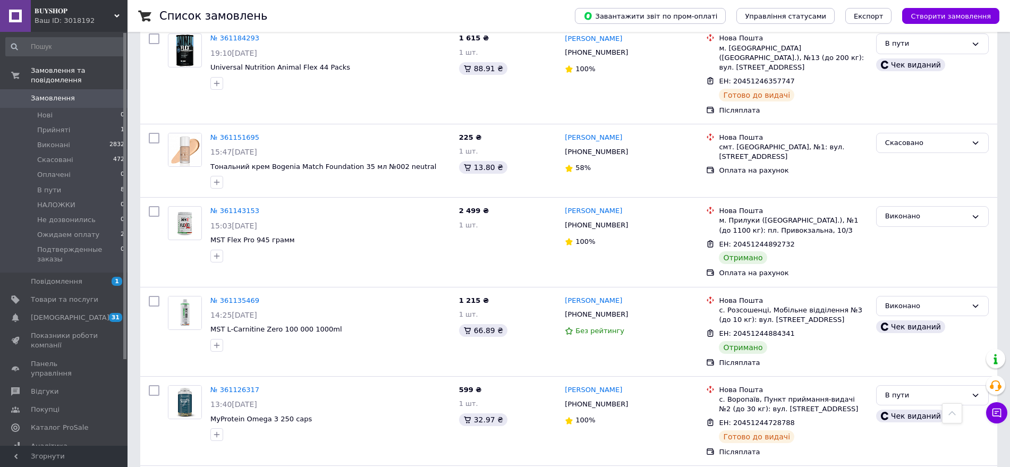
scroll to position [1262, 0]
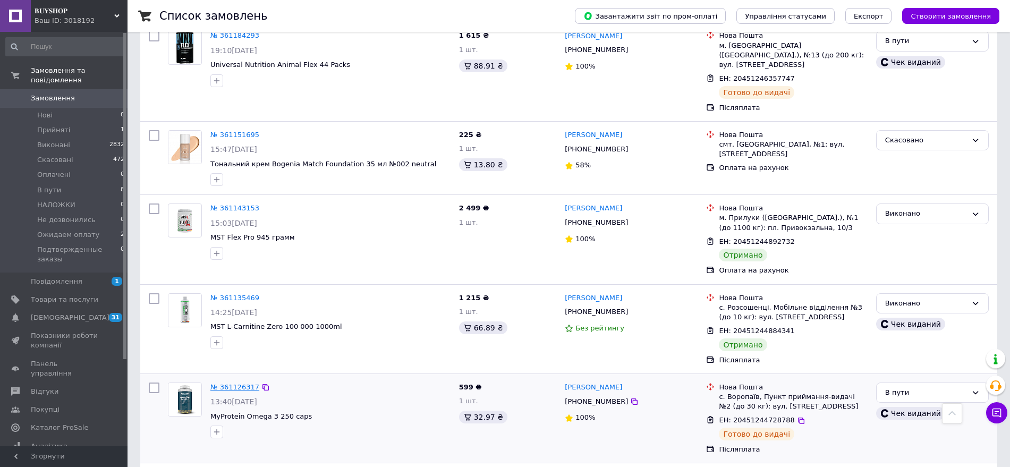
click at [225, 383] on link "№ 361126317" at bounding box center [234, 387] width 49 height 8
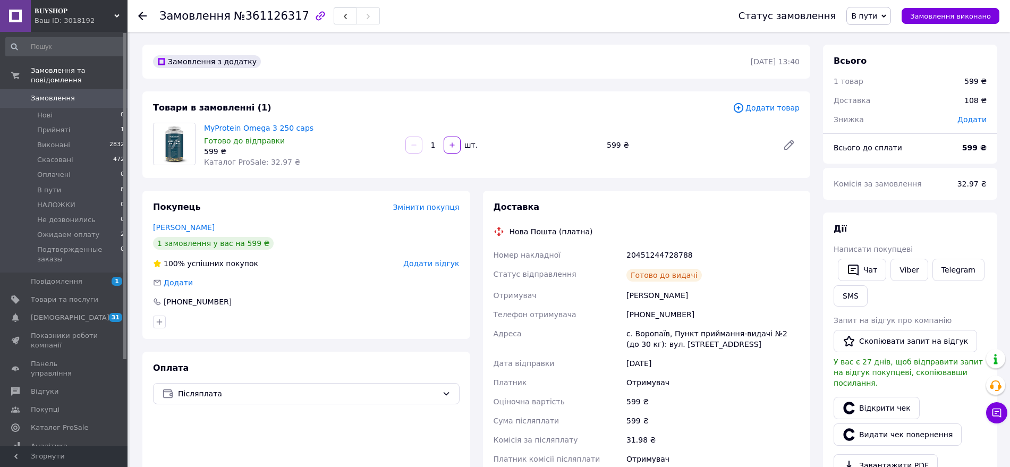
click at [650, 252] on div "20451244728788" at bounding box center [712, 254] width 177 height 19
drag, startPoint x: 617, startPoint y: 252, endPoint x: 718, endPoint y: 251, distance: 100.9
click at [718, 251] on div "Номер накладної 20451244728788 Статус відправлення Готово до видачі Отримувач […" at bounding box center [646, 366] width 311 height 242
copy div "Номер накладної 20451244728788"
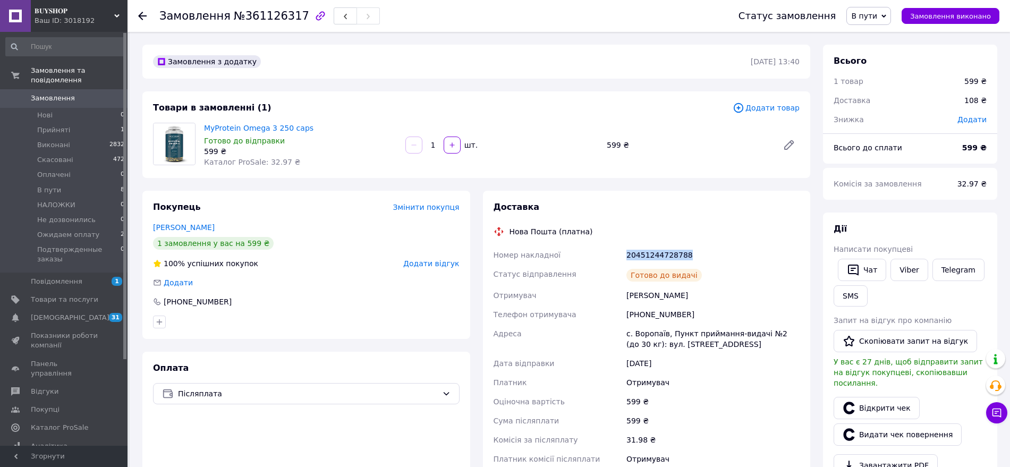
copy div "Номер накладної 20451244728788"
click at [62, 93] on span "Замовлення" at bounding box center [53, 98] width 44 height 10
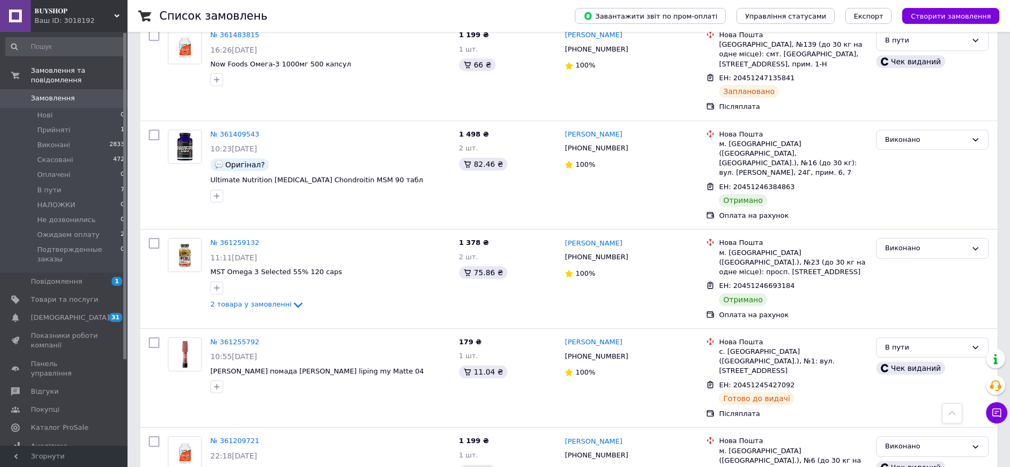
scroll to position [664, 0]
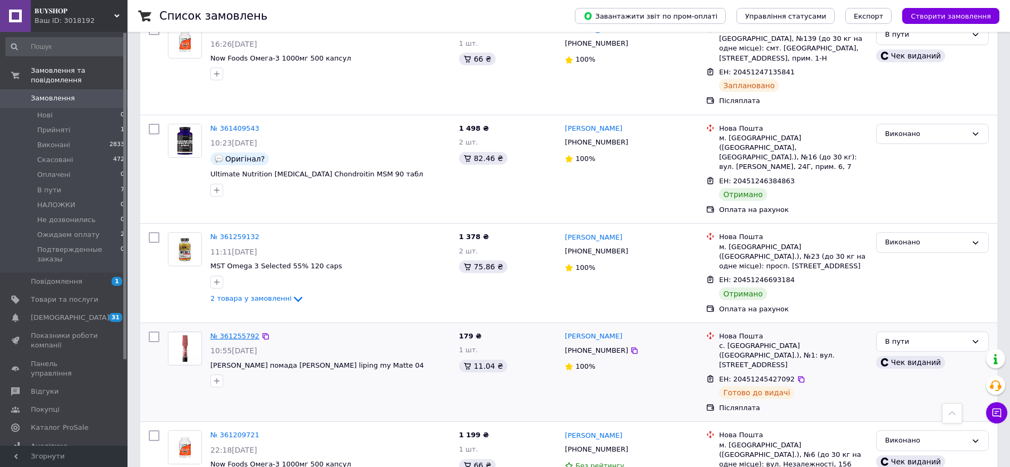
click at [230, 332] on link "№ 361255792" at bounding box center [234, 336] width 49 height 8
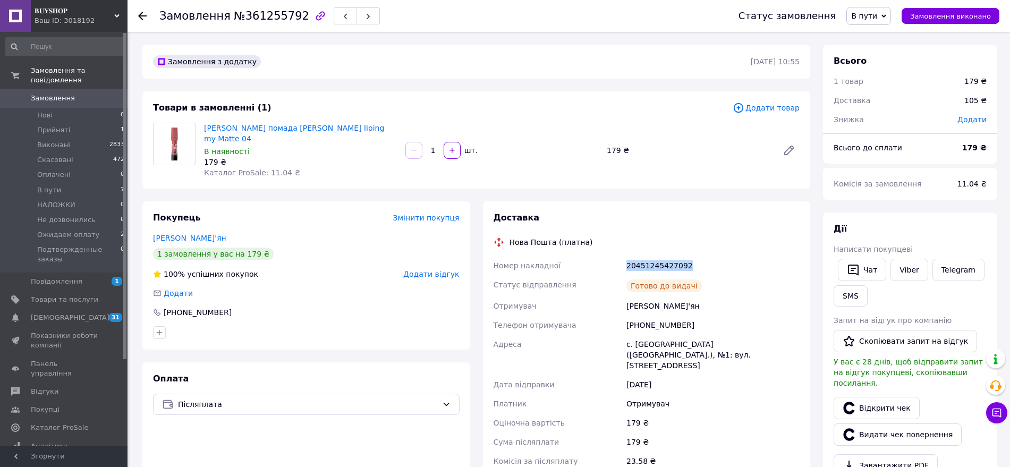
drag, startPoint x: 618, startPoint y: 255, endPoint x: 685, endPoint y: 255, distance: 67.5
click at [685, 256] on div "Номер накладної 20451245427092 Статус відправлення Готово до видачі Отримувач […" at bounding box center [646, 382] width 311 height 253
copy div "Номер накладної 20451245427092"
click at [877, 12] on span "В пути" at bounding box center [864, 16] width 26 height 8
click at [882, 49] on li "Виконано" at bounding box center [898, 53] width 103 height 16
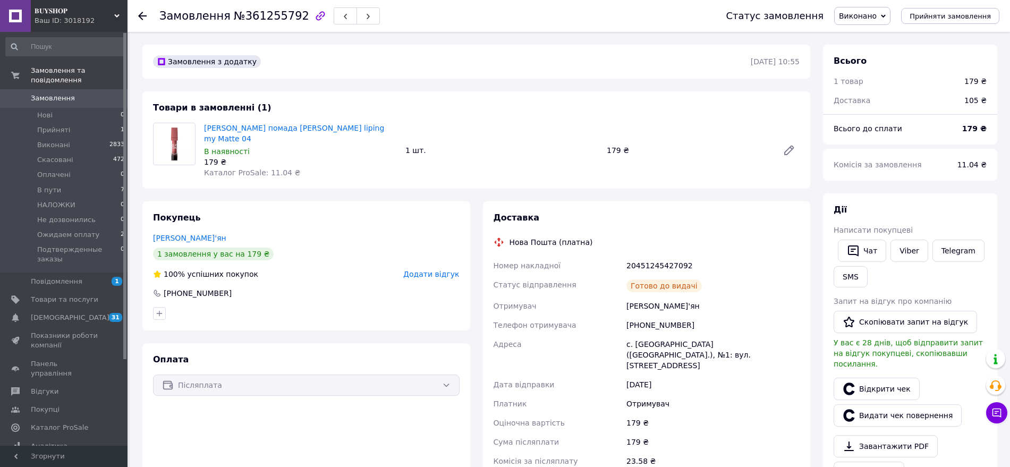
click at [46, 93] on span "Замовлення" at bounding box center [53, 98] width 44 height 10
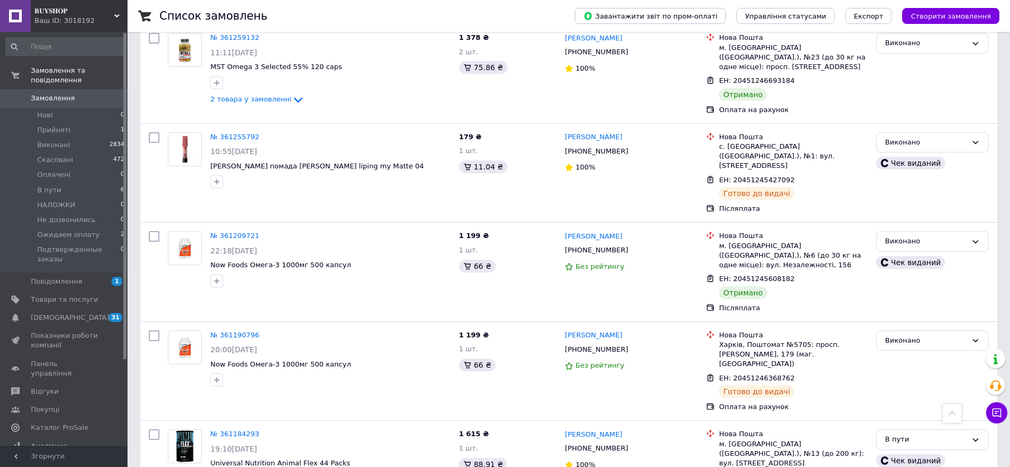
scroll to position [996, 0]
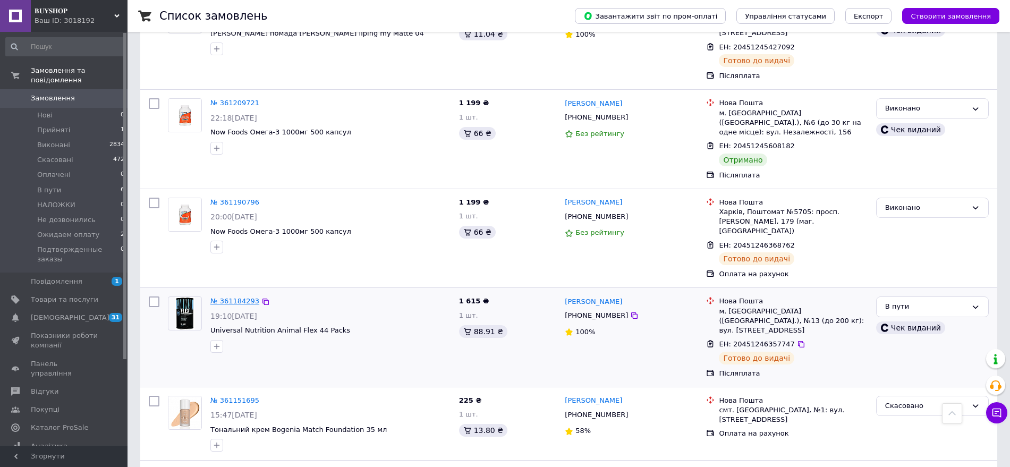
click at [235, 297] on link "№ 361184293" at bounding box center [234, 301] width 49 height 8
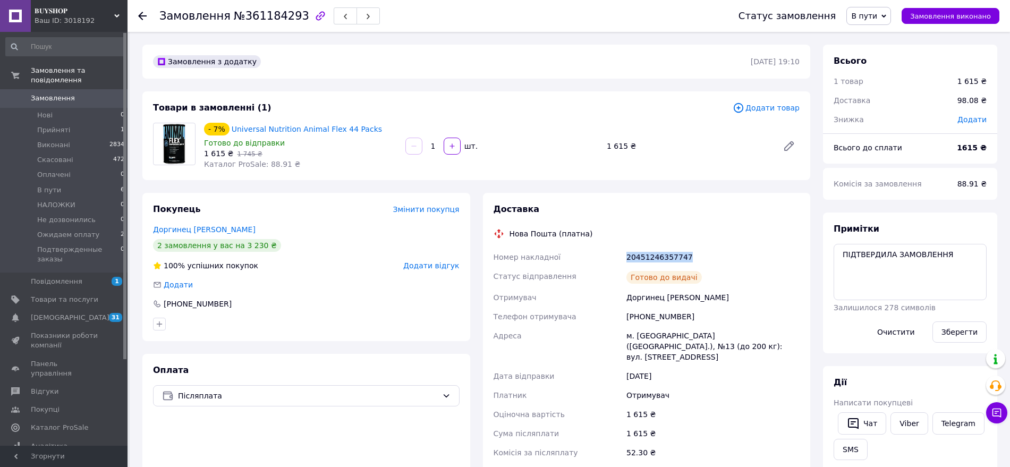
drag, startPoint x: 625, startPoint y: 259, endPoint x: 690, endPoint y: 258, distance: 64.8
click at [690, 258] on div "20451246357747" at bounding box center [712, 257] width 177 height 19
copy div "20451246357747"
click at [70, 93] on span "Замовлення" at bounding box center [64, 98] width 67 height 10
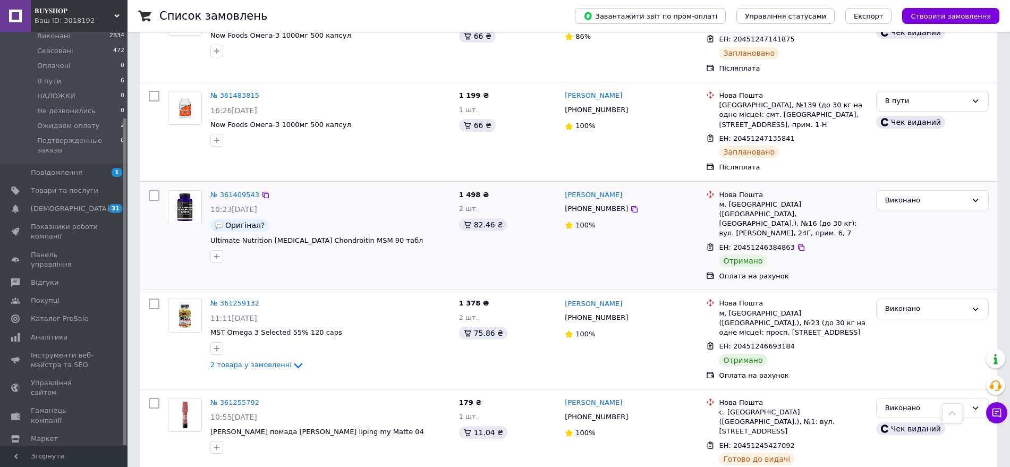
scroll to position [531, 0]
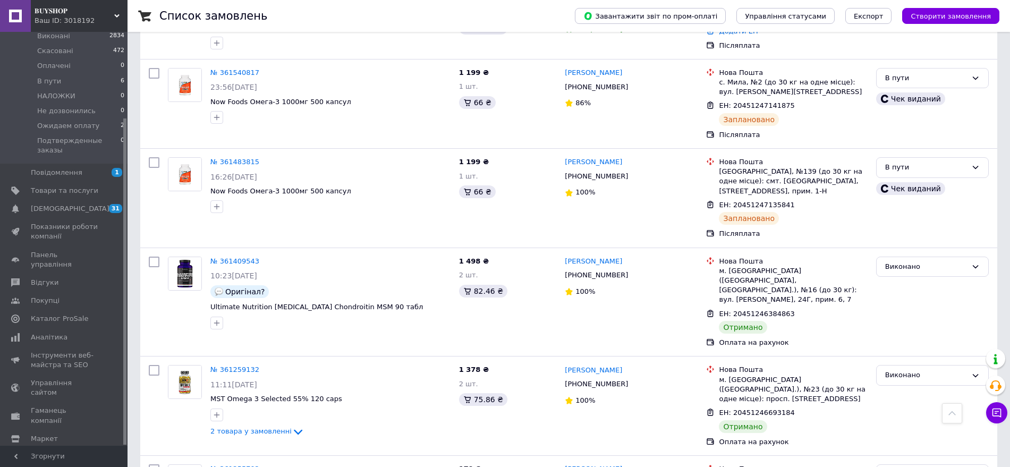
click at [52, 12] on span "𝐁𝐔𝐘𝐒𝐇𝐎𝐏" at bounding box center [75, 11] width 80 height 10
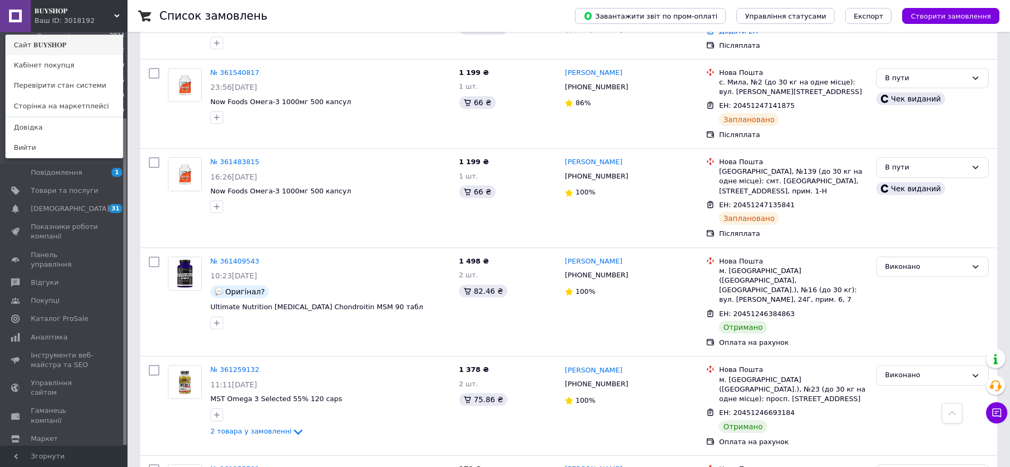
click at [44, 51] on link "Сайт 𝐁𝐔𝐘𝐒𝐇𝐎𝐏" at bounding box center [64, 45] width 117 height 20
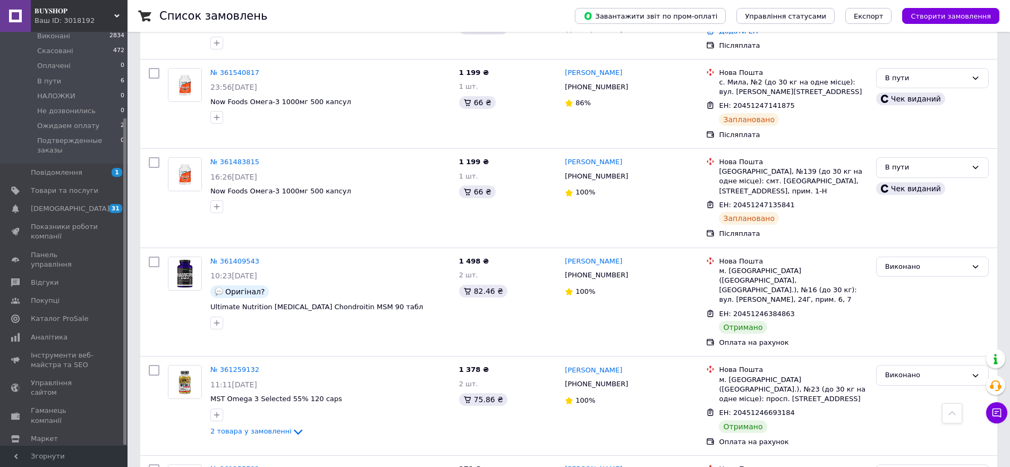
click at [57, 7] on span "𝐁𝐔𝐘𝐒𝐇𝐎𝐏" at bounding box center [75, 11] width 80 height 10
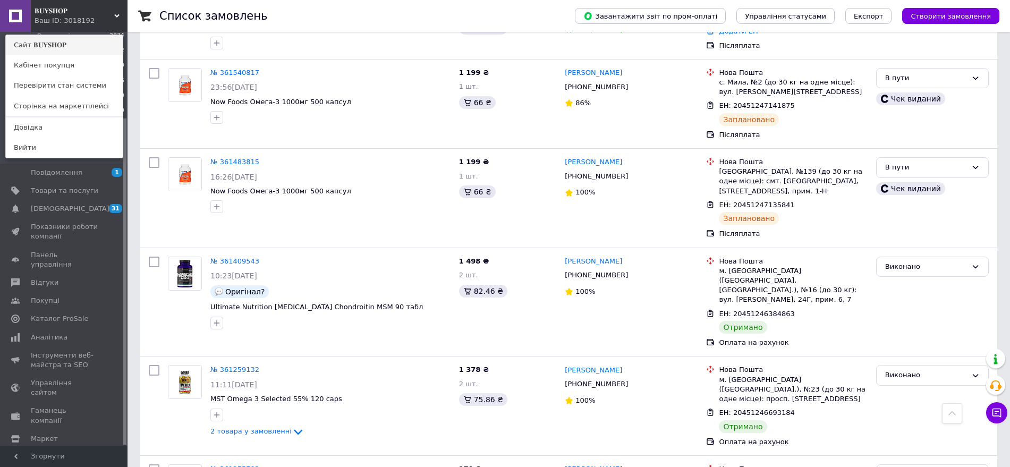
click at [53, 50] on link "Сайт 𝐁𝐔𝐘𝐒𝐇𝐎𝐏" at bounding box center [64, 45] width 117 height 20
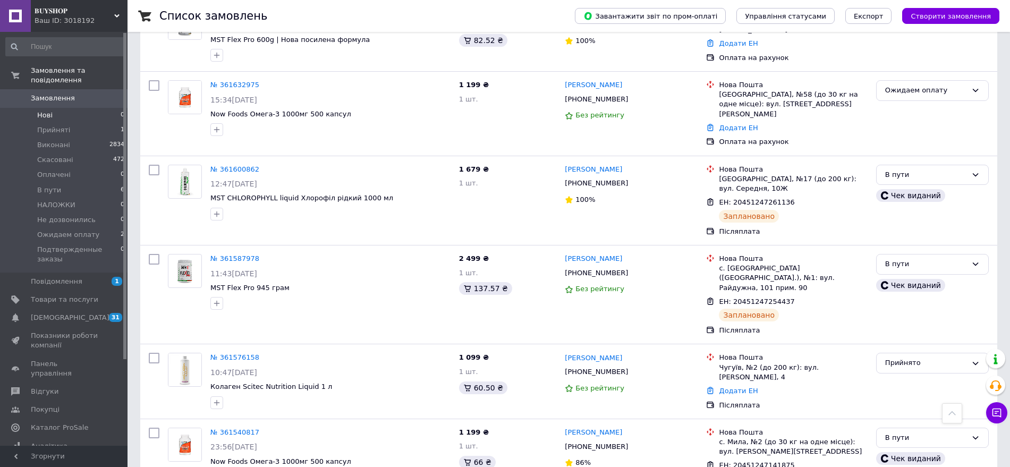
scroll to position [133, 0]
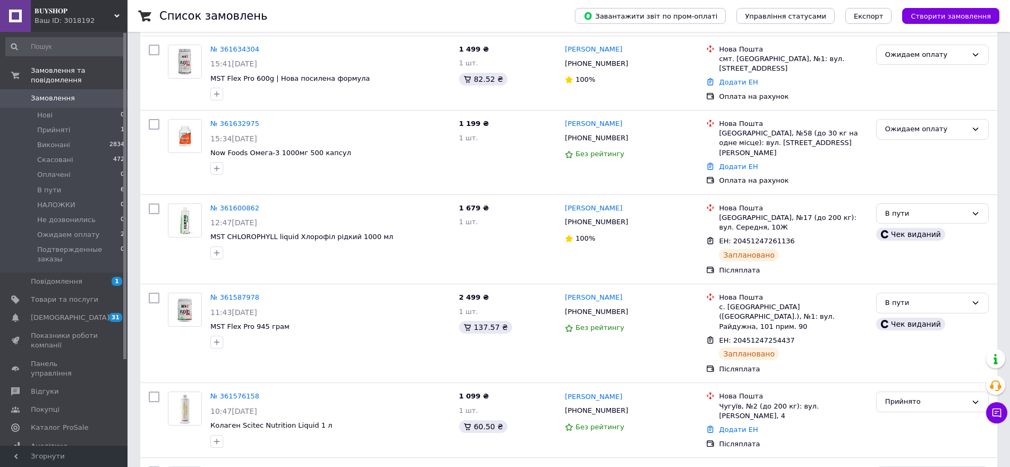
click at [73, 93] on link "Замовлення 0" at bounding box center [65, 98] width 131 height 18
click at [85, 93] on span "Замовлення" at bounding box center [64, 98] width 67 height 10
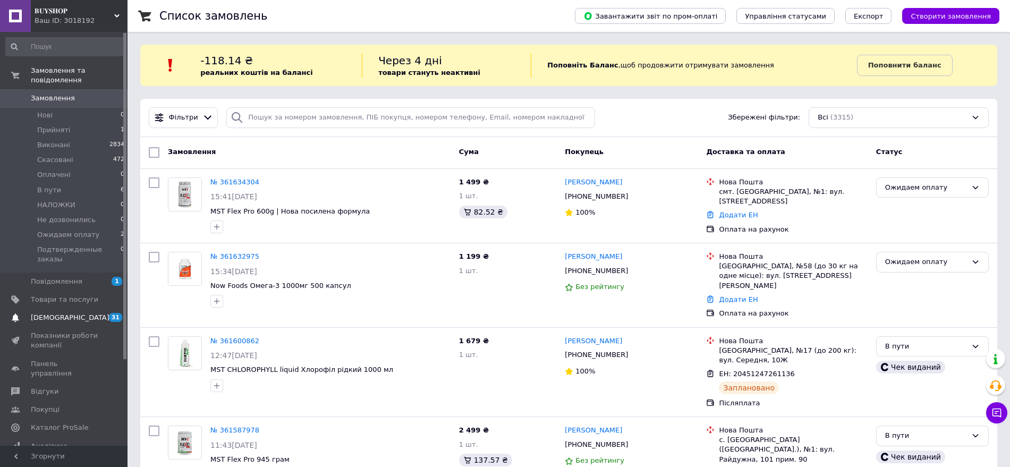
click at [48, 313] on span "[DEMOGRAPHIC_DATA]" at bounding box center [70, 318] width 79 height 10
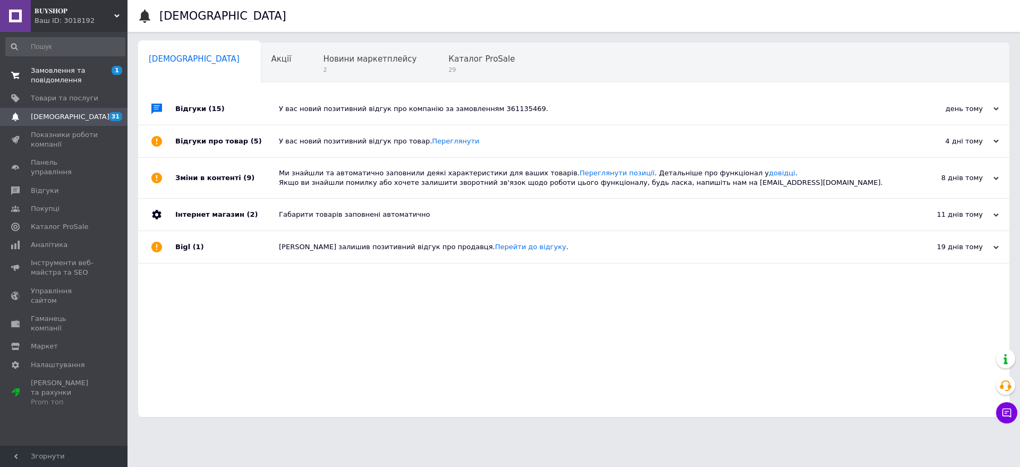
click at [49, 72] on span "Замовлення та повідомлення" at bounding box center [64, 75] width 67 height 19
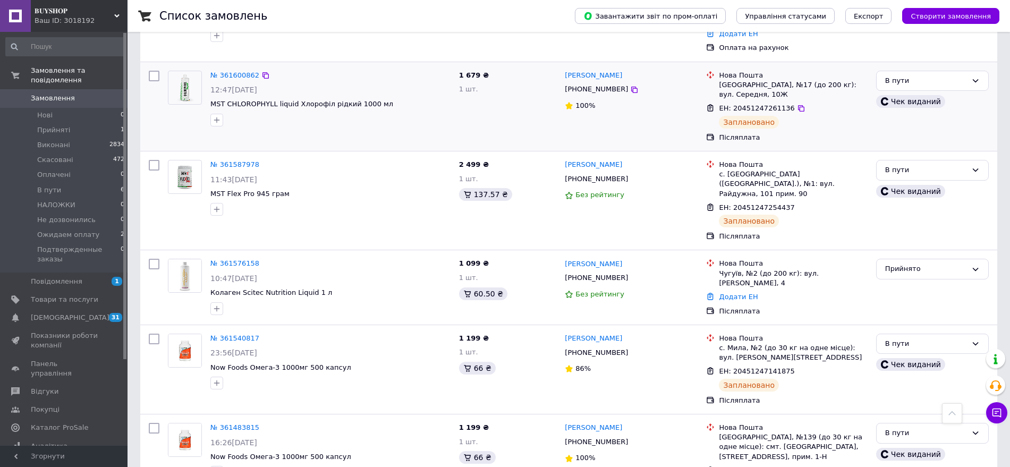
scroll to position [398, 0]
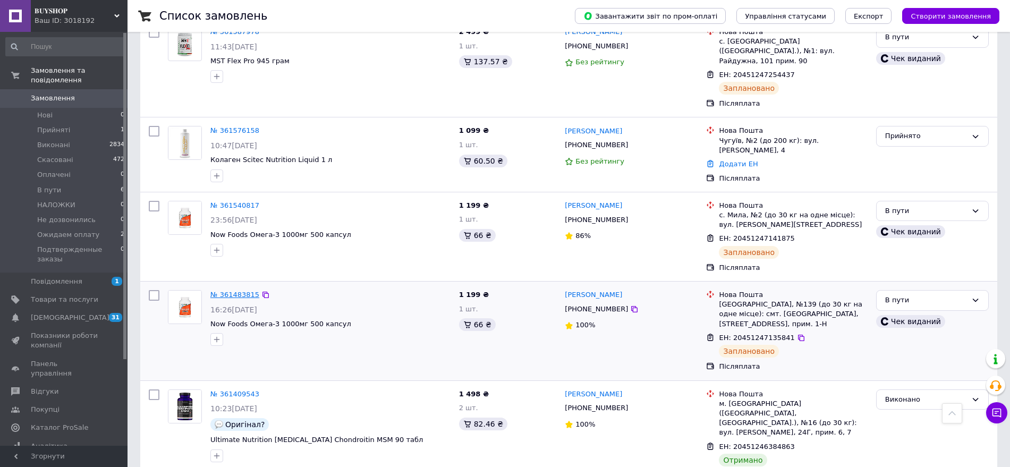
click at [233, 291] on link "№ 361483815" at bounding box center [234, 295] width 49 height 8
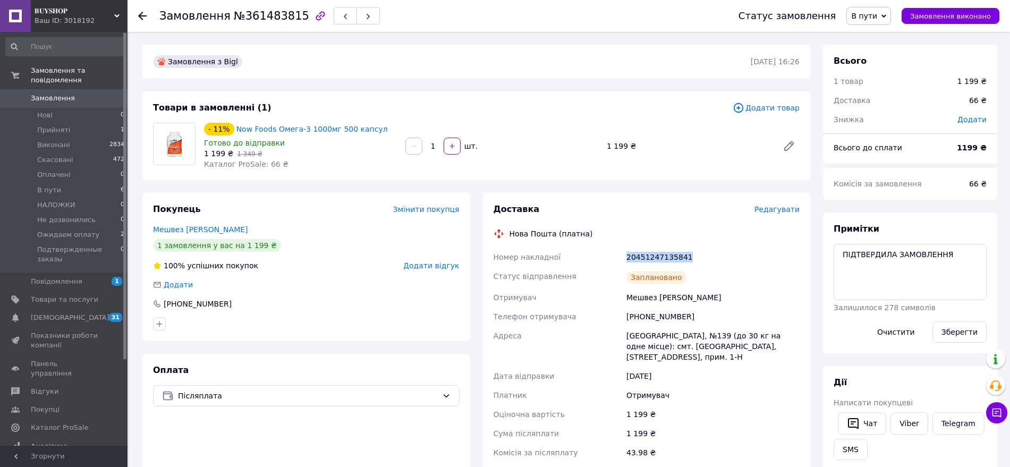
drag, startPoint x: 625, startPoint y: 254, endPoint x: 726, endPoint y: 256, distance: 101.5
click at [726, 256] on div "Номер накладної 20451247135841 Статус відправлення Заплановано Отримувач Мешвез…" at bounding box center [646, 374] width 311 height 253
copy div "Номер накладної 20451247135841"
click at [703, 271] on div "Заплановано" at bounding box center [712, 277] width 177 height 21
drag, startPoint x: 613, startPoint y: 253, endPoint x: 727, endPoint y: 254, distance: 114.2
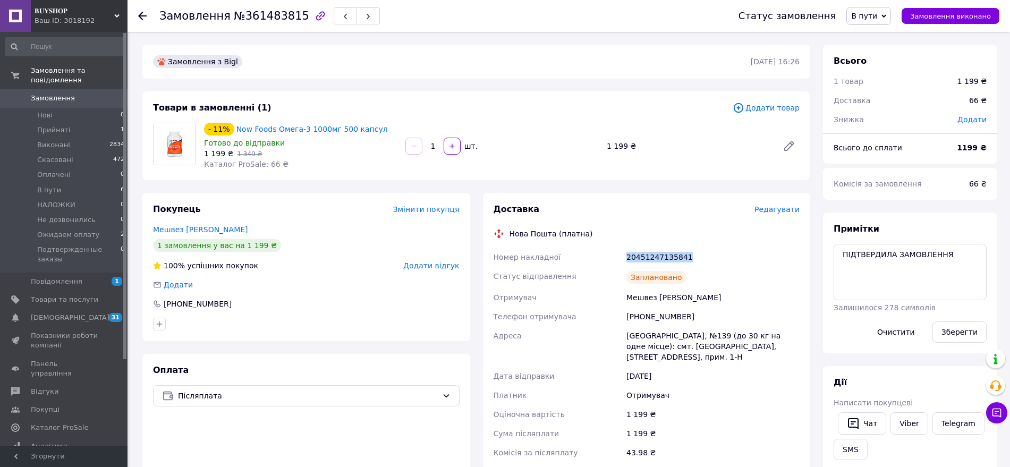
click at [727, 254] on div "Номер накладної 20451247135841 Статус відправлення Заплановано Отримувач Мешвез…" at bounding box center [646, 374] width 311 height 253
copy div "Номер накладної 20451247135841"
click at [306, 254] on div "Покупець Змінити покупця Мешвез Дмитрий 1 замовлення у вас на 1 199 ₴ 100% успі…" at bounding box center [306, 267] width 328 height 148
click at [44, 331] on span "Показники роботи компанії" at bounding box center [64, 340] width 67 height 19
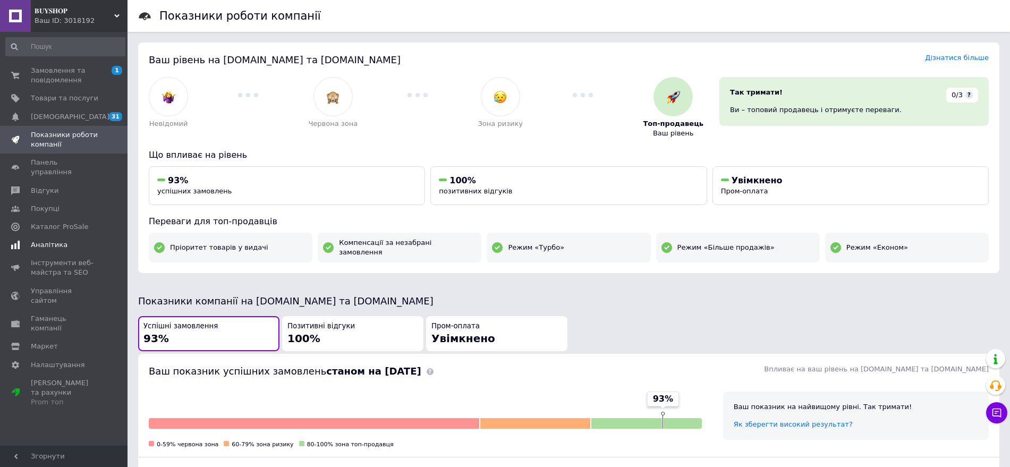
click at [51, 240] on span "Аналітика" at bounding box center [49, 245] width 37 height 10
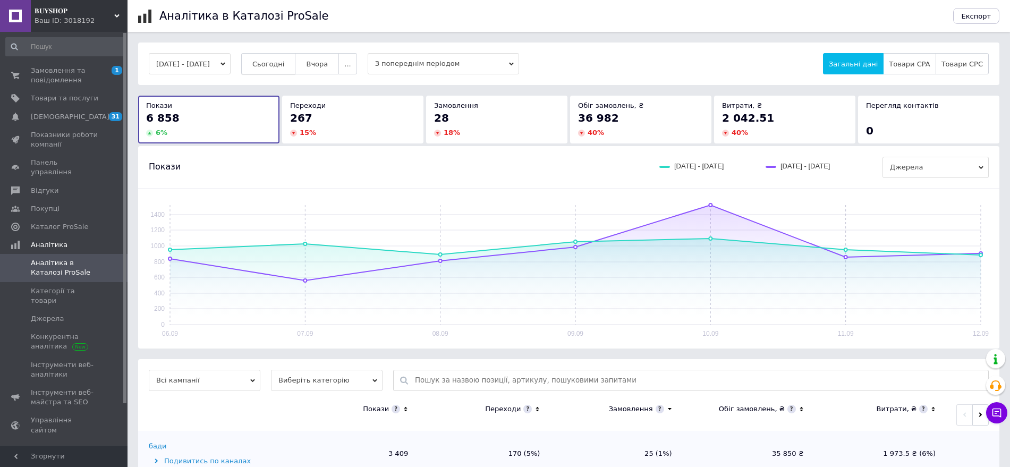
click at [275, 64] on span "Сьогодні" at bounding box center [268, 64] width 32 height 8
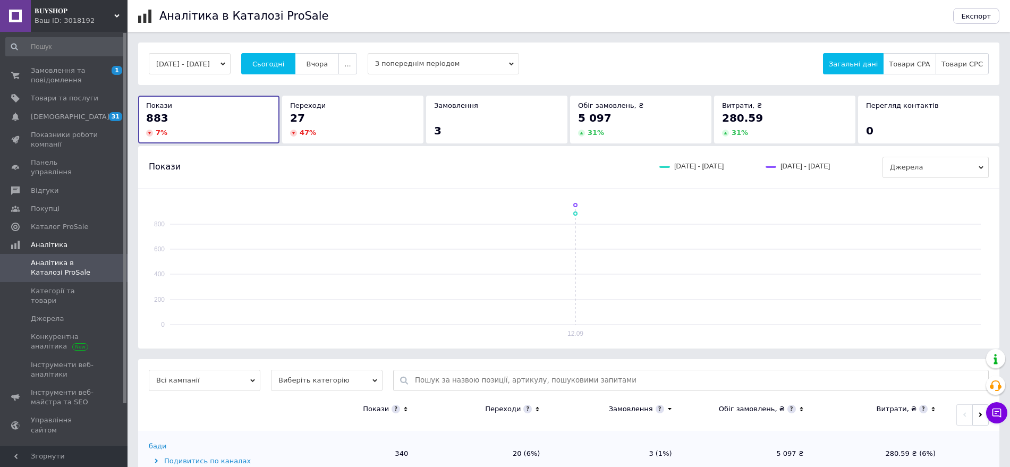
click at [227, 55] on button "12.09.2025 - 12.09.2025" at bounding box center [190, 63] width 82 height 21
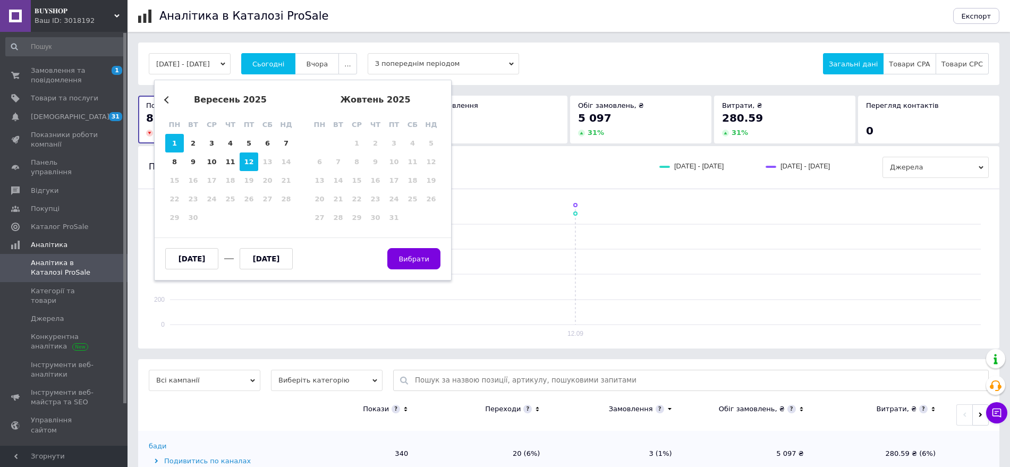
click at [177, 139] on div "1" at bounding box center [174, 143] width 19 height 19
type input "01.09.2025"
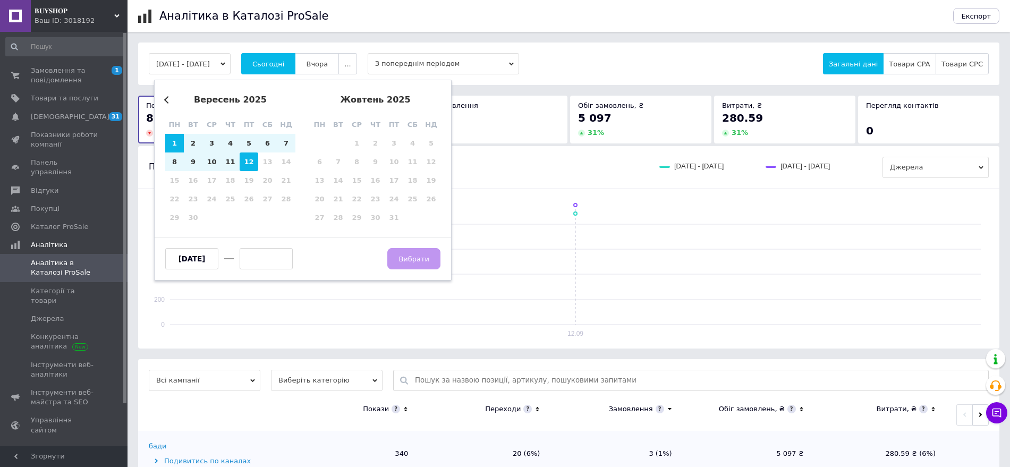
click at [252, 164] on div "12" at bounding box center [249, 161] width 19 height 19
type input "12.09.2025"
click at [419, 258] on span "Вибрати" at bounding box center [413, 259] width 31 height 8
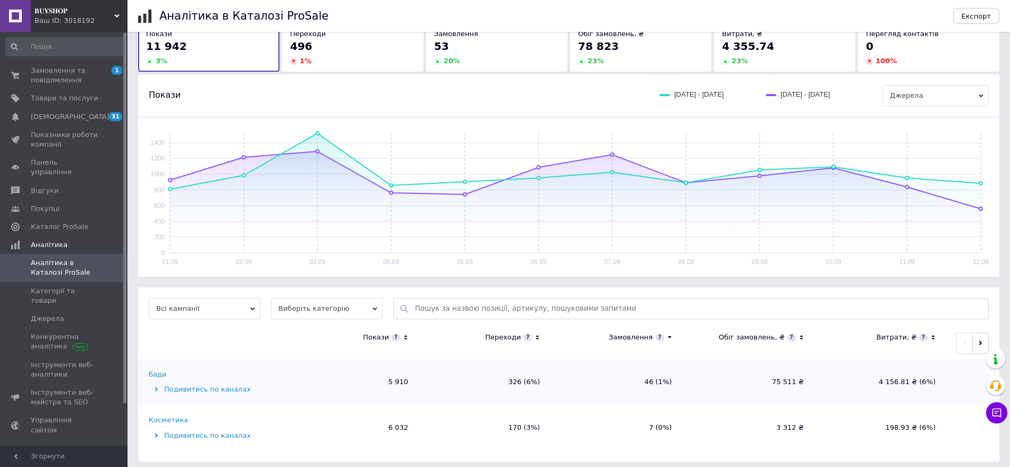
scroll to position [77, 0]
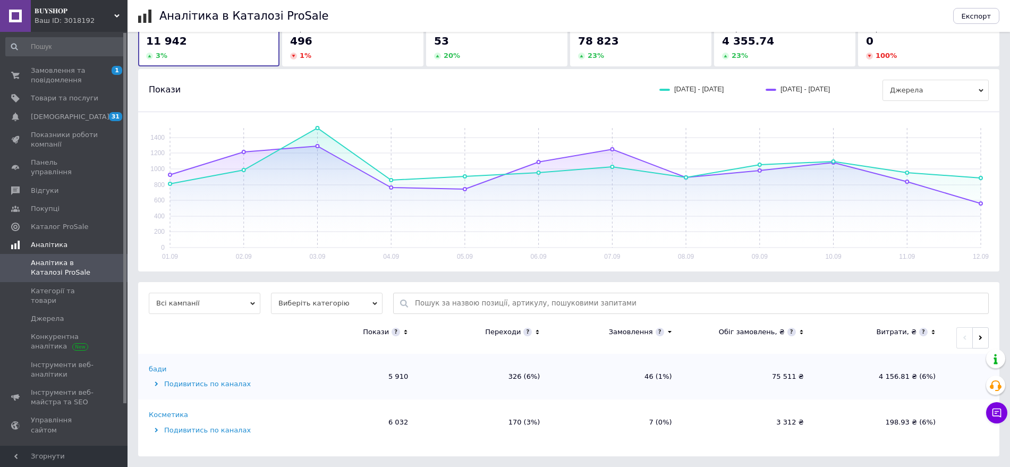
click at [45, 240] on span "Аналітика" at bounding box center [49, 245] width 37 height 10
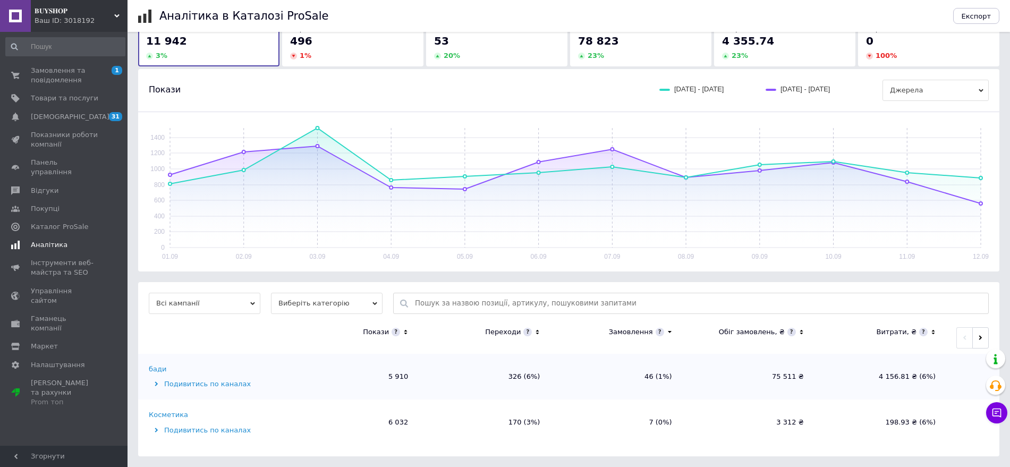
click at [53, 240] on span "Аналітика" at bounding box center [49, 245] width 37 height 10
click at [33, 80] on span "Замовлення та повідомлення" at bounding box center [64, 75] width 67 height 19
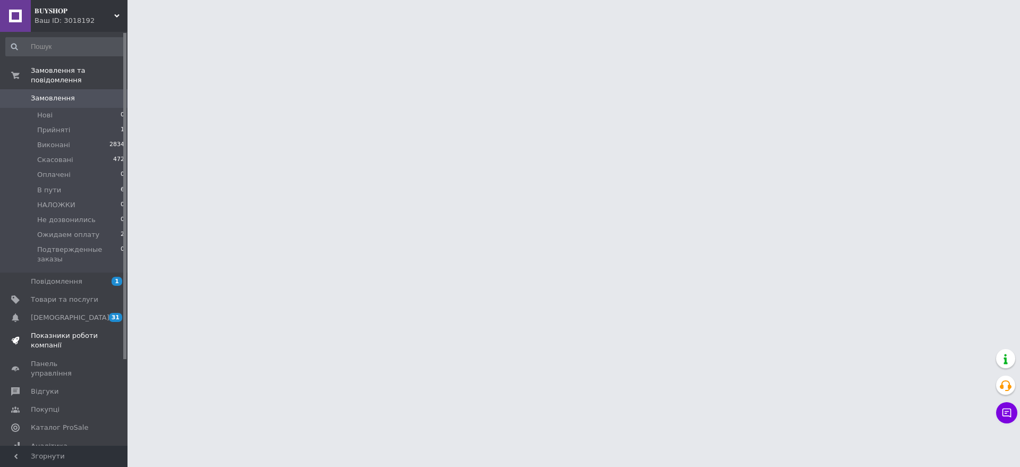
click at [46, 331] on span "Показники роботи компанії" at bounding box center [64, 340] width 67 height 19
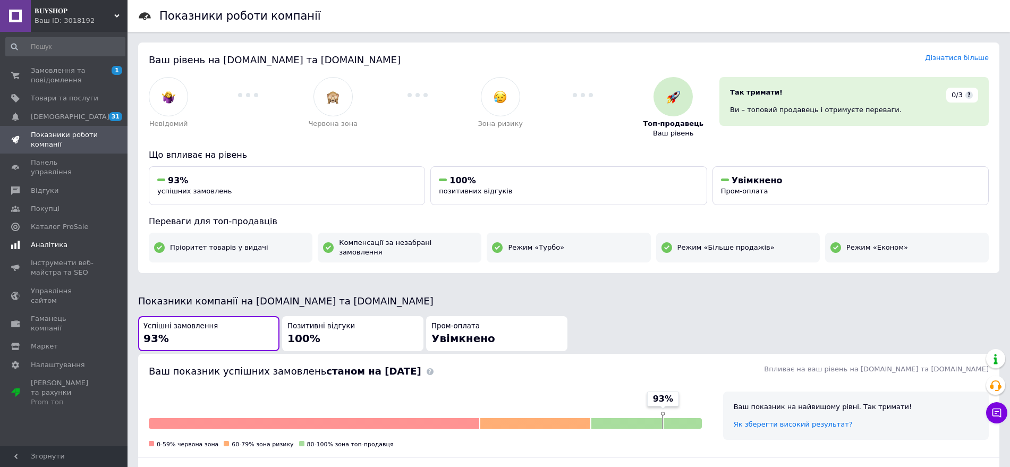
click at [51, 240] on span "Аналітика" at bounding box center [49, 245] width 37 height 10
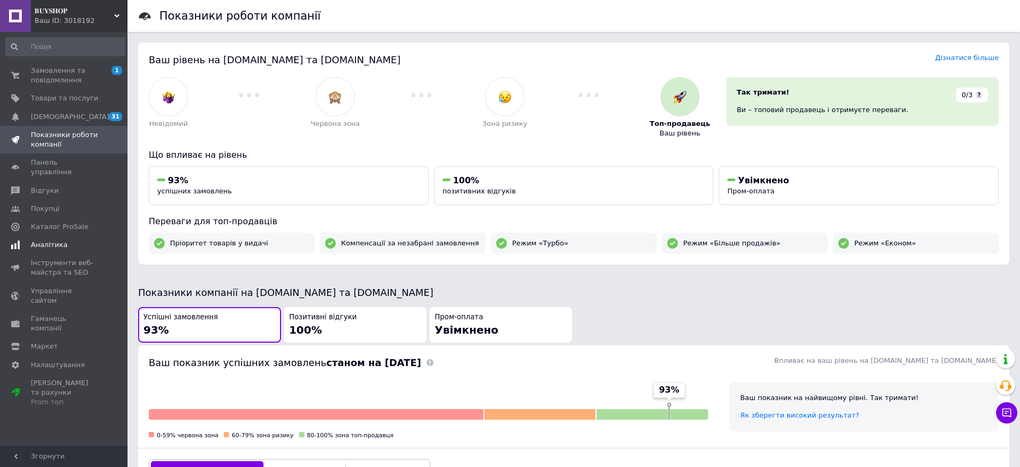
click at [51, 240] on span "Аналітика" at bounding box center [49, 245] width 37 height 10
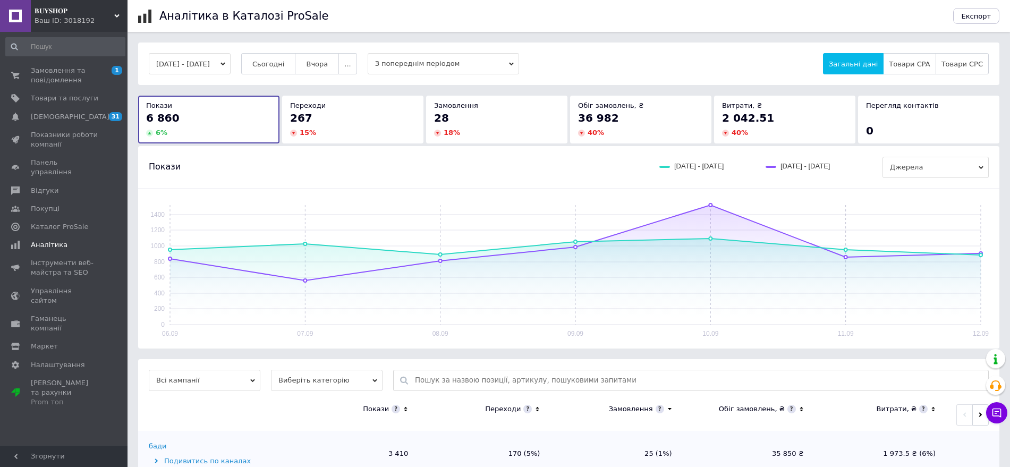
click at [209, 69] on button "06.09.2025 - 12.09.2025" at bounding box center [190, 63] width 82 height 21
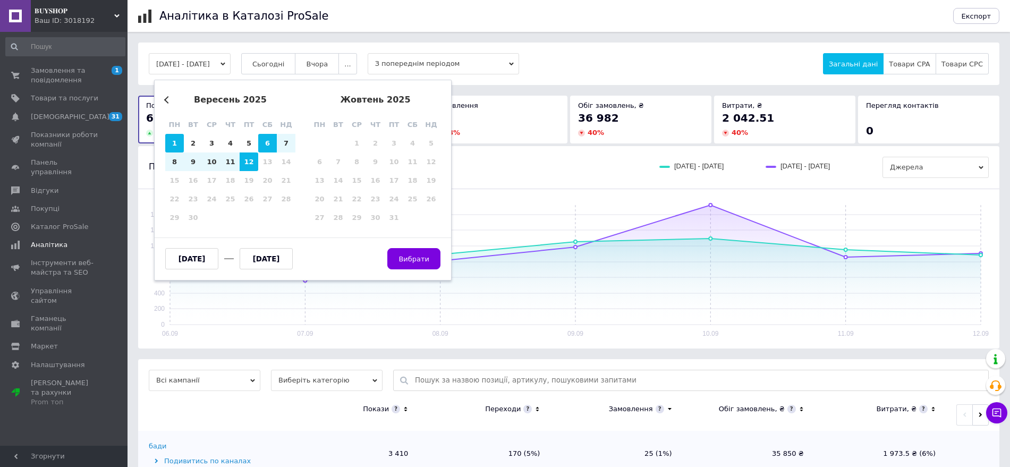
click at [178, 142] on div "1" at bounding box center [174, 143] width 19 height 19
type input "01.09.2025"
click at [250, 163] on div "12" at bounding box center [249, 161] width 19 height 19
type input "12.09.2025"
click at [398, 258] on button "Вибрати" at bounding box center [413, 258] width 53 height 21
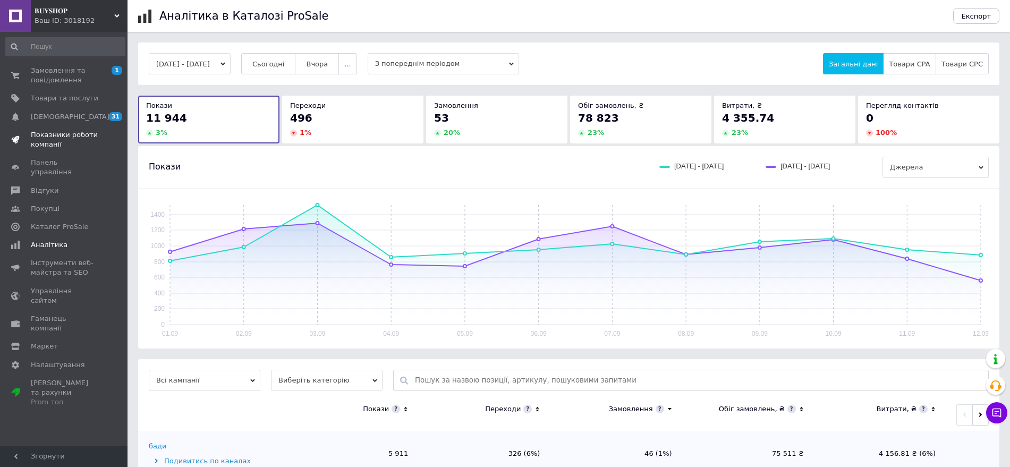
click at [47, 145] on span "Показники роботи компанії" at bounding box center [64, 139] width 67 height 19
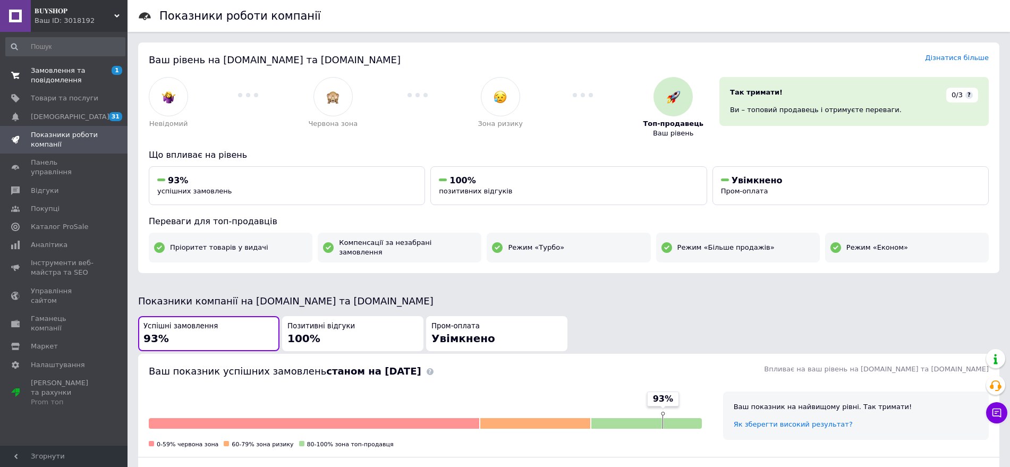
click at [73, 82] on span "Замовлення та повідомлення" at bounding box center [64, 75] width 67 height 19
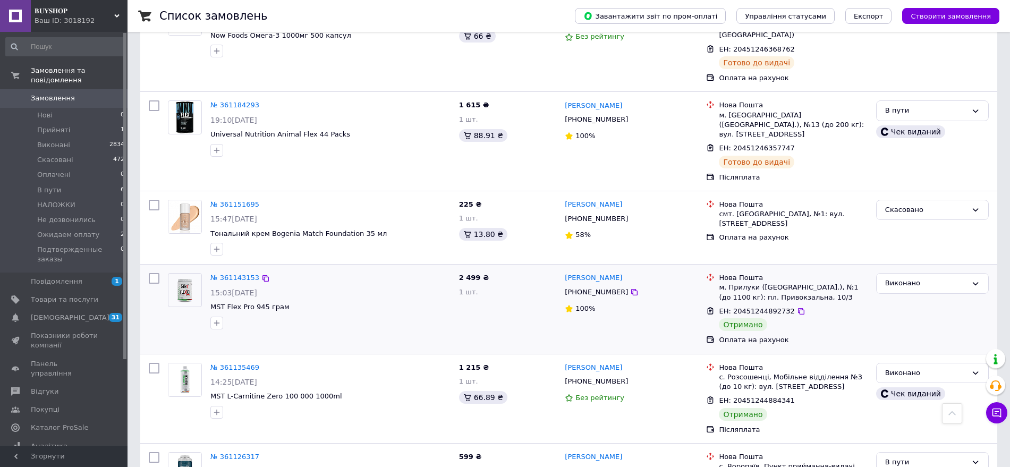
scroll to position [1328, 0]
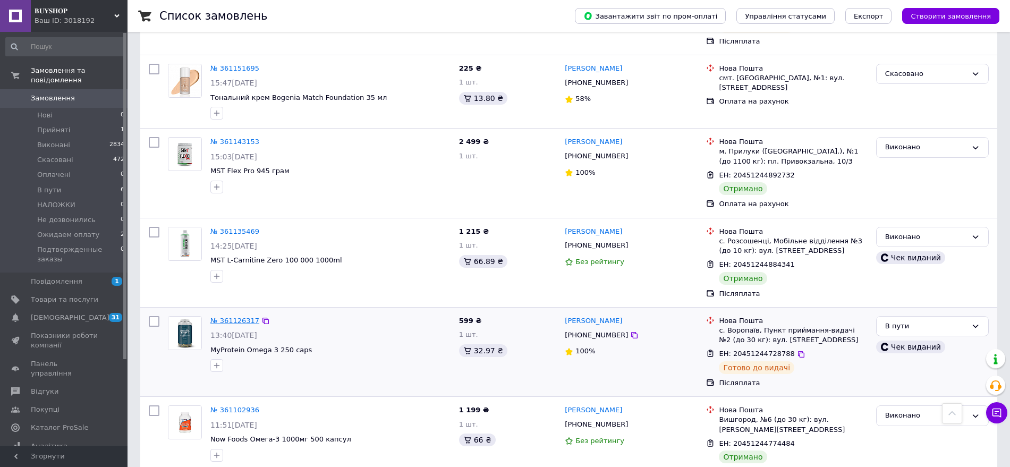
click at [217, 317] on link "№ 361126317" at bounding box center [234, 321] width 49 height 8
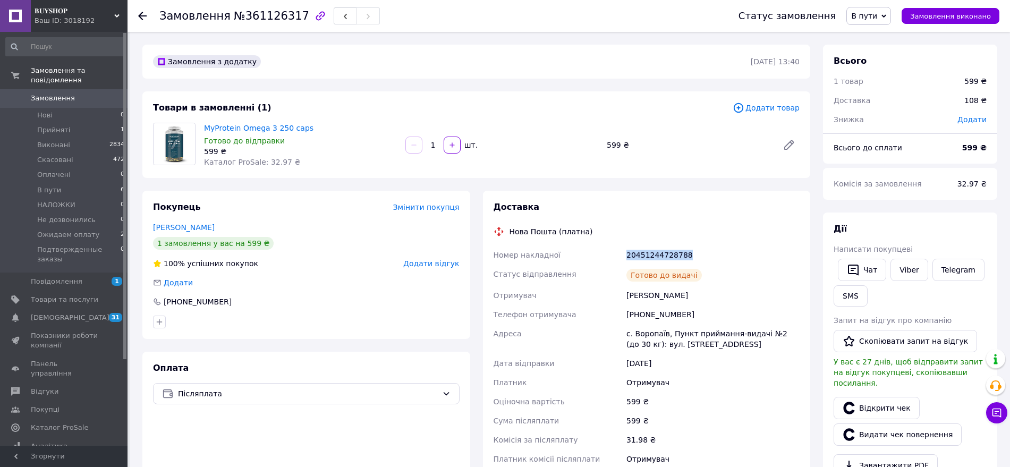
drag, startPoint x: 641, startPoint y: 252, endPoint x: 720, endPoint y: 252, distance: 79.2
click at [720, 252] on div "Номер накладної 20451244728788 Статус відправлення Готово до видачі Отримувач […" at bounding box center [646, 366] width 311 height 242
copy div "Номер накладної 20451244728788"
click at [362, 251] on div "Покупець Змінити покупця Войтенко Александр 1 замовлення у вас на 599 ₴ 100% ус…" at bounding box center [306, 265] width 328 height 148
click at [54, 93] on span "Замовлення" at bounding box center [53, 98] width 44 height 10
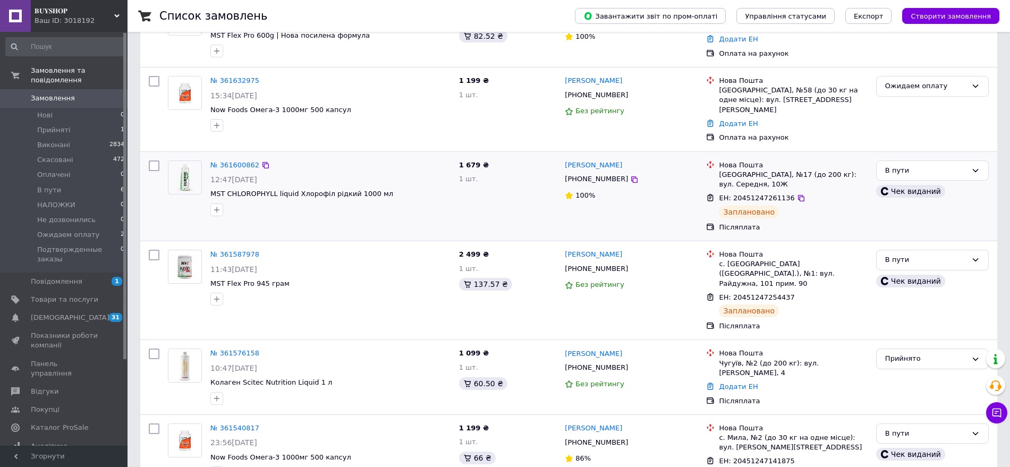
scroll to position [199, 0]
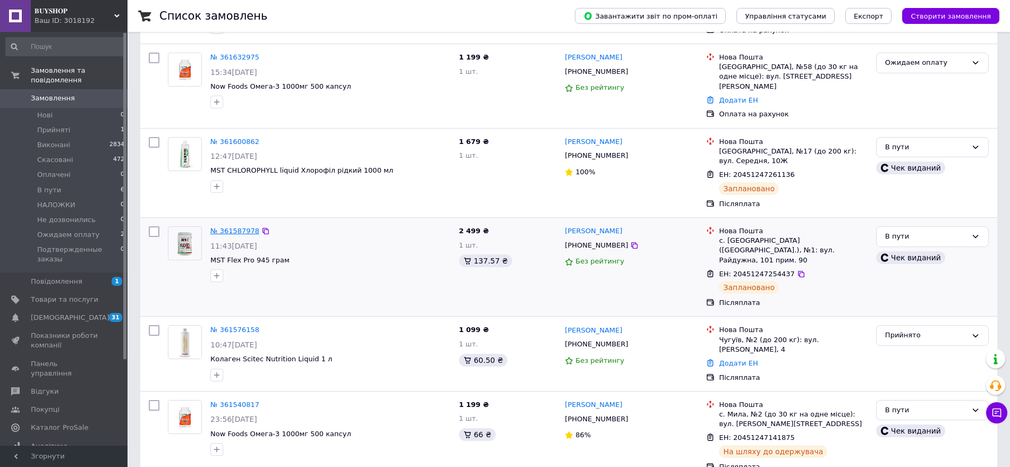
click at [234, 227] on link "№ 361587978" at bounding box center [234, 231] width 49 height 8
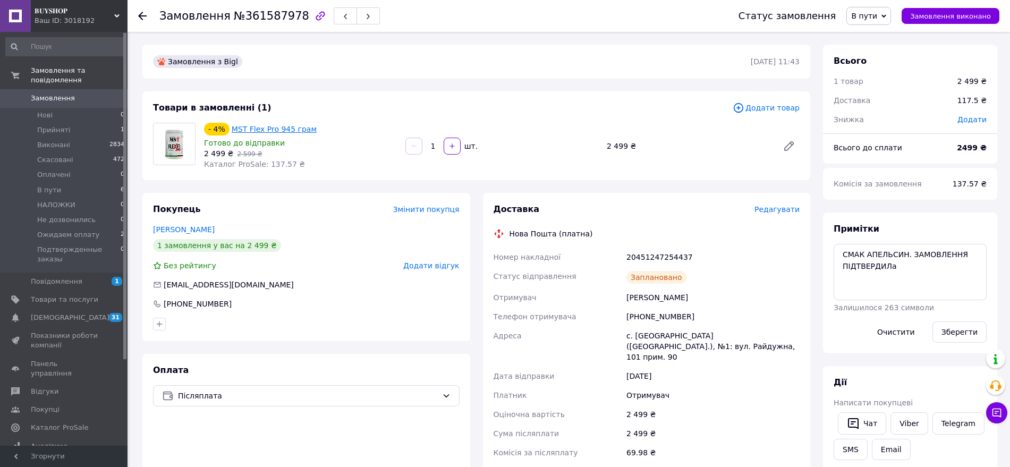
click at [290, 129] on link "MST Flex Pro 945 грам" at bounding box center [274, 129] width 85 height 8
click at [280, 127] on link "MST Flex Pro 945 грам" at bounding box center [274, 129] width 85 height 8
click at [49, 89] on link "Замовлення 0" at bounding box center [65, 98] width 131 height 18
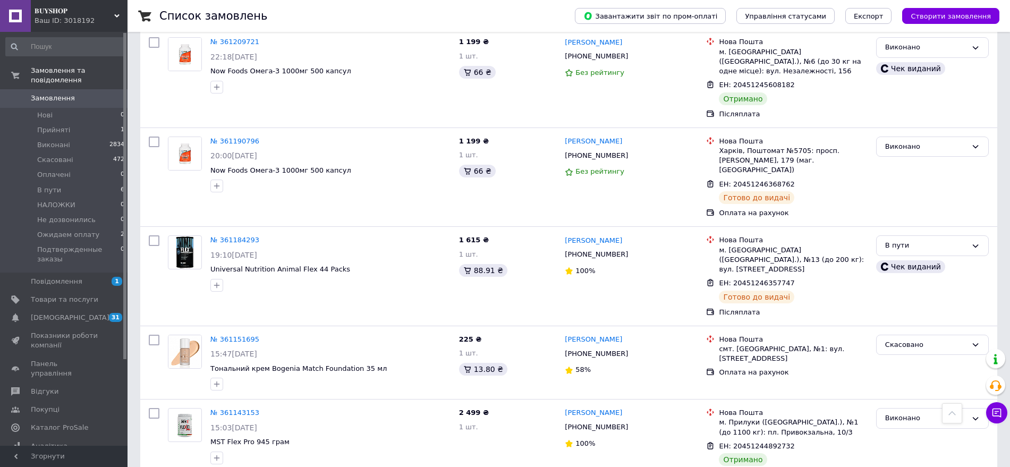
scroll to position [1062, 0]
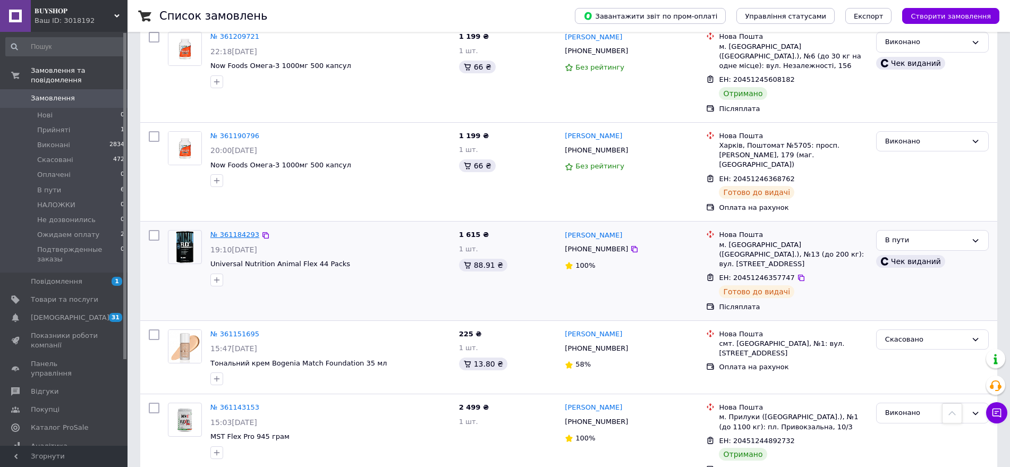
click at [241, 231] on link "№ 361184293" at bounding box center [234, 235] width 49 height 8
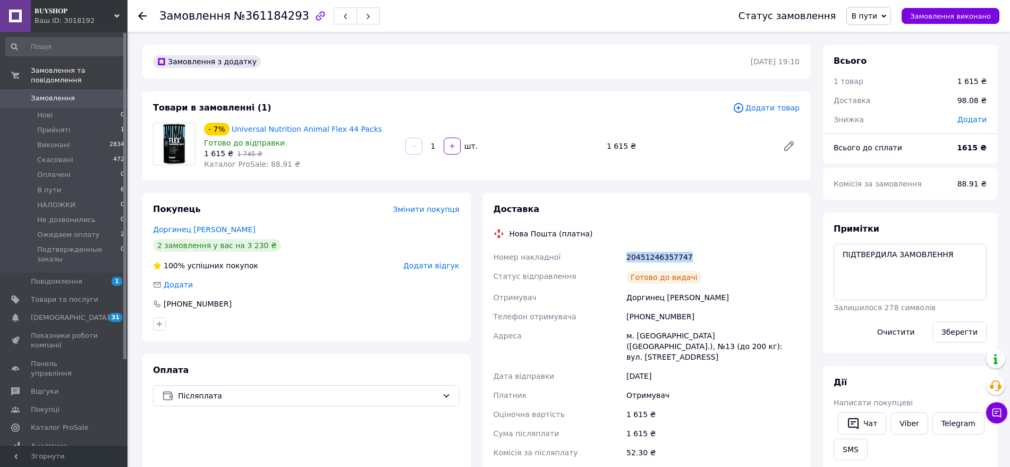
drag, startPoint x: 652, startPoint y: 258, endPoint x: 698, endPoint y: 257, distance: 45.7
click at [698, 257] on div "Номер накладної 20451246357747 Статус відправлення Готово до видачі Отримувач Д…" at bounding box center [646, 374] width 311 height 253
copy div "Номер накладної 20451246357747"
click at [328, 225] on div "Доргинец [PERSON_NAME]" at bounding box center [306, 229] width 307 height 11
click at [69, 93] on span "Замовлення" at bounding box center [53, 98] width 44 height 10
